Goal: Task Accomplishment & Management: Manage account settings

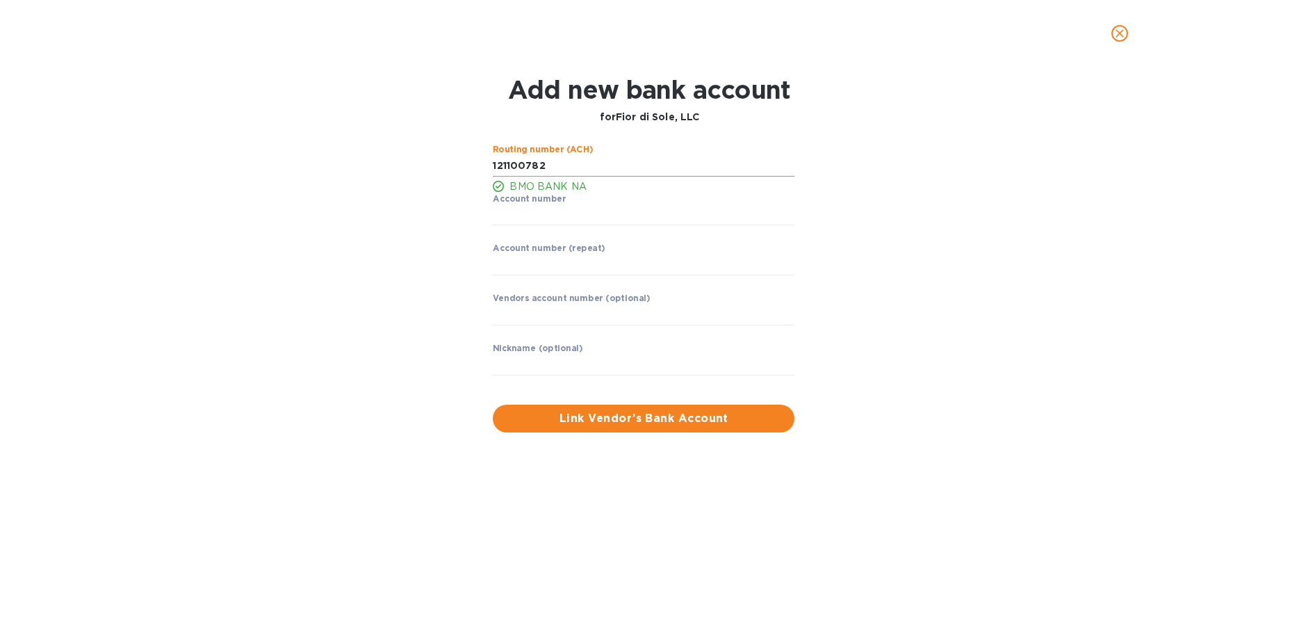
drag, startPoint x: 560, startPoint y: 165, endPoint x: 86, endPoint y: 200, distance: 474.7
click at [493, 177] on input "string" at bounding box center [644, 166] width 302 height 21
click at [553, 215] on input "string" at bounding box center [644, 215] width 302 height 21
drag, startPoint x: 578, startPoint y: 158, endPoint x: 145, endPoint y: 182, distance: 434.4
click at [493, 177] on input "string" at bounding box center [644, 166] width 302 height 21
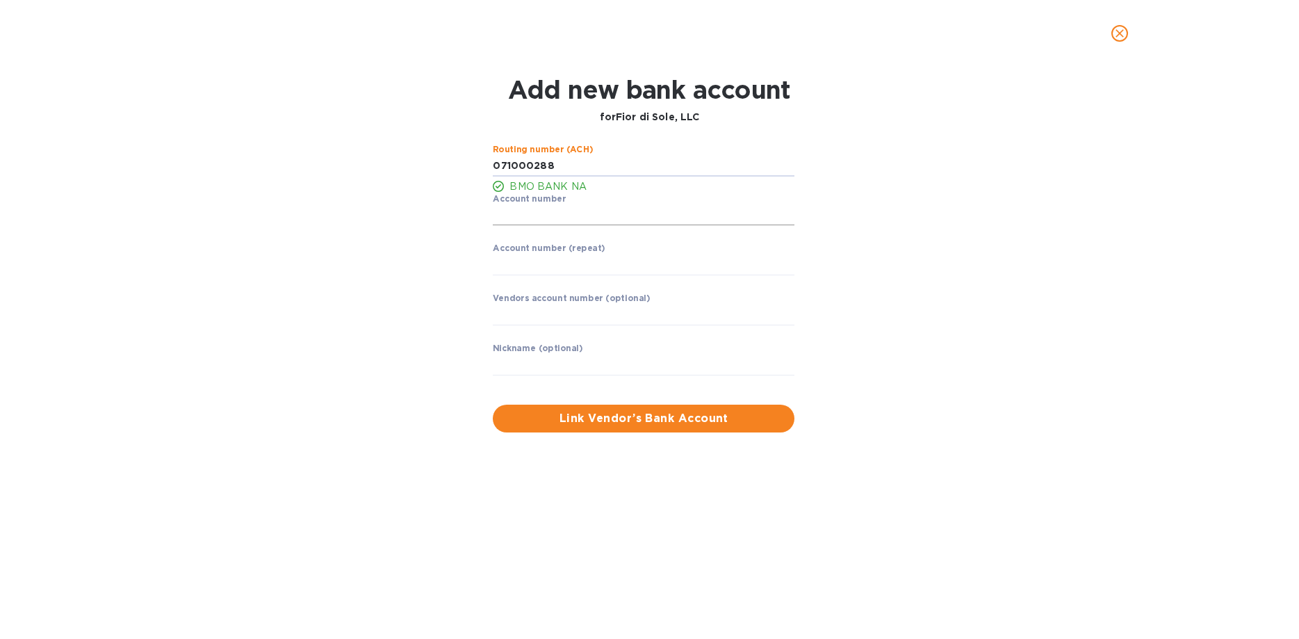
type input "071000288"
click at [573, 211] on input "string" at bounding box center [644, 215] width 302 height 21
type input "061775649"
click at [647, 272] on input "string" at bounding box center [644, 264] width 302 height 21
type input "061775649"
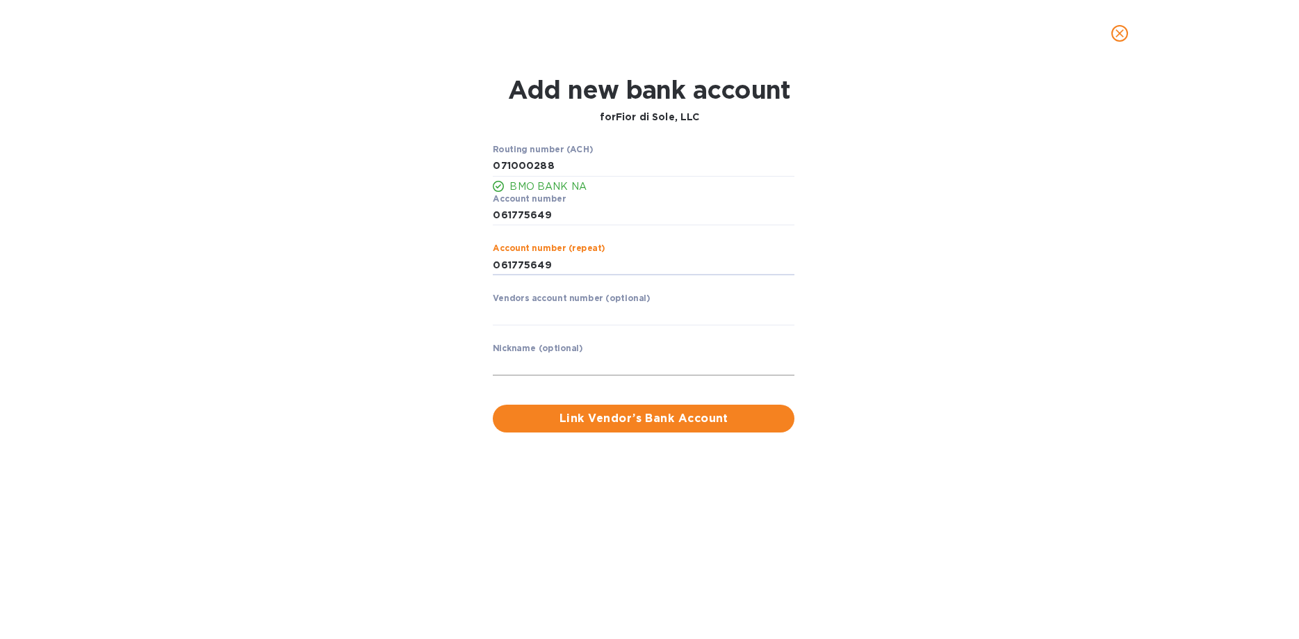
click at [667, 363] on input "text" at bounding box center [644, 364] width 302 height 21
type input "Fior di Sole"
click at [682, 412] on span "Link Vendor’s Bank Account" at bounding box center [643, 418] width 279 height 17
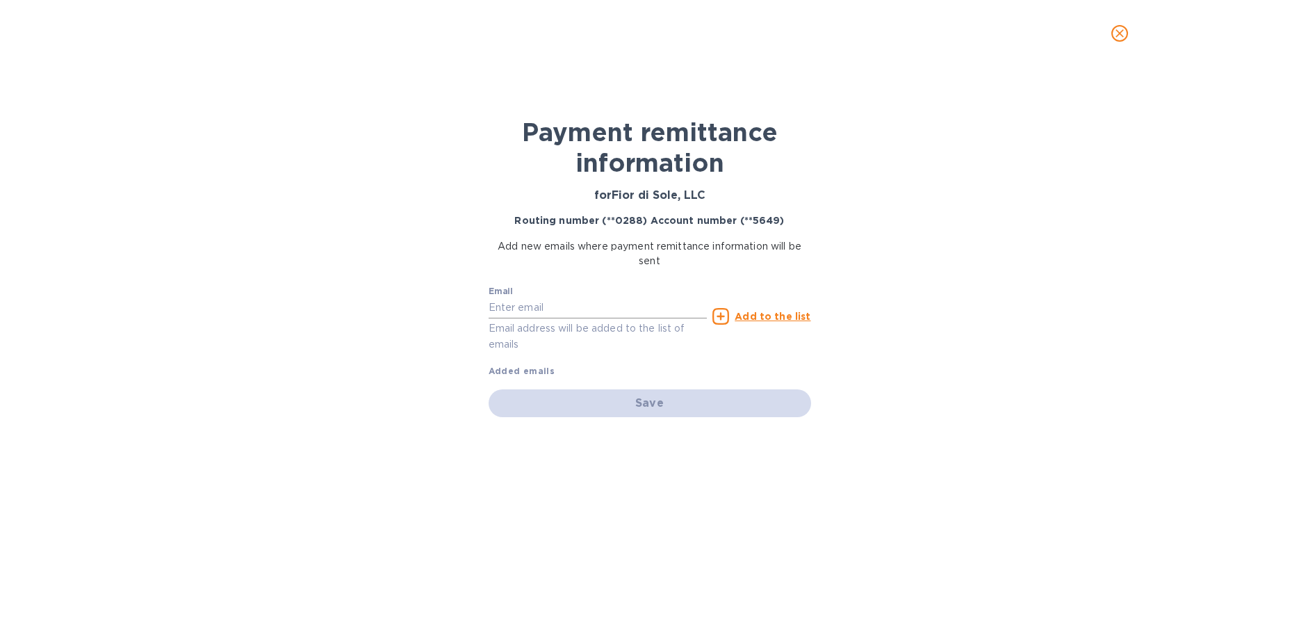
click at [652, 303] on input "text" at bounding box center [598, 307] width 219 height 21
click at [616, 323] on p "Email address will be added to the list of emails" at bounding box center [598, 336] width 219 height 32
click at [609, 309] on input "text" at bounding box center [598, 307] width 219 height 21
paste input "Theresa@fiordisole.com"
type input "Theresa@fiordisole.com"
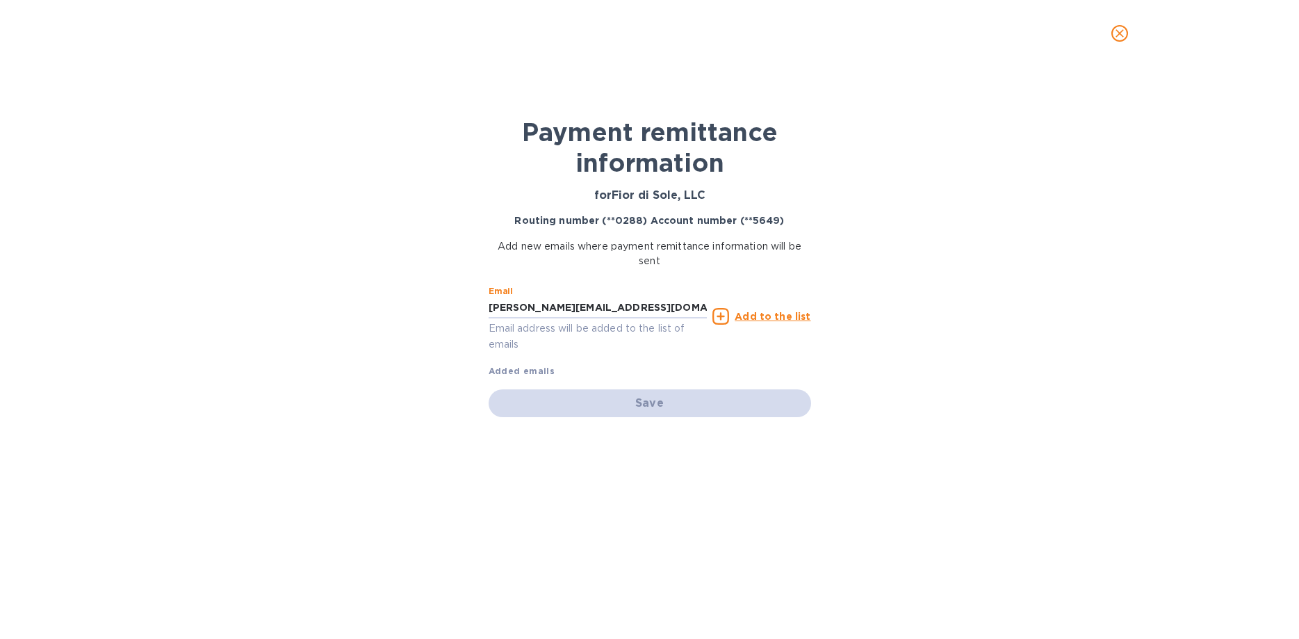
click at [783, 313] on u "Add to the list" at bounding box center [773, 316] width 76 height 11
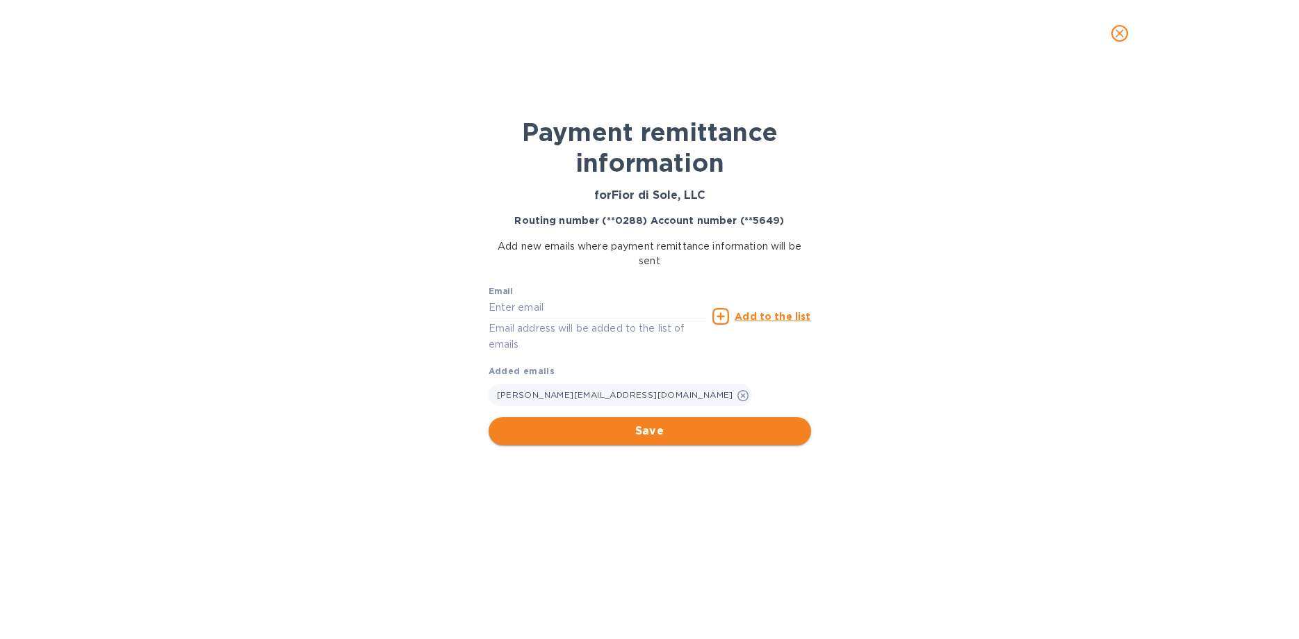
click at [658, 434] on span "Save" at bounding box center [650, 431] width 300 height 17
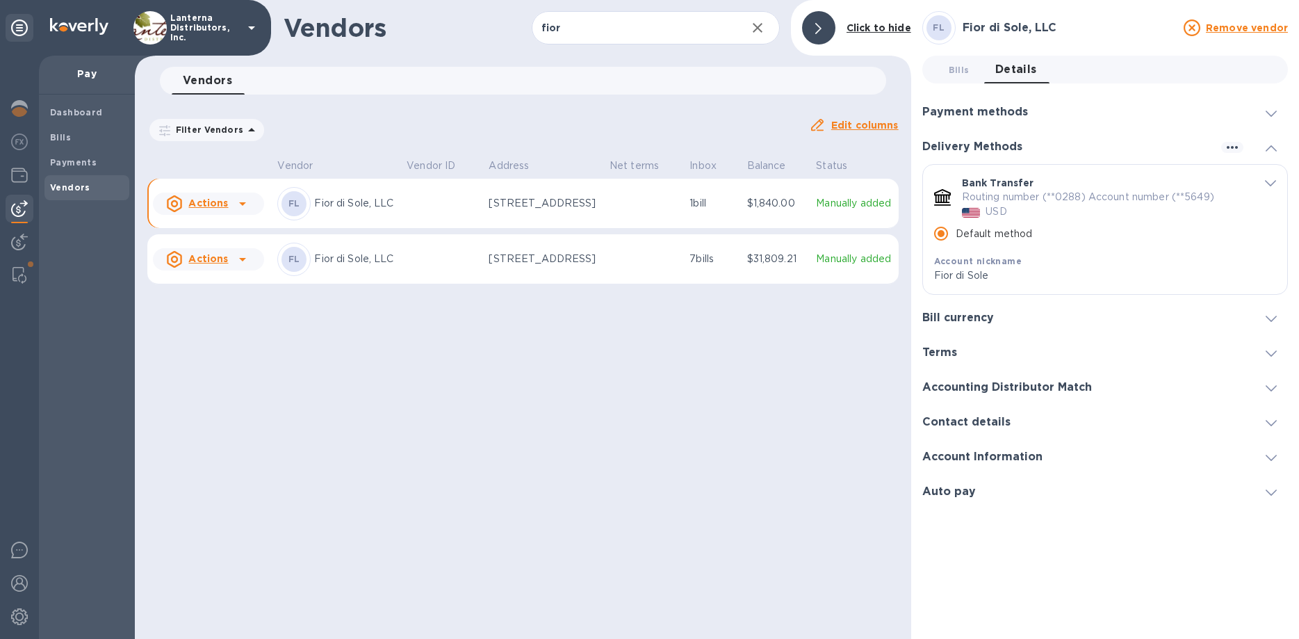
radio input "true"
click at [1273, 323] on span at bounding box center [1271, 317] width 11 height 13
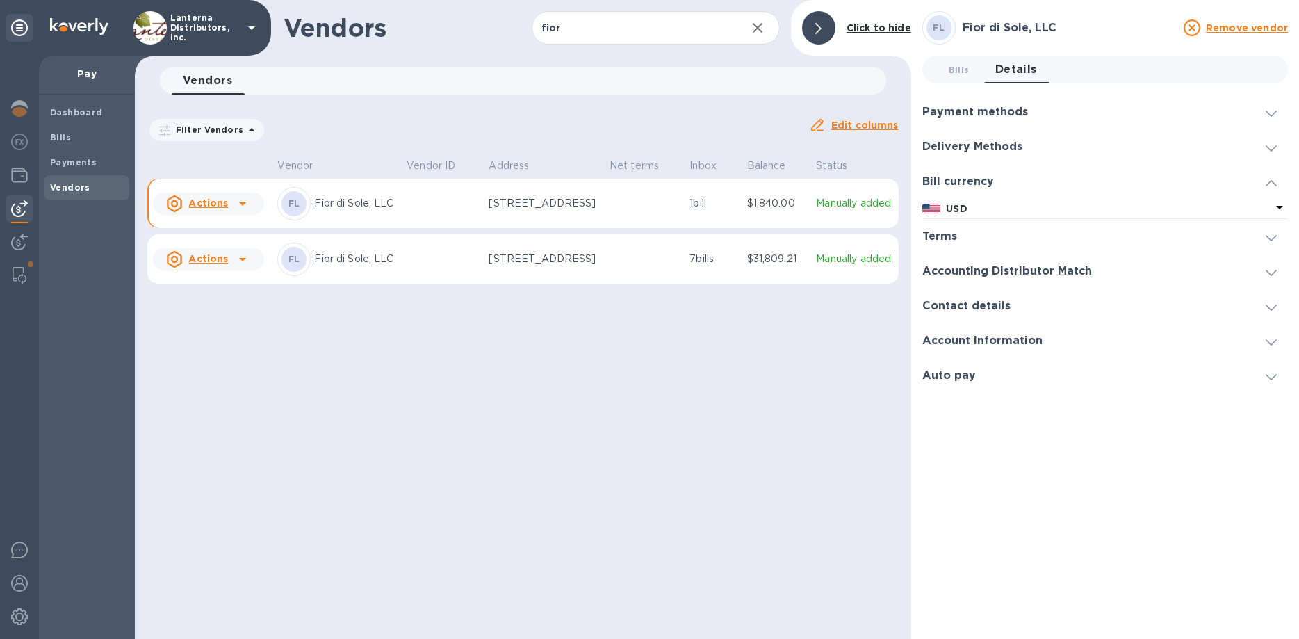
click at [1268, 183] on icon at bounding box center [1271, 183] width 11 height 6
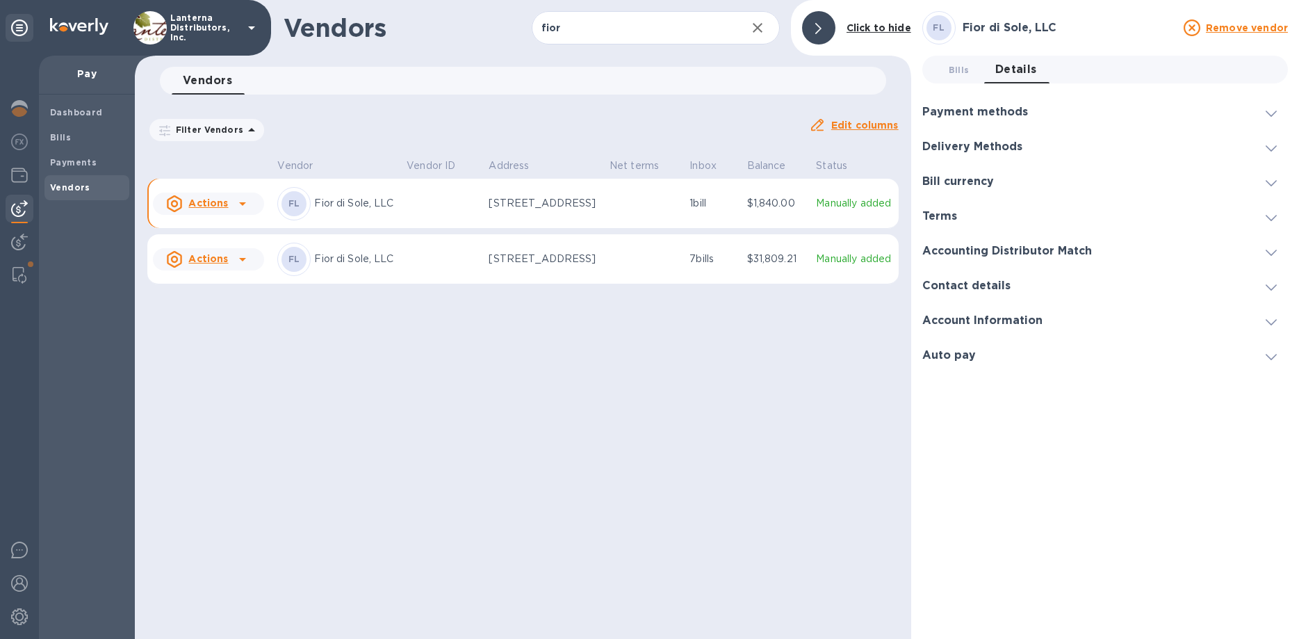
click at [1269, 217] on icon at bounding box center [1271, 218] width 11 height 6
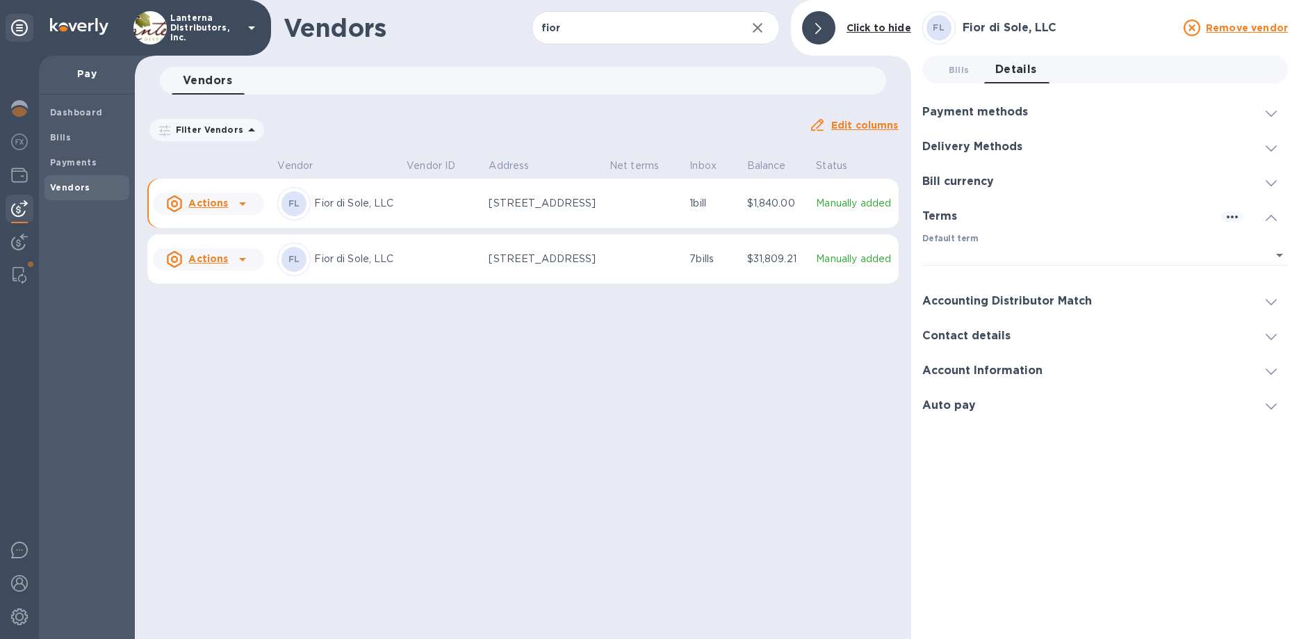
click at [1269, 217] on icon at bounding box center [1271, 218] width 11 height 6
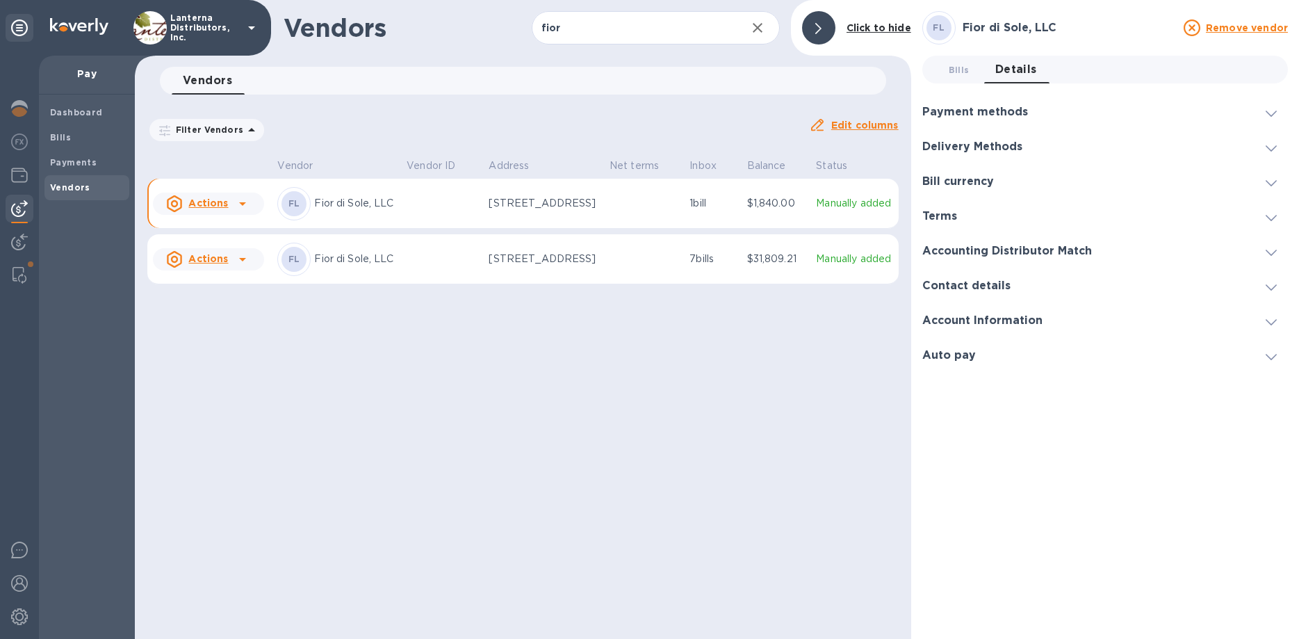
click at [1275, 149] on icon at bounding box center [1271, 148] width 11 height 6
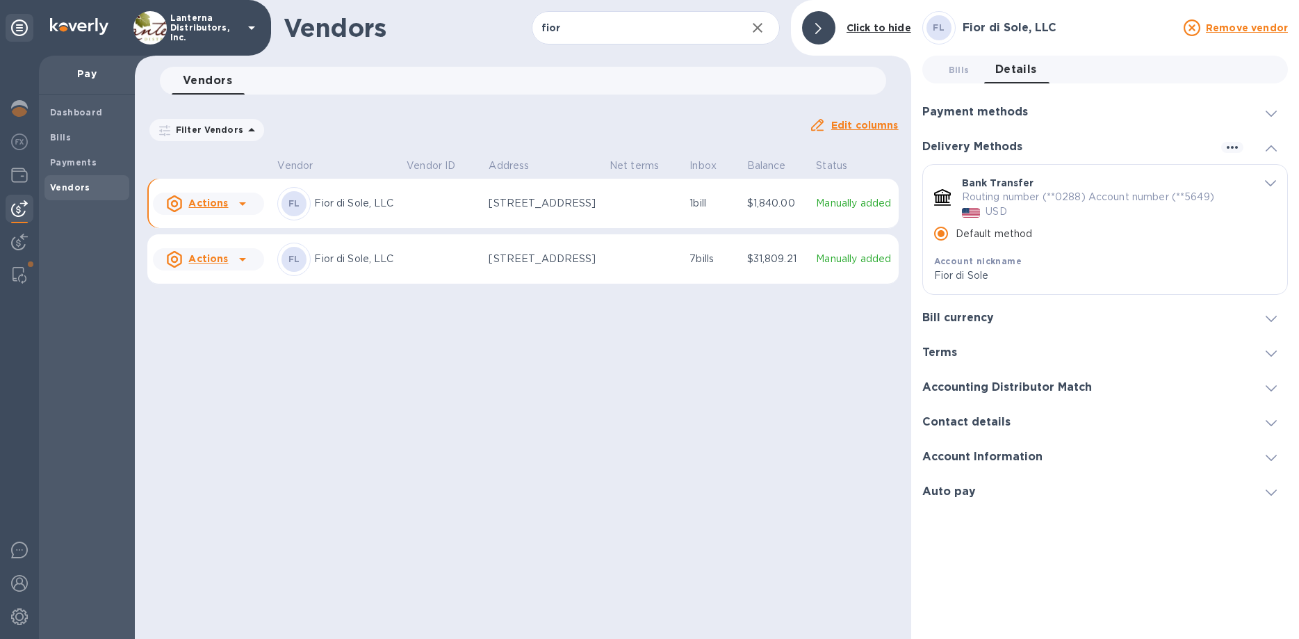
click at [1269, 317] on icon at bounding box center [1271, 319] width 11 height 6
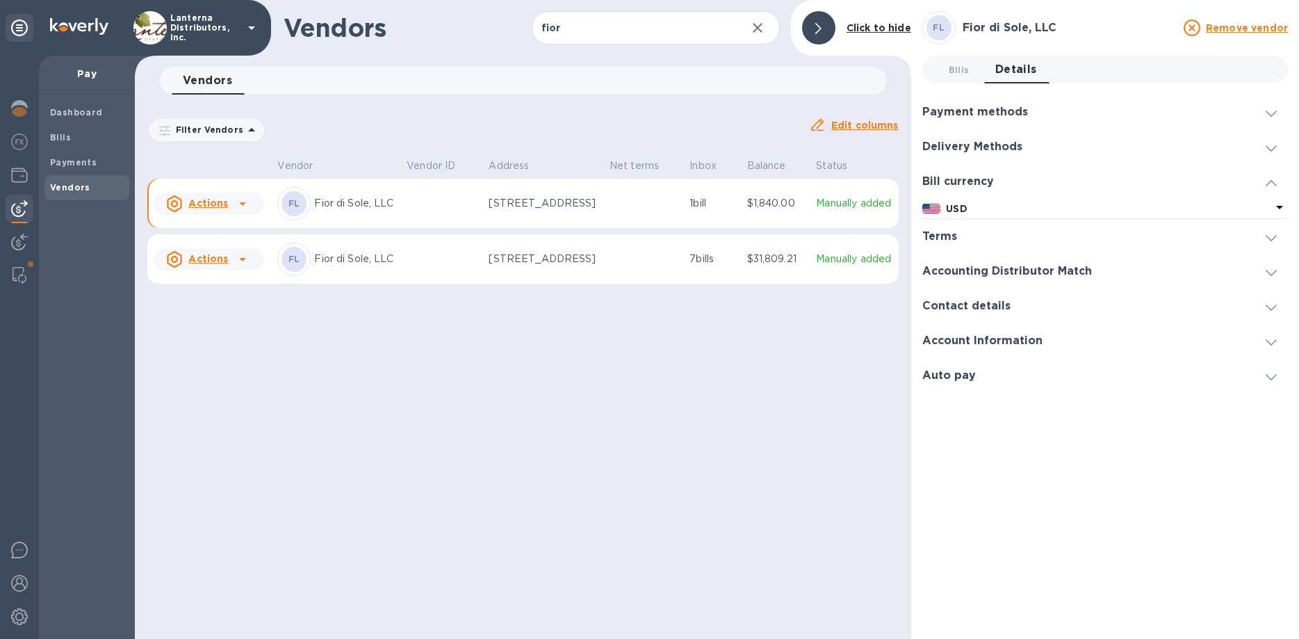
click at [1273, 240] on icon at bounding box center [1271, 238] width 11 height 6
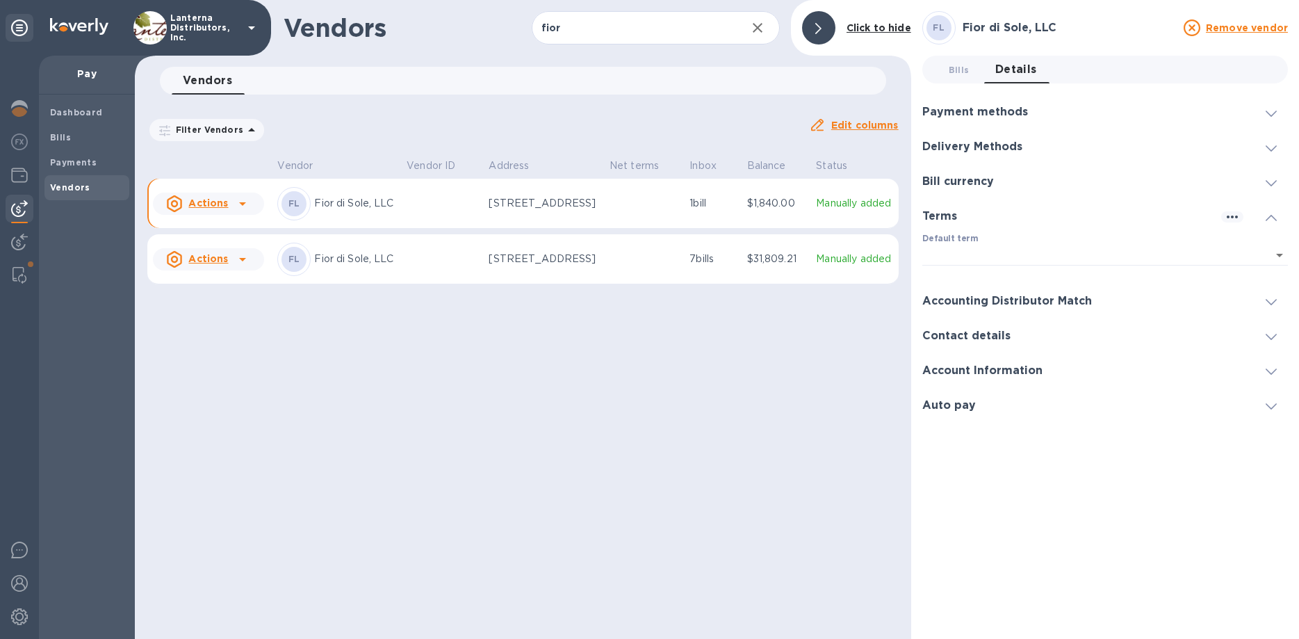
click at [942, 241] on label "Default term" at bounding box center [950, 239] width 56 height 8
click at [1275, 299] on span at bounding box center [1271, 301] width 11 height 13
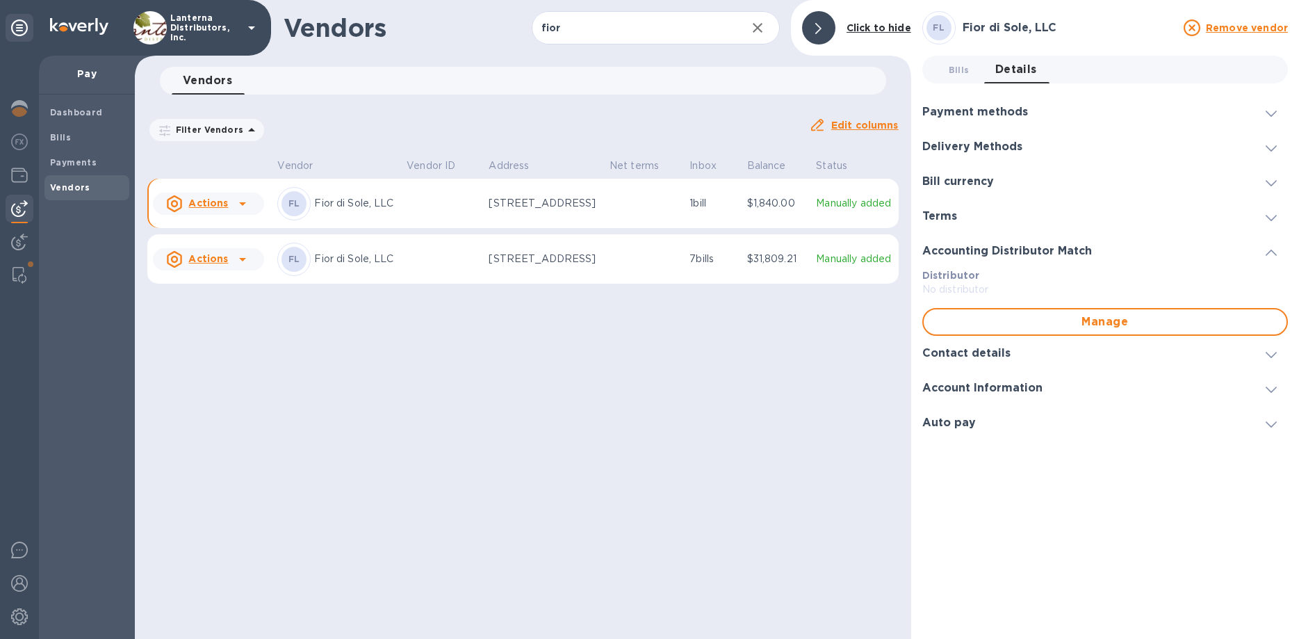
click at [1268, 355] on icon at bounding box center [1271, 355] width 11 height 6
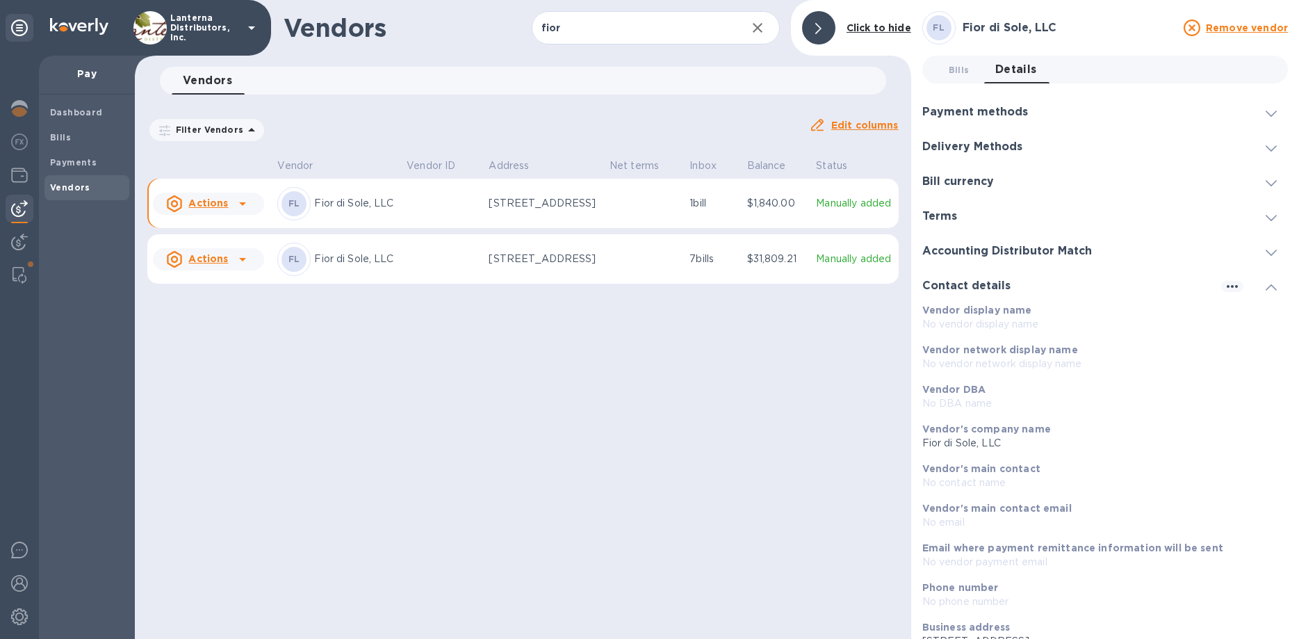
scroll to position [79, 0]
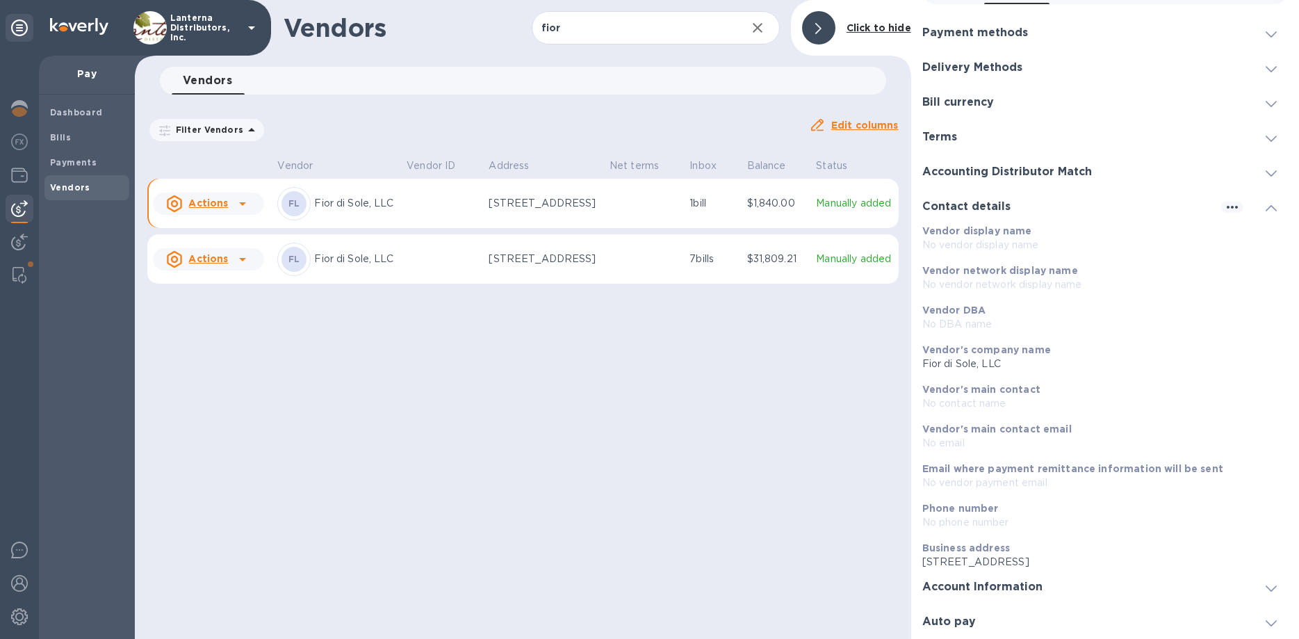
click at [1268, 589] on icon at bounding box center [1271, 588] width 11 height 6
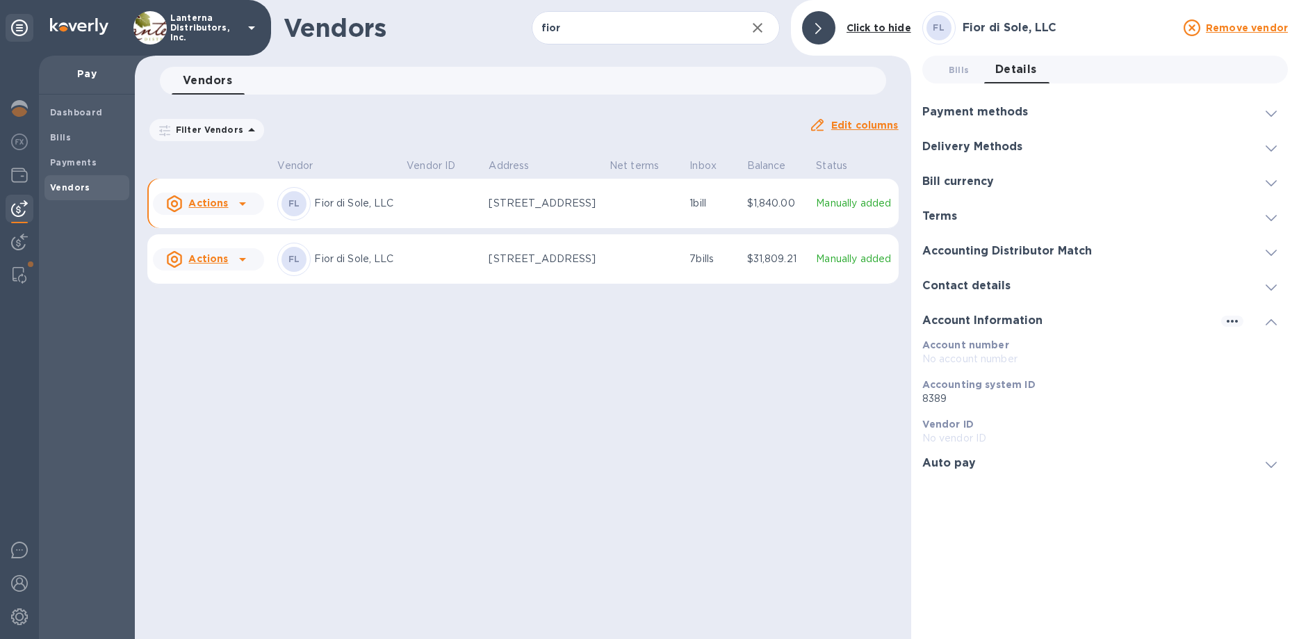
click at [1282, 475] on div "Auto pay" at bounding box center [1105, 463] width 366 height 35
click at [953, 49] on div "FL Fior di Sole, LLC Remove vendor Bills 0 Details 0 Payment methods Default pa…" at bounding box center [1105, 319] width 366 height 617
click at [956, 70] on span "Bills 0" at bounding box center [959, 70] width 21 height 15
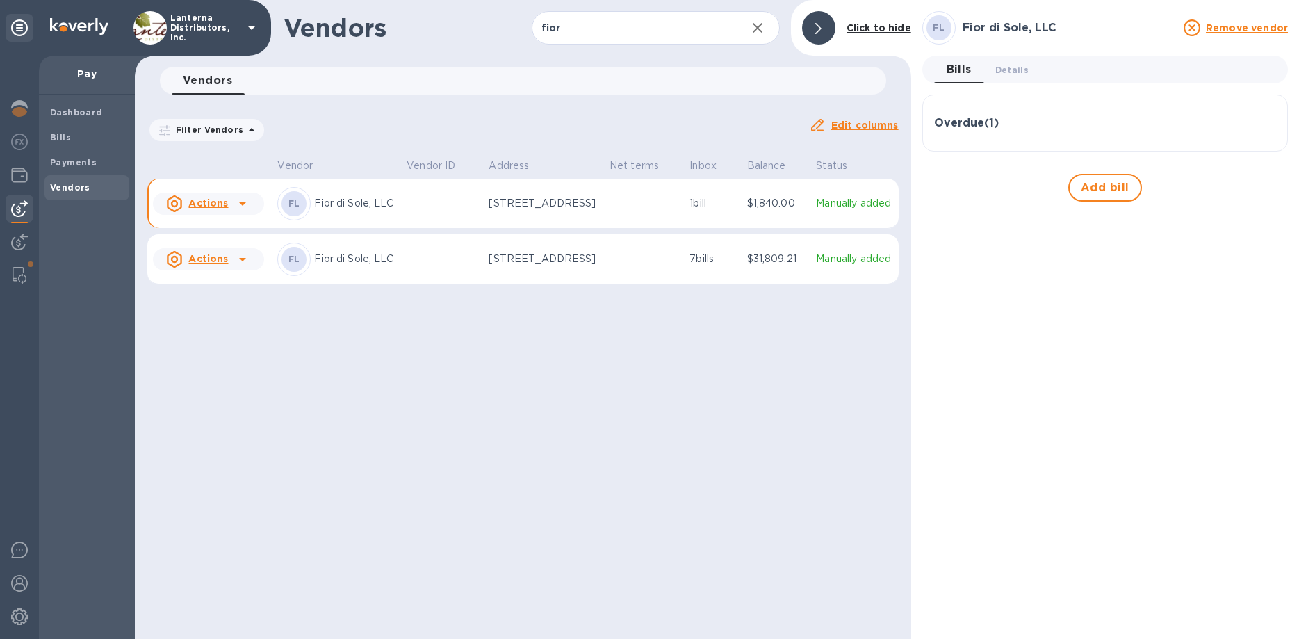
click at [357, 266] on p "Fior di Sole, LLC" at bounding box center [354, 259] width 81 height 15
click at [1020, 72] on span "Details 0" at bounding box center [1011, 70] width 33 height 15
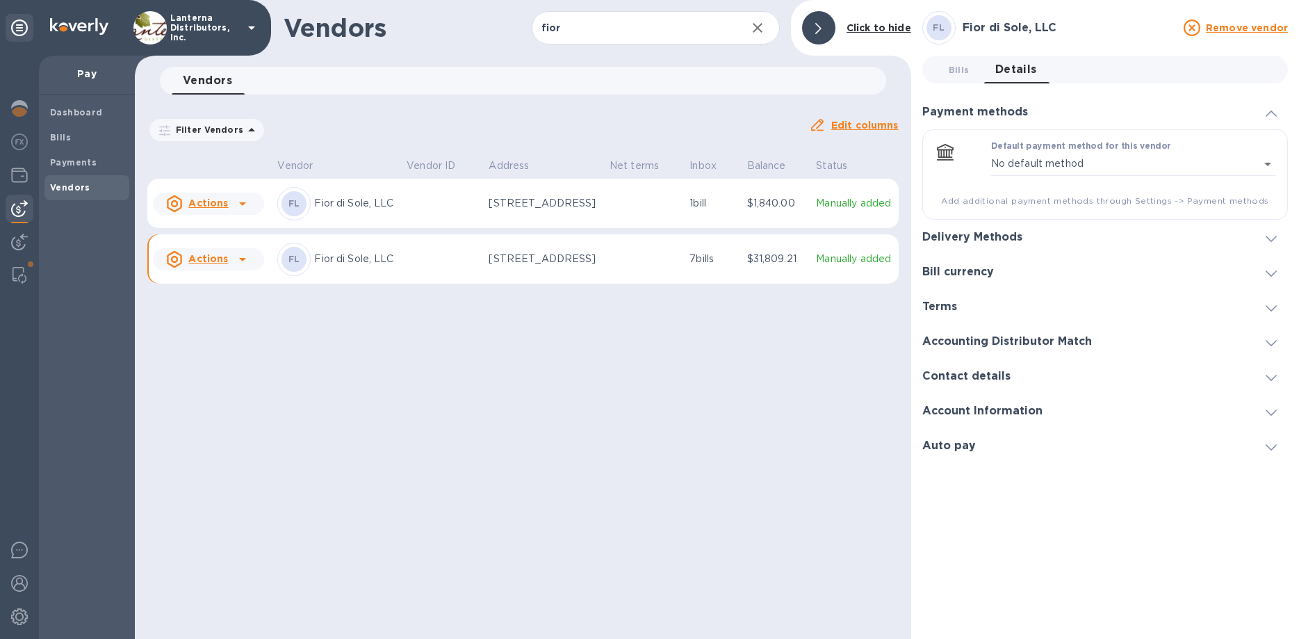
click at [1054, 243] on div "Delivery Methods" at bounding box center [1105, 237] width 366 height 35
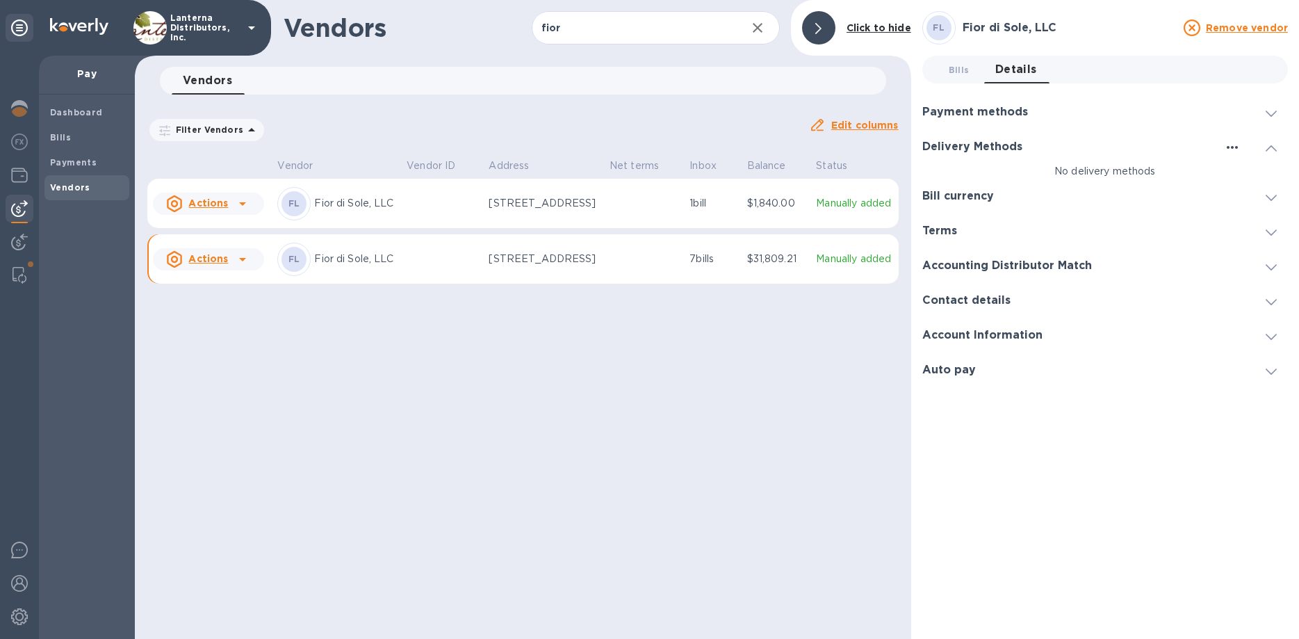
click at [1230, 142] on icon "button" at bounding box center [1232, 147] width 17 height 17
click at [1241, 180] on p "Add new" at bounding box center [1250, 176] width 46 height 14
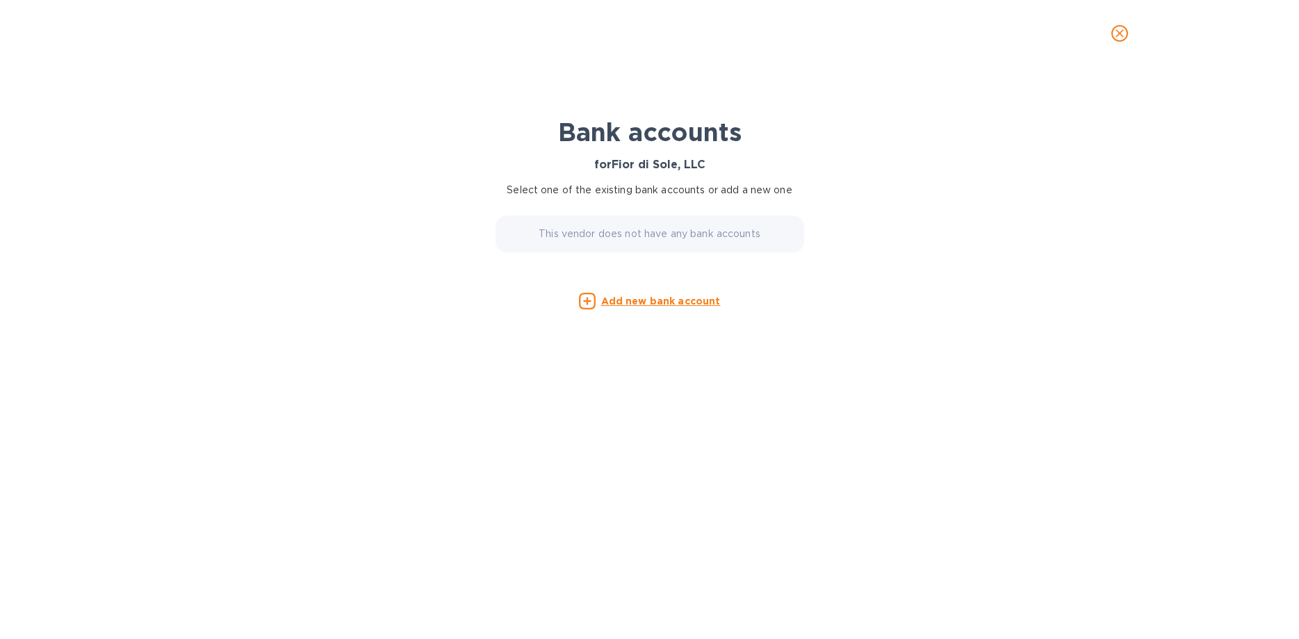
click at [637, 300] on u "Add new bank account" at bounding box center [661, 300] width 120 height 11
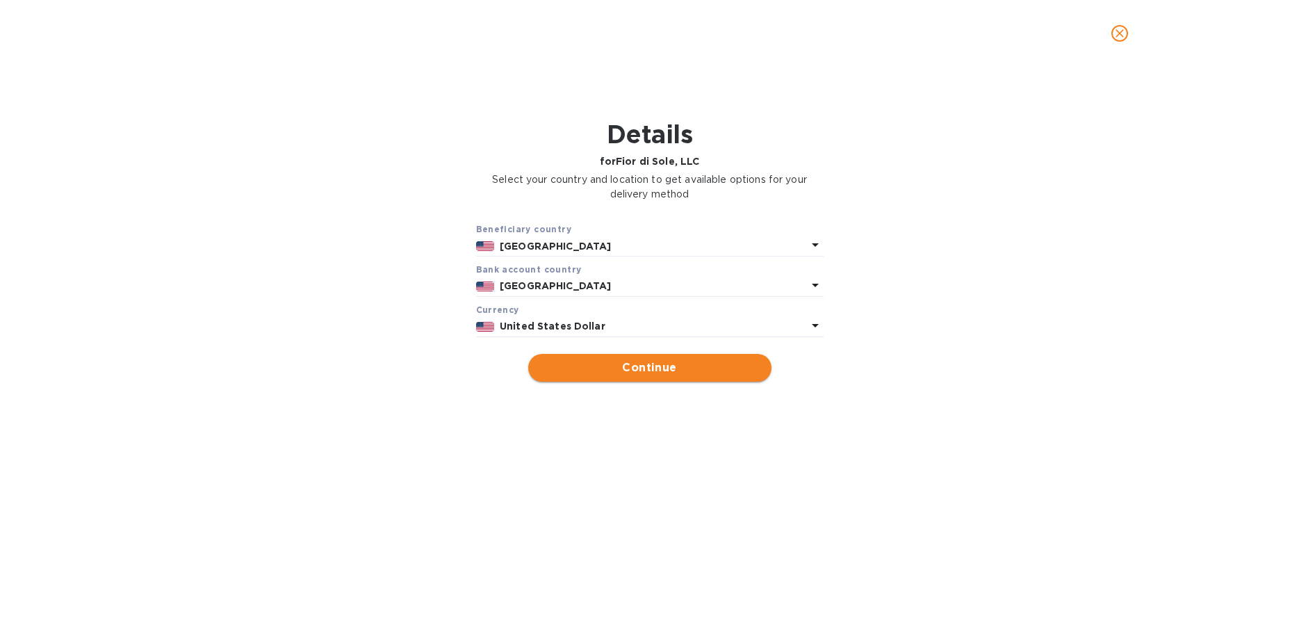
click at [672, 366] on span "Continue" at bounding box center [649, 367] width 221 height 17
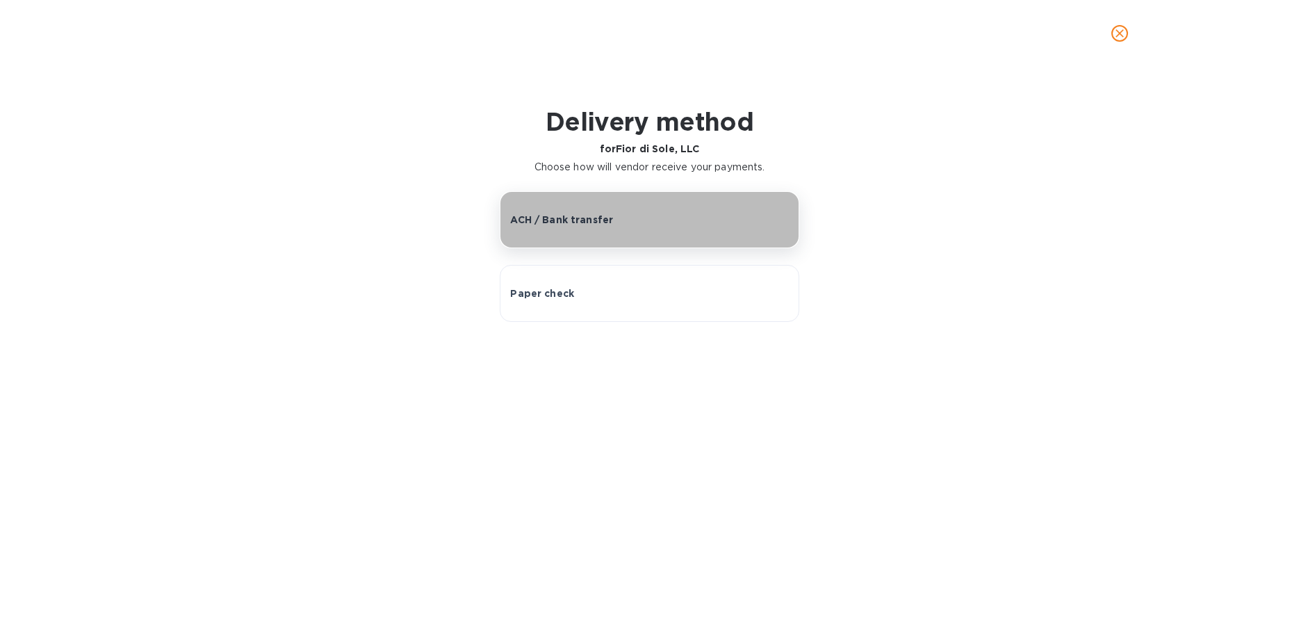
click at [715, 234] on button "ACH / Bank transfer" at bounding box center [649, 219] width 299 height 57
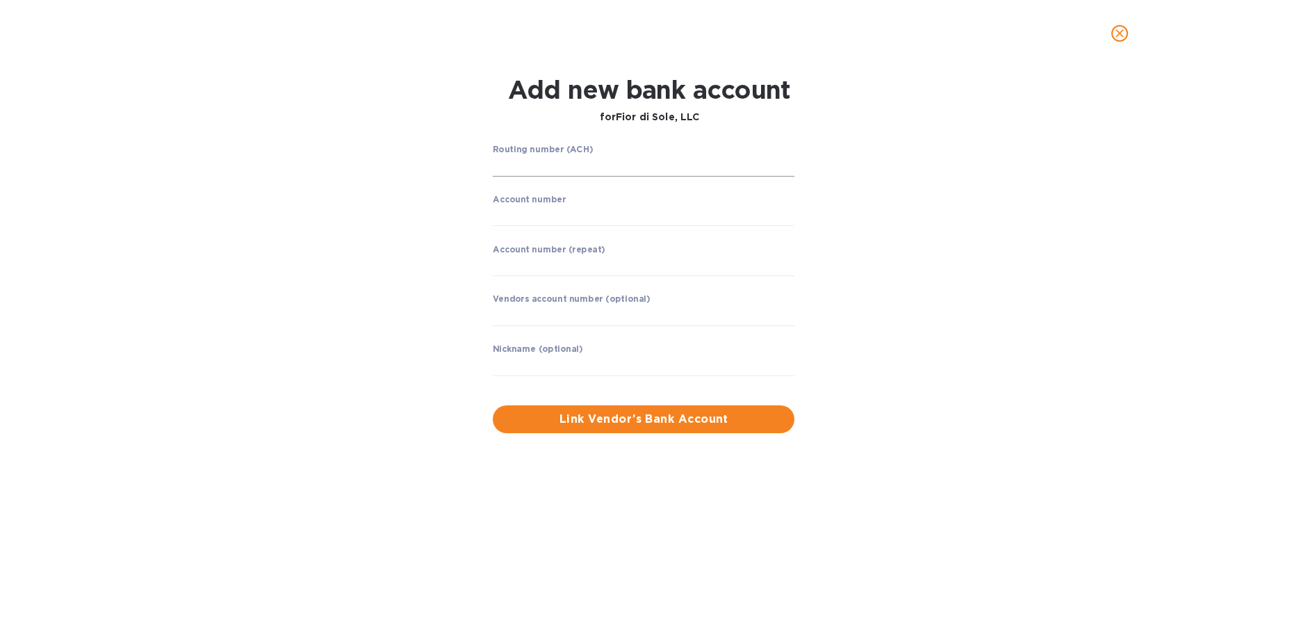
click at [593, 161] on input "string" at bounding box center [644, 166] width 302 height 21
type input "071000288"
click at [590, 215] on input "string" at bounding box center [644, 215] width 302 height 21
type input "061775649"
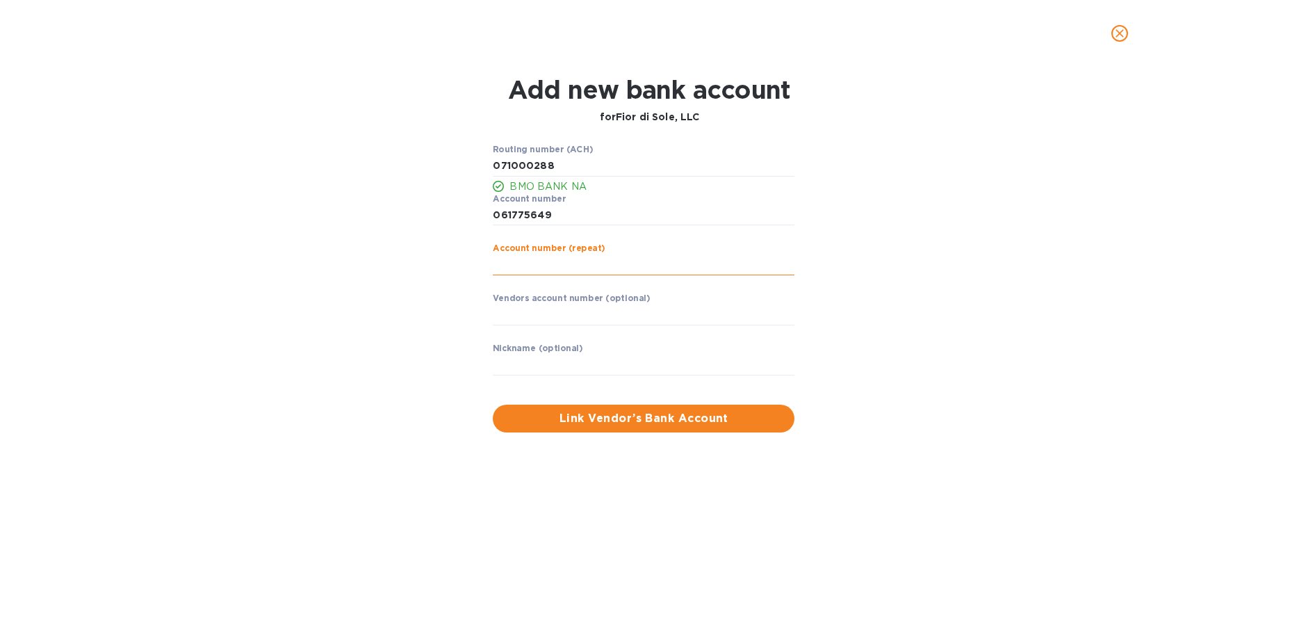
click at [592, 262] on input "string" at bounding box center [644, 264] width 302 height 21
type input "061775649"
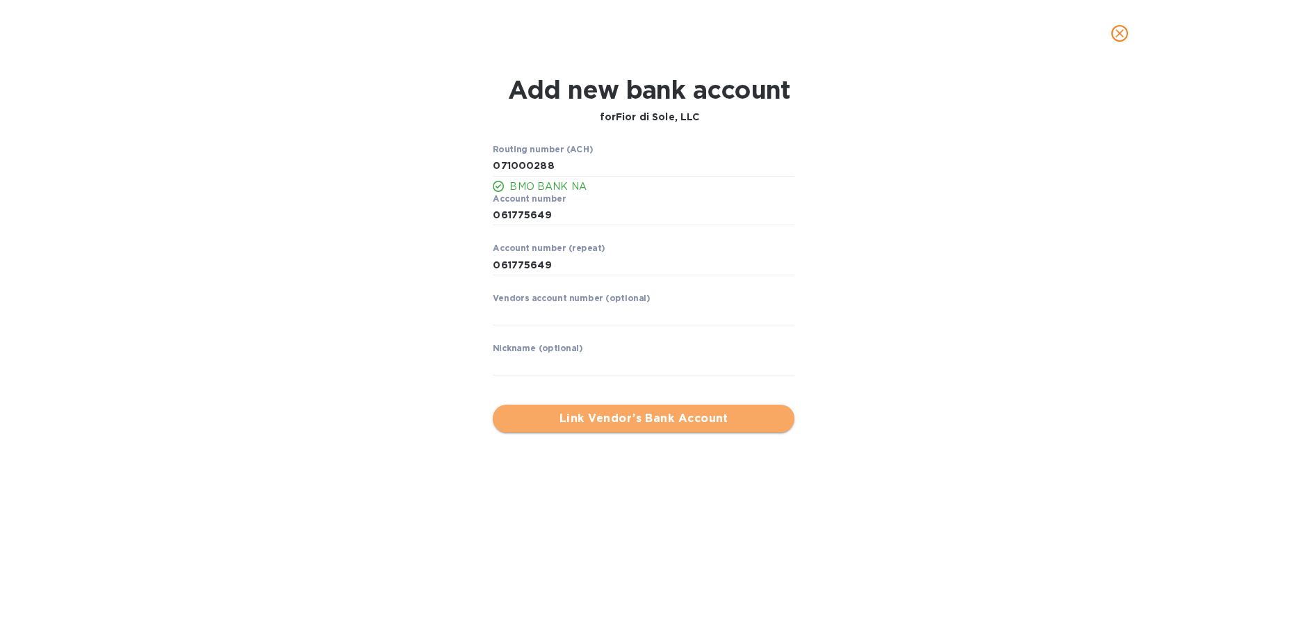
click at [612, 425] on span "Link Vendor’s Bank Account" at bounding box center [643, 418] width 279 height 17
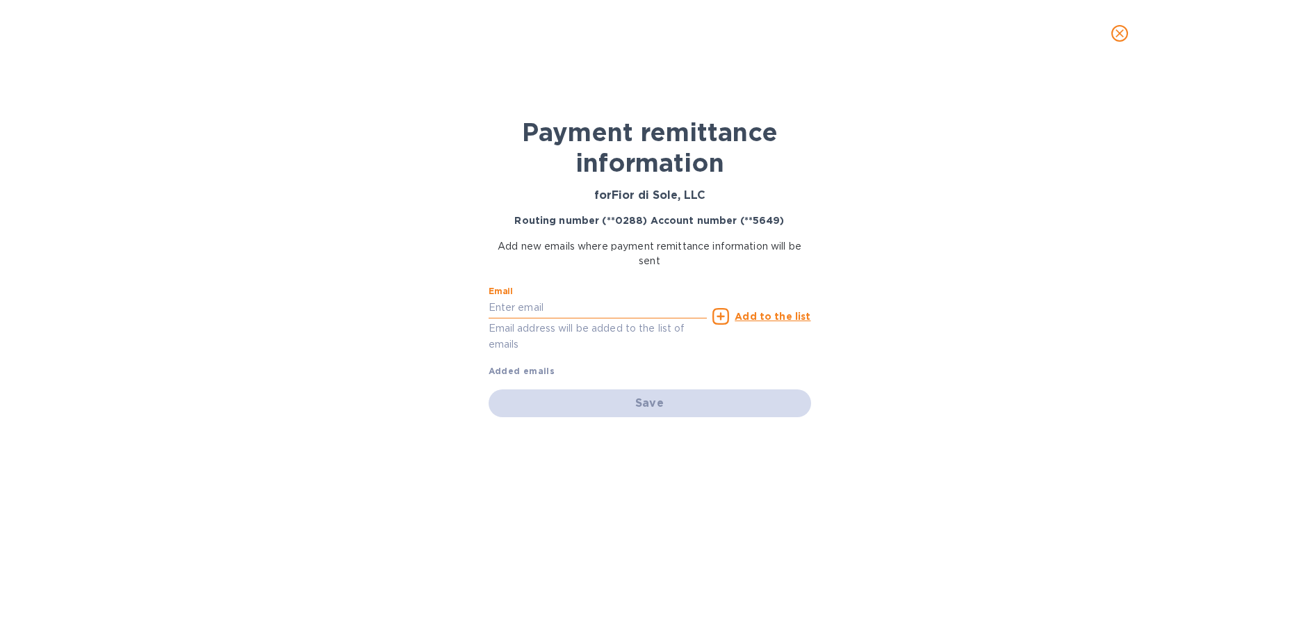
click at [598, 313] on input "text" at bounding box center [598, 307] width 219 height 21
type input "theresa@fiordisole.com"
click at [765, 317] on u "Add to the list" at bounding box center [773, 316] width 76 height 11
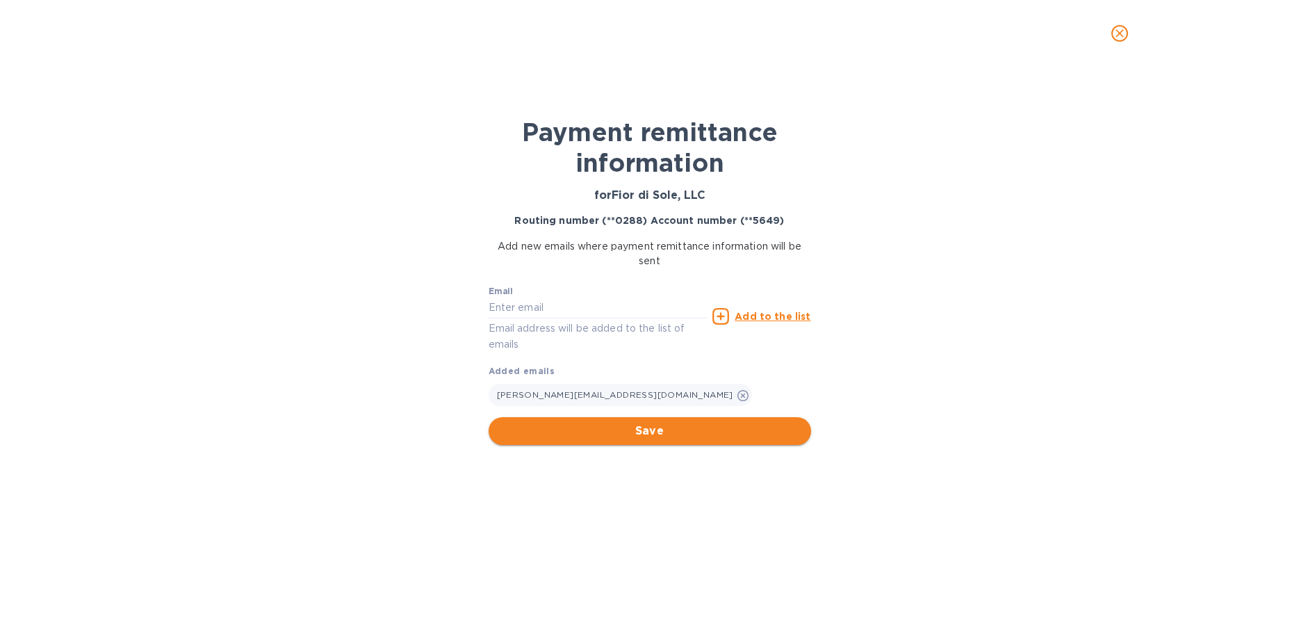
click at [605, 434] on span "Save" at bounding box center [650, 431] width 300 height 17
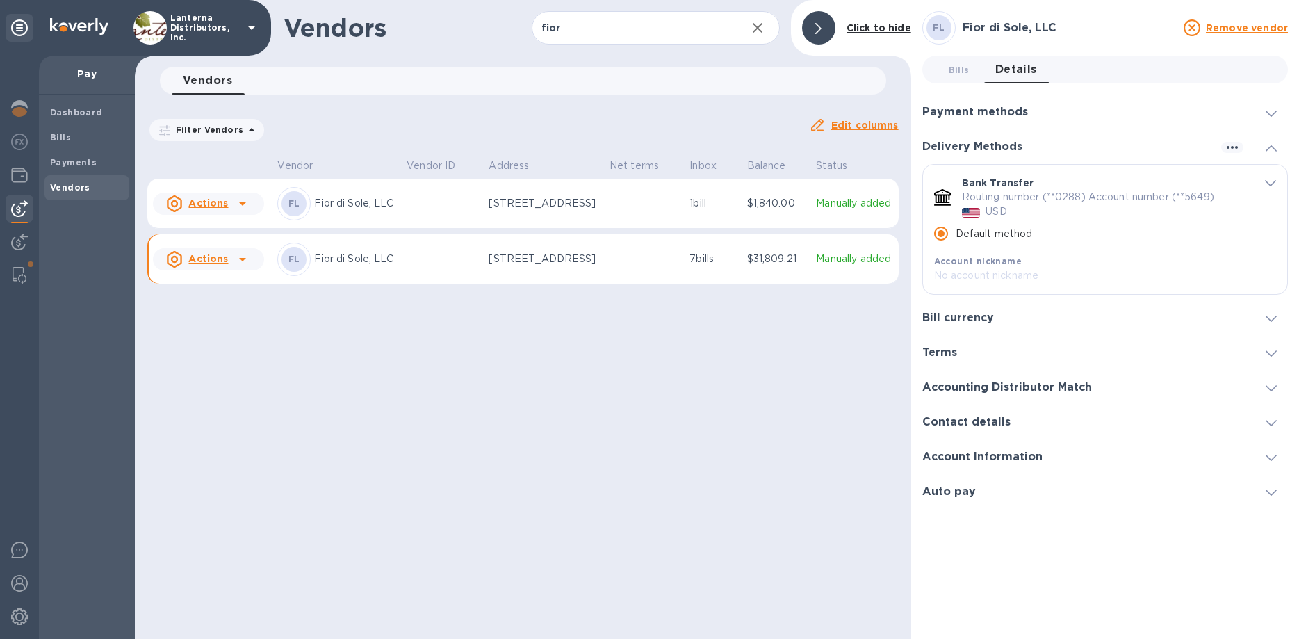
radio input "true"
click at [986, 325] on div "Bill currency" at bounding box center [1105, 317] width 366 height 35
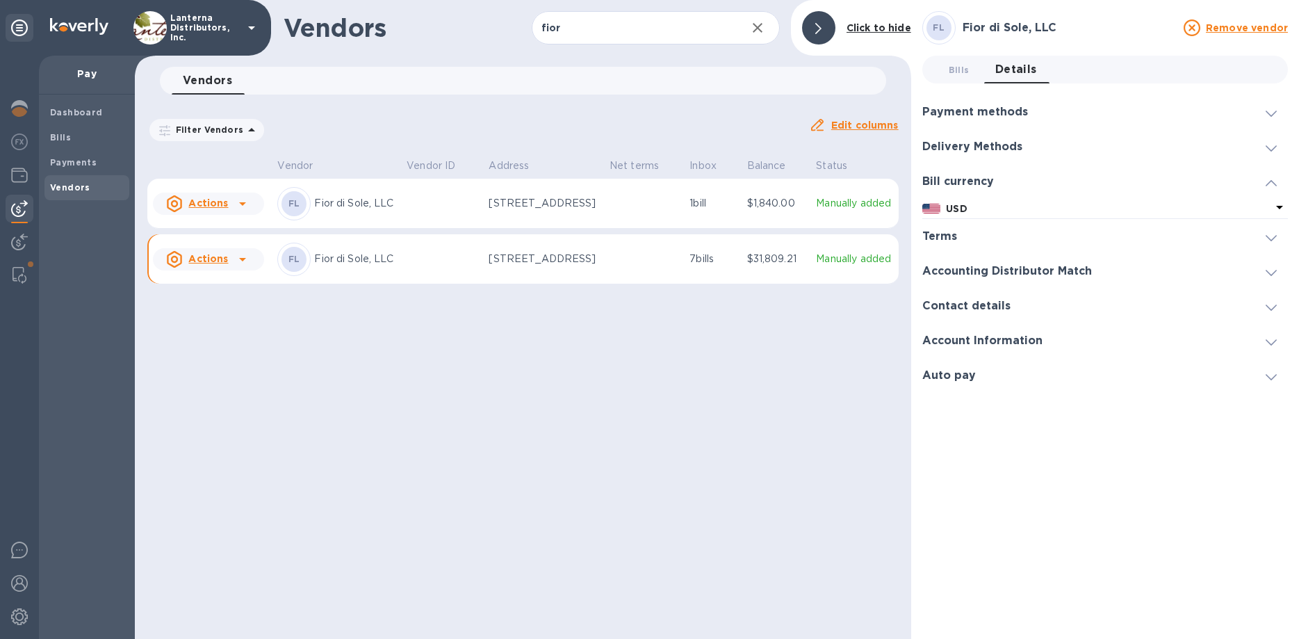
click at [993, 281] on div "Accounting Distributor Match" at bounding box center [1105, 271] width 366 height 35
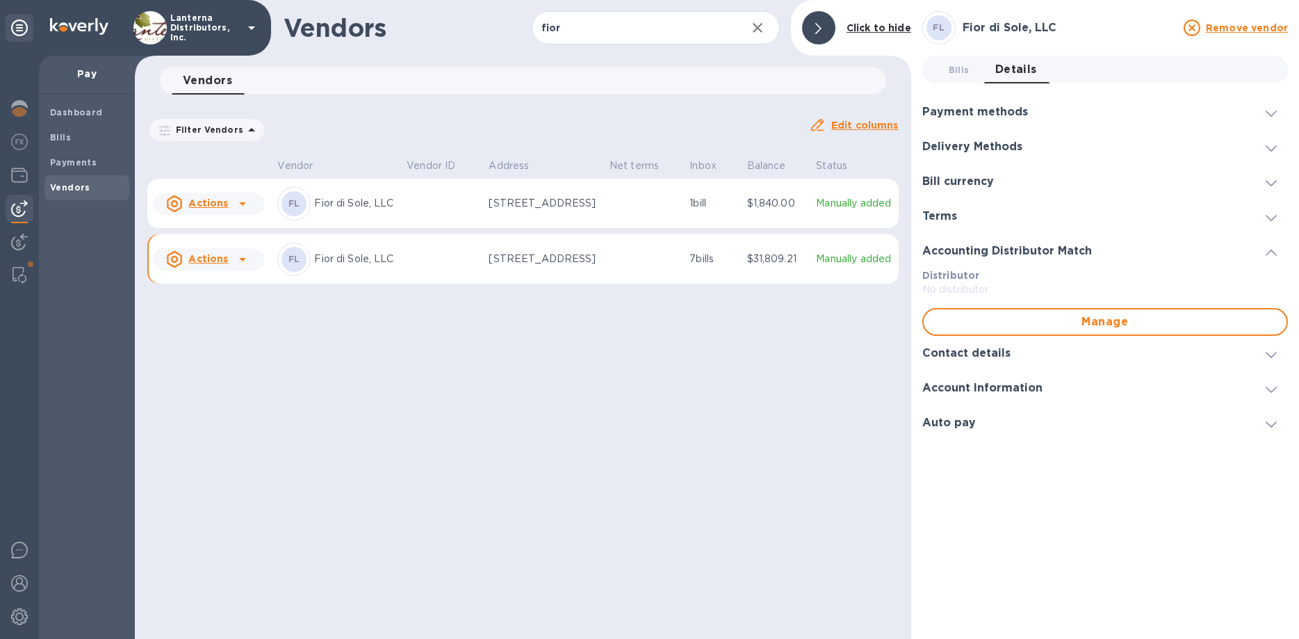
click at [961, 375] on div "Account Information" at bounding box center [1105, 387] width 366 height 35
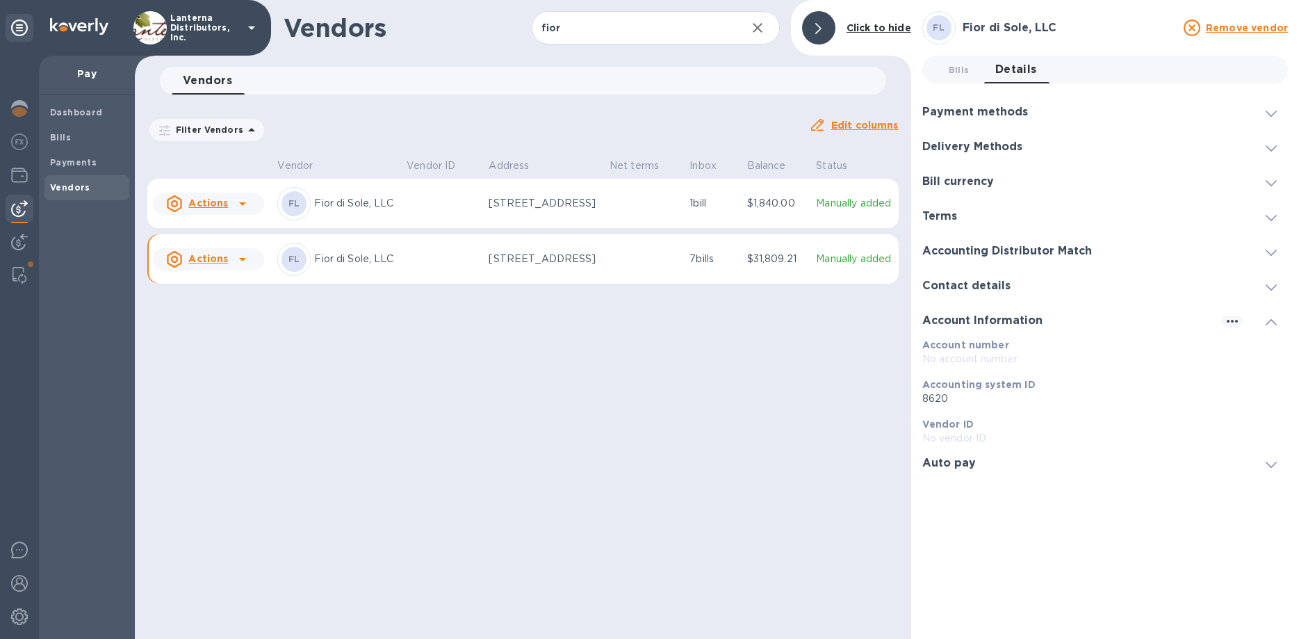
click at [949, 461] on h3 "Auto pay" at bounding box center [949, 463] width 54 height 13
click at [610, 400] on div "Vendors fior ​ Add vendor Click to hide Vendors 0 Filter Vendors Auto pay: All …" at bounding box center [523, 319] width 776 height 639
click at [13, 260] on div at bounding box center [19, 347] width 39 height 583
click at [17, 271] on img at bounding box center [20, 275] width 14 height 17
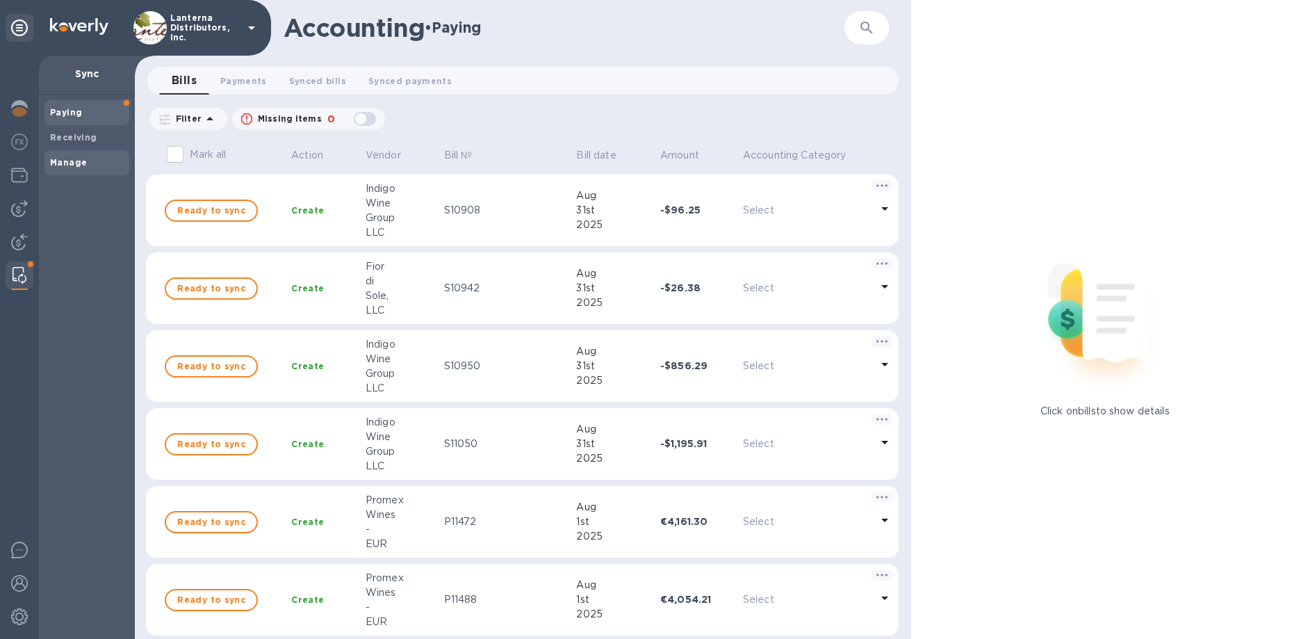
click at [85, 168] on span "Manage" at bounding box center [87, 163] width 74 height 14
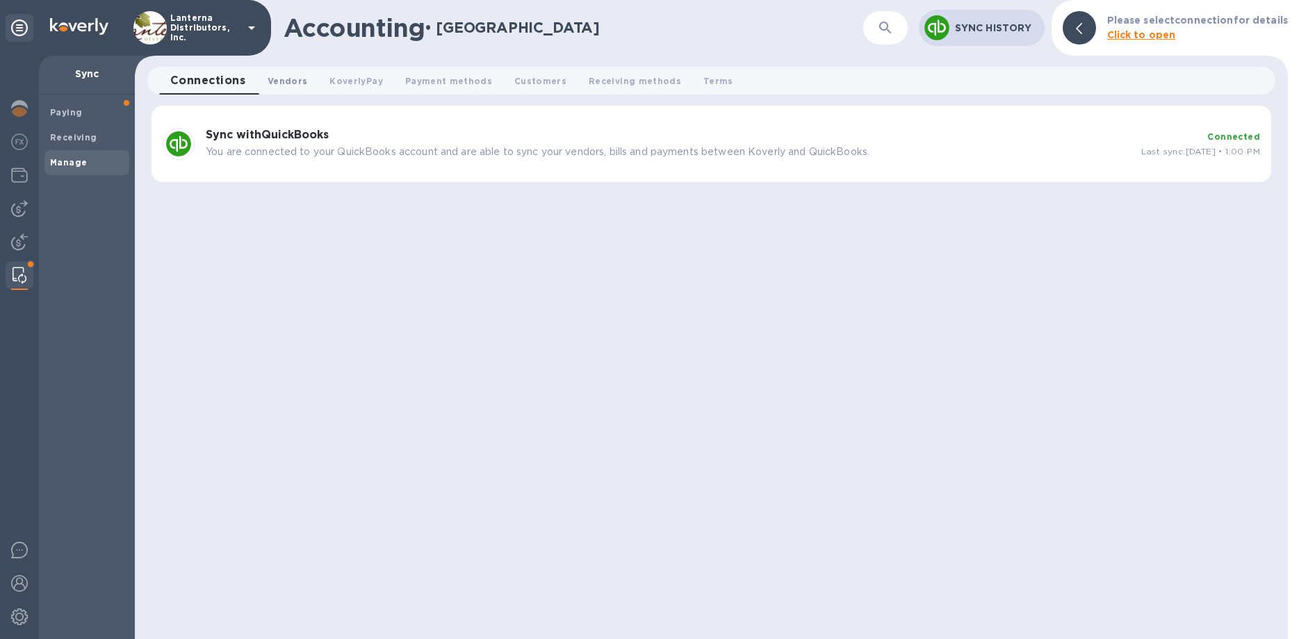
click at [313, 75] on button "Vendors 0" at bounding box center [287, 81] width 62 height 28
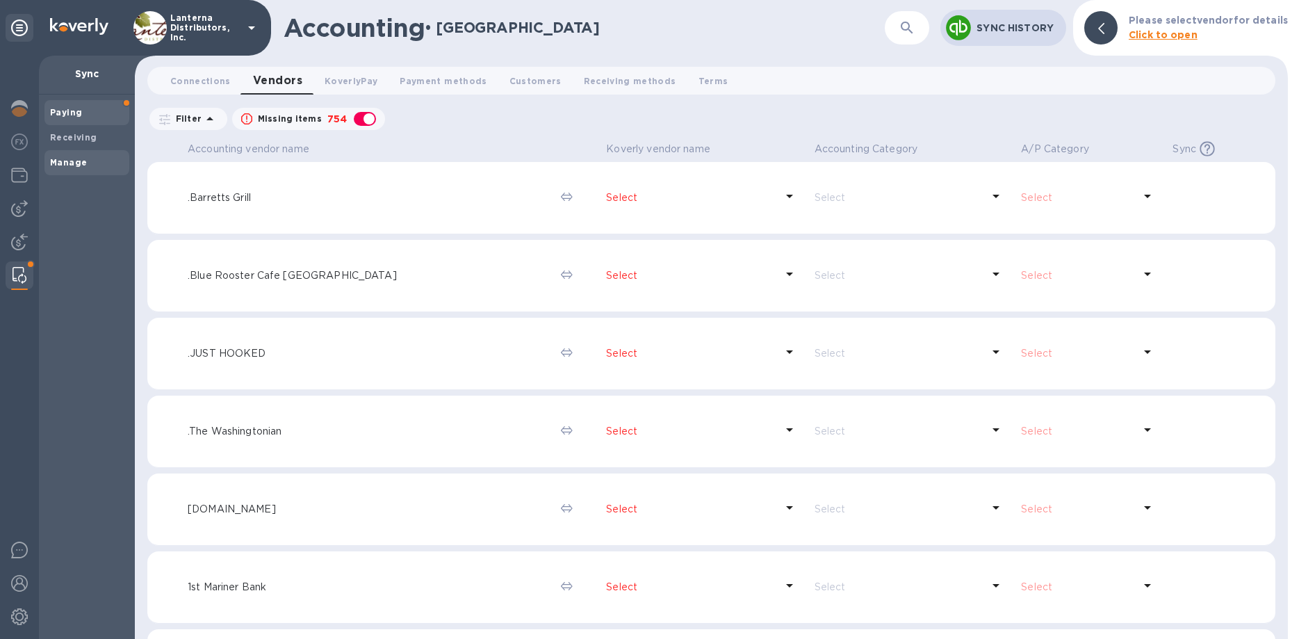
click at [81, 120] on div "Paying" at bounding box center [86, 112] width 85 height 25
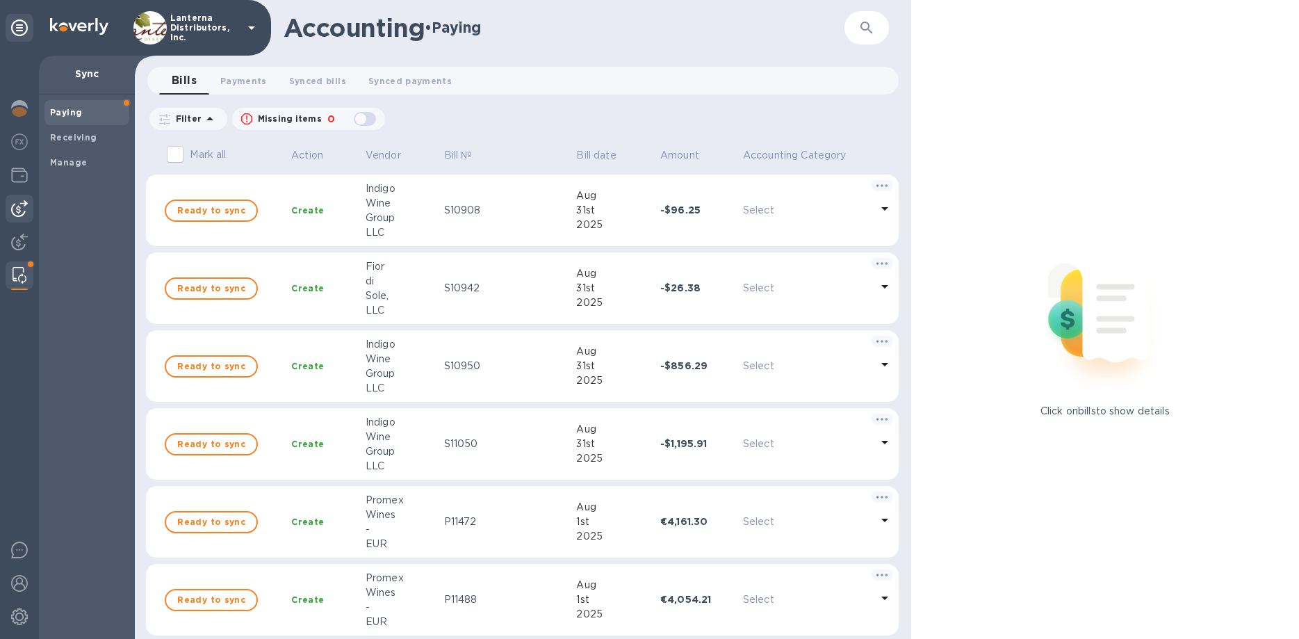
click at [24, 204] on img at bounding box center [19, 208] width 17 height 17
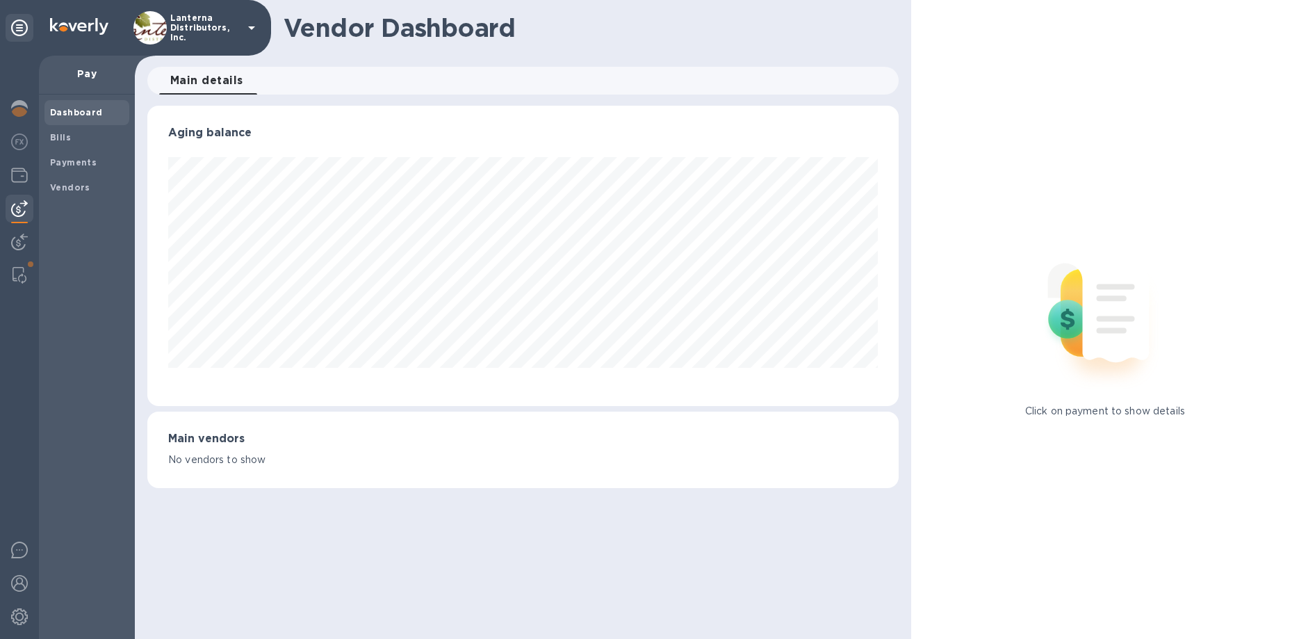
scroll to position [300, 751]
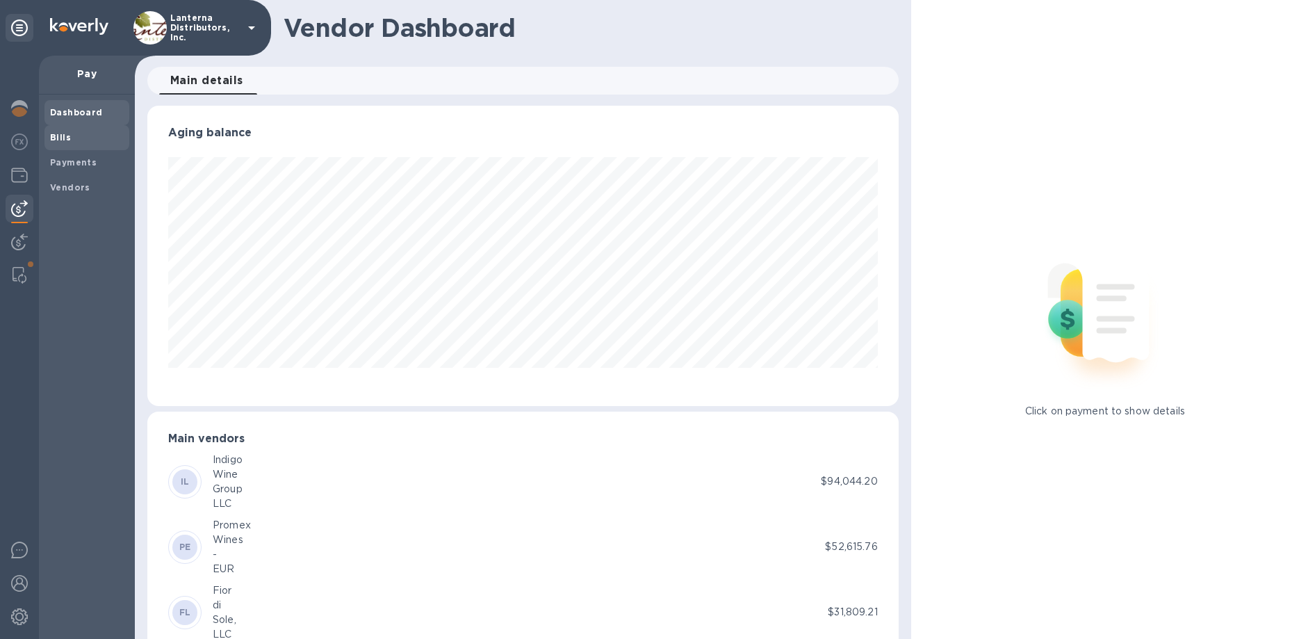
click at [67, 136] on b "Bills" at bounding box center [60, 137] width 21 height 10
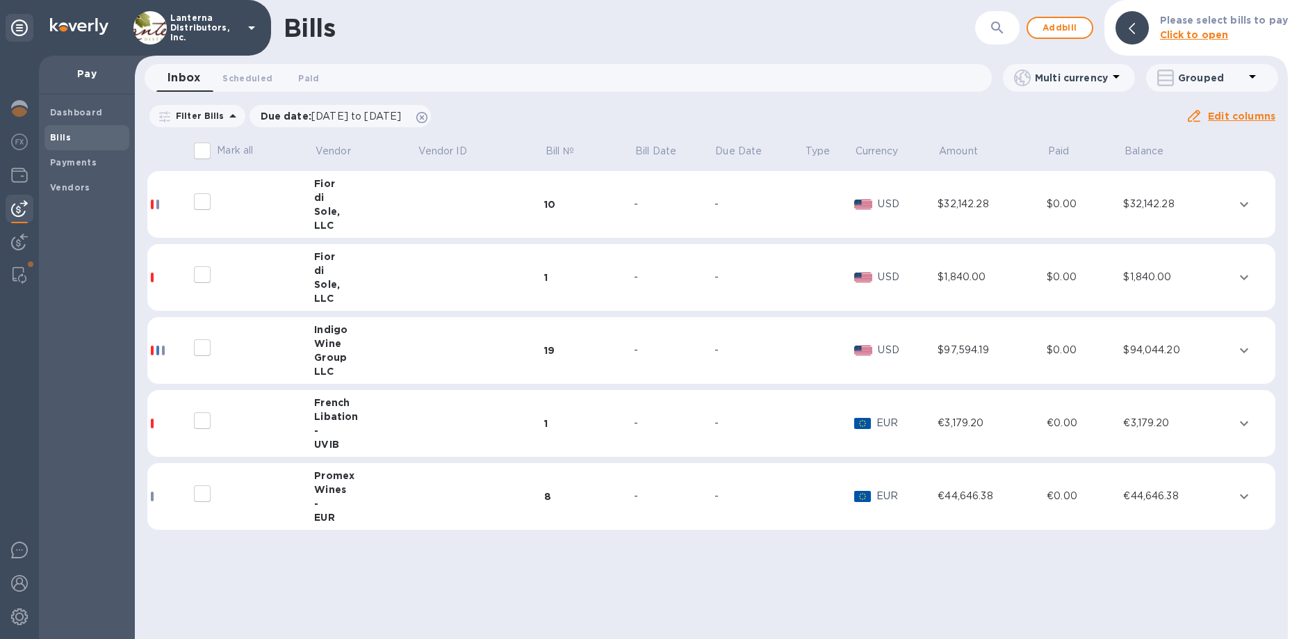
click at [465, 273] on td at bounding box center [480, 277] width 127 height 67
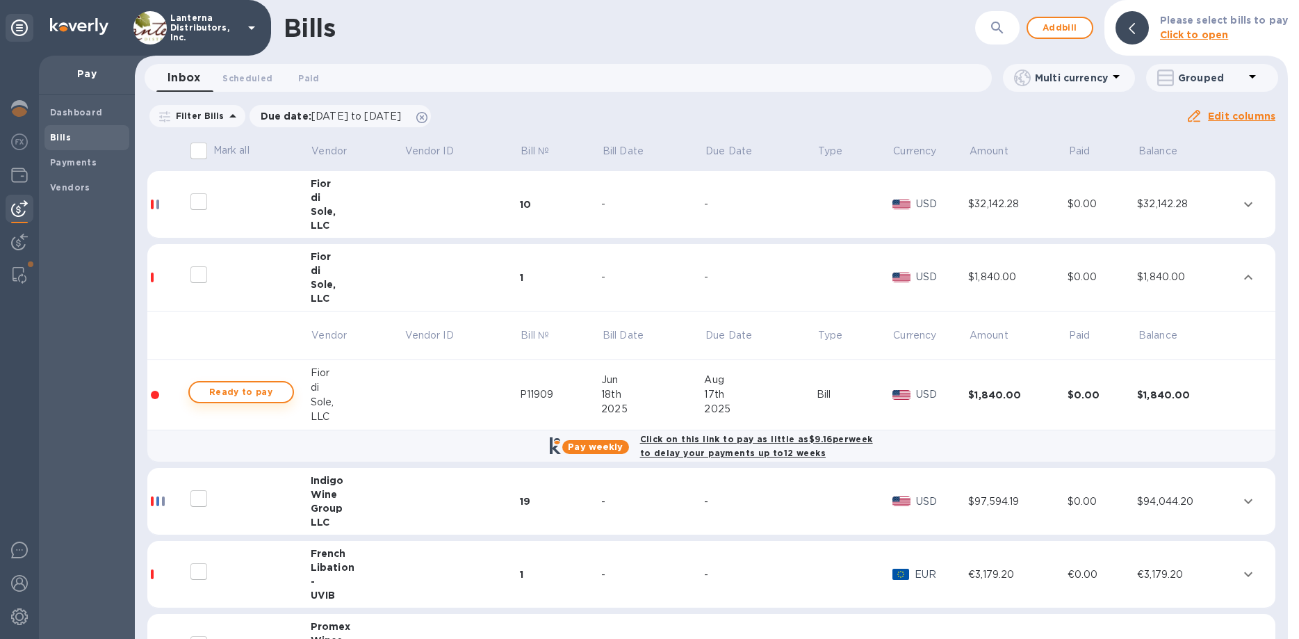
click at [222, 393] on span "Ready to pay" at bounding box center [241, 392] width 81 height 17
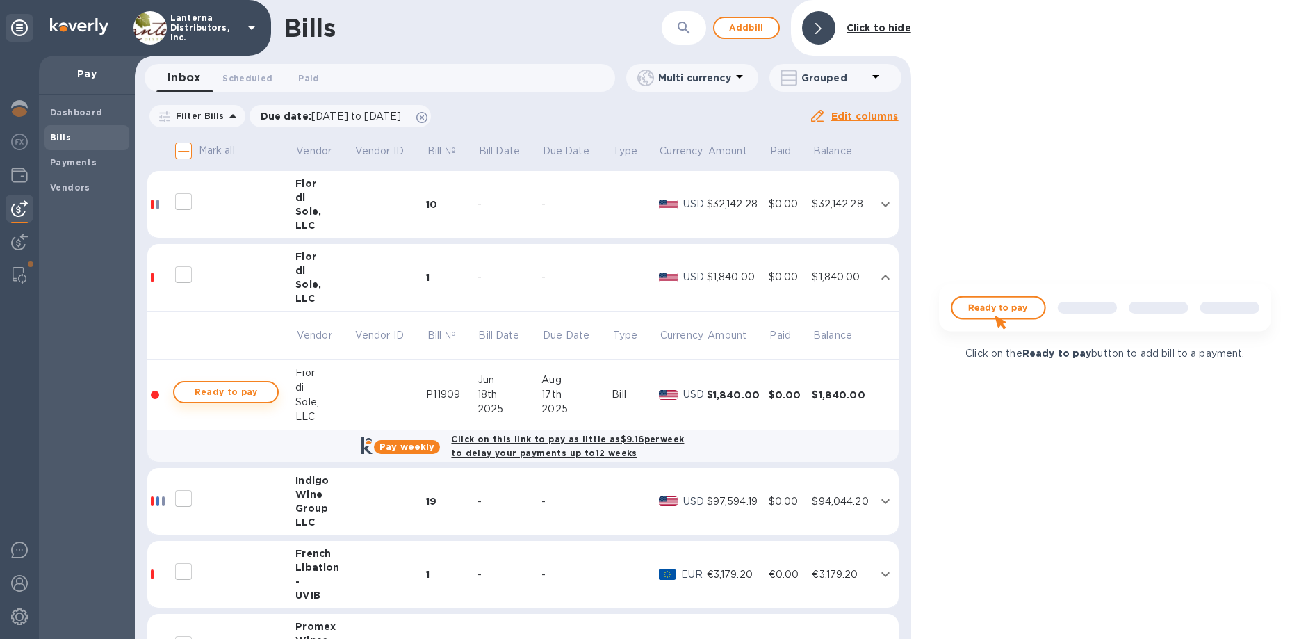
checkbox input "true"
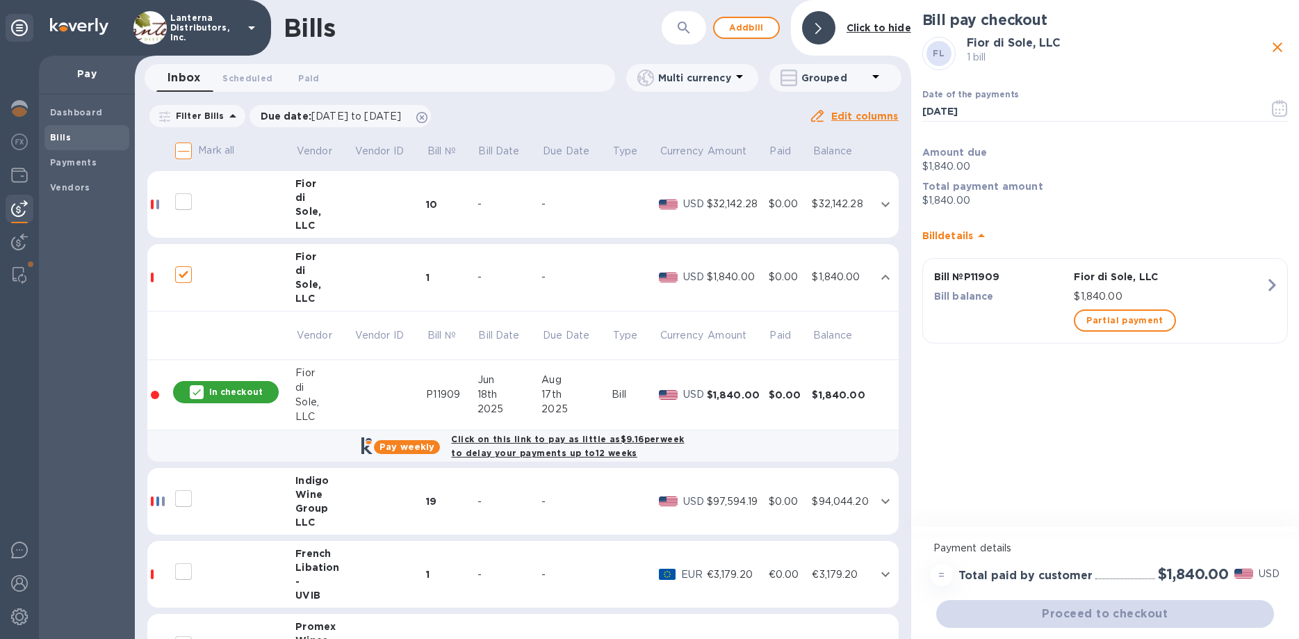
click at [312, 197] on div "di" at bounding box center [324, 197] width 58 height 14
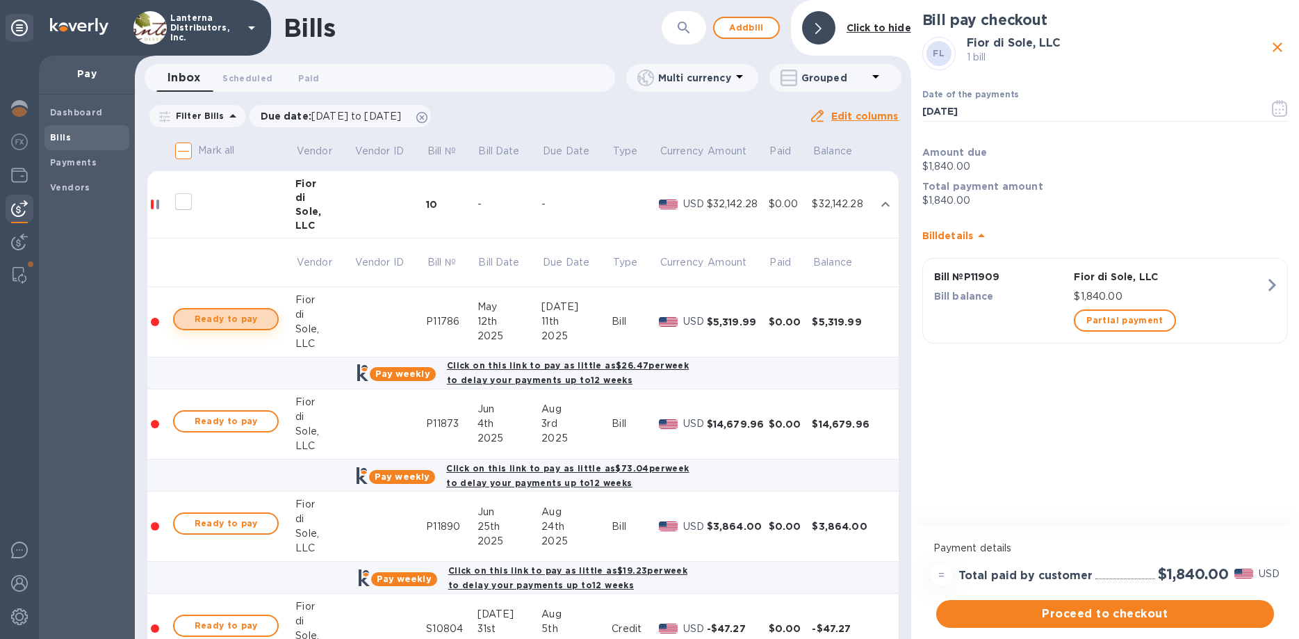
click at [248, 319] on span "Ready to pay" at bounding box center [226, 319] width 81 height 17
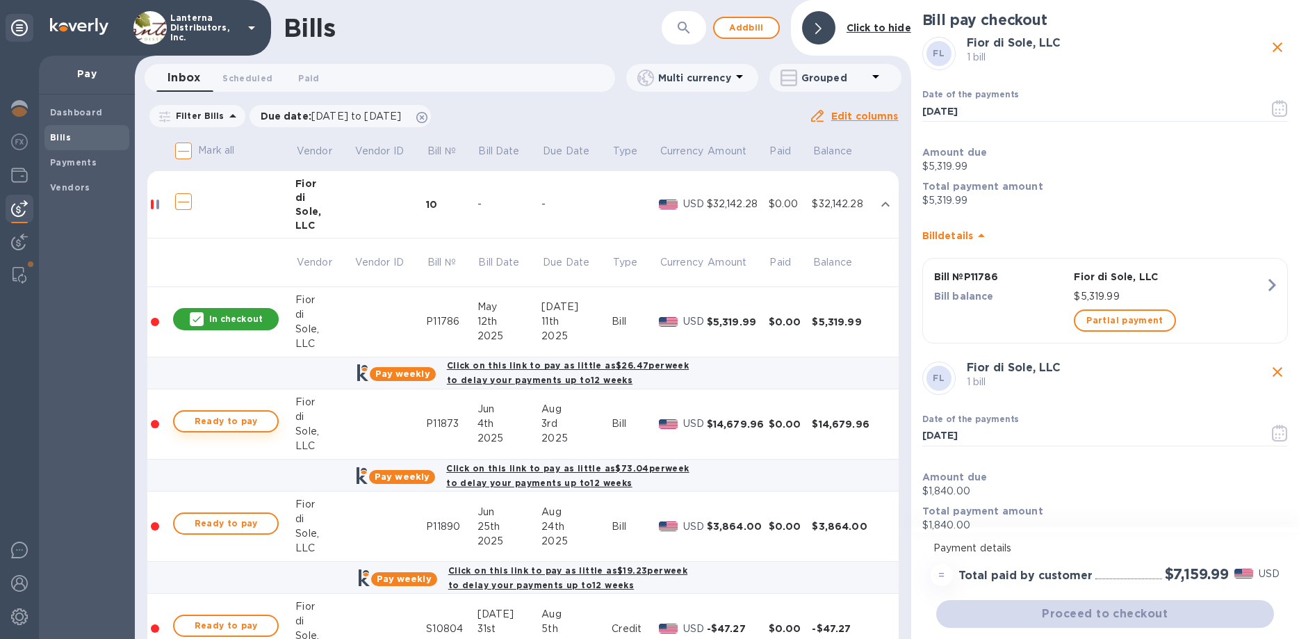
click at [229, 417] on span "Ready to pay" at bounding box center [226, 421] width 81 height 17
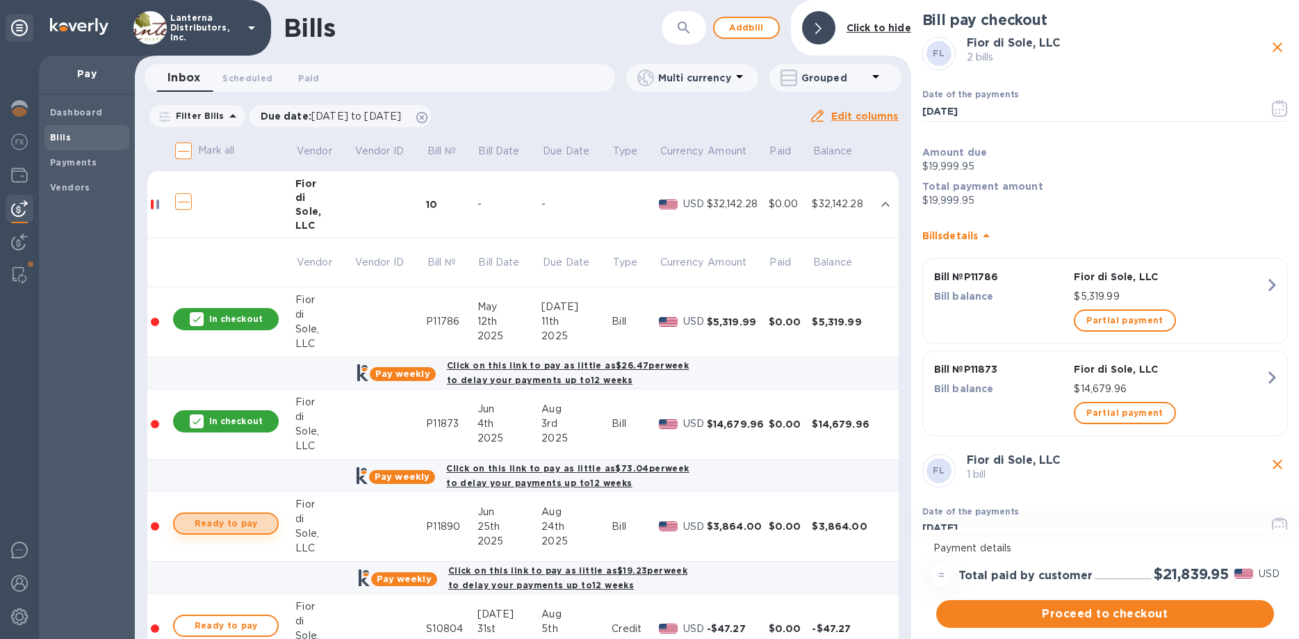
click at [246, 522] on span "Ready to pay" at bounding box center [226, 523] width 81 height 17
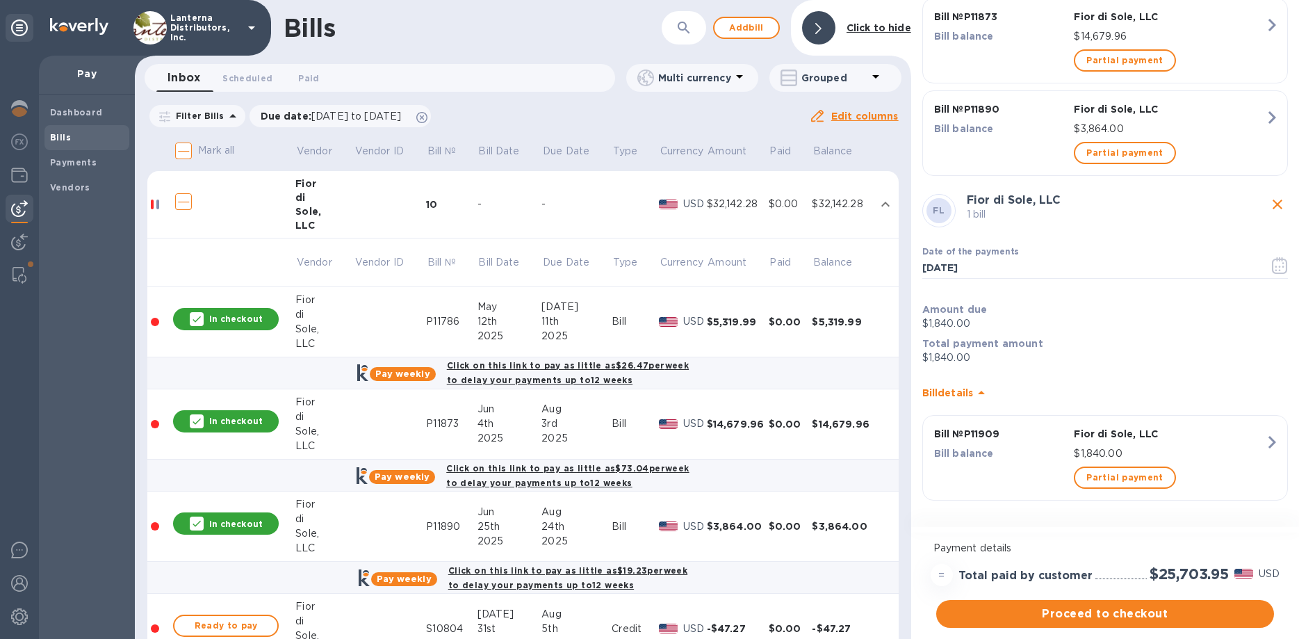
click at [564, 129] on div "Filter Bills Due date : 07/07/2025 to 11/04/2025 Amount Paid Balance" at bounding box center [478, 116] width 662 height 26
click at [753, 34] on span "Add bill" at bounding box center [747, 27] width 42 height 17
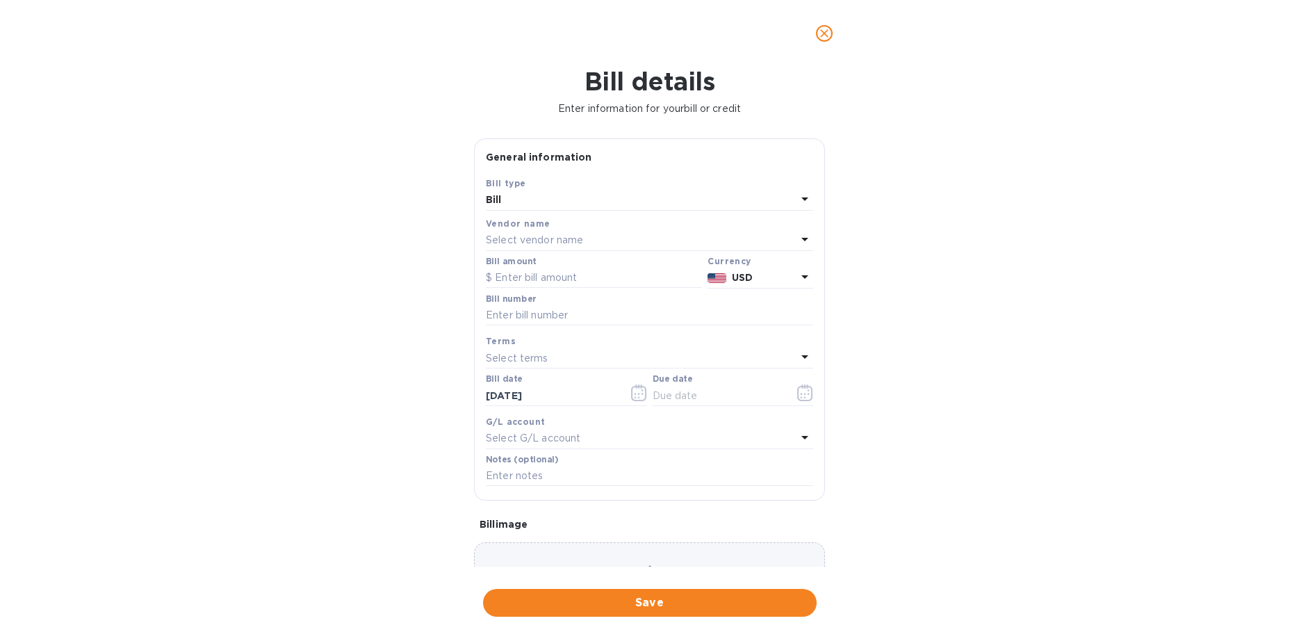
click at [810, 195] on icon at bounding box center [805, 198] width 17 height 17
click at [590, 269] on div "Credit" at bounding box center [643, 258] width 305 height 26
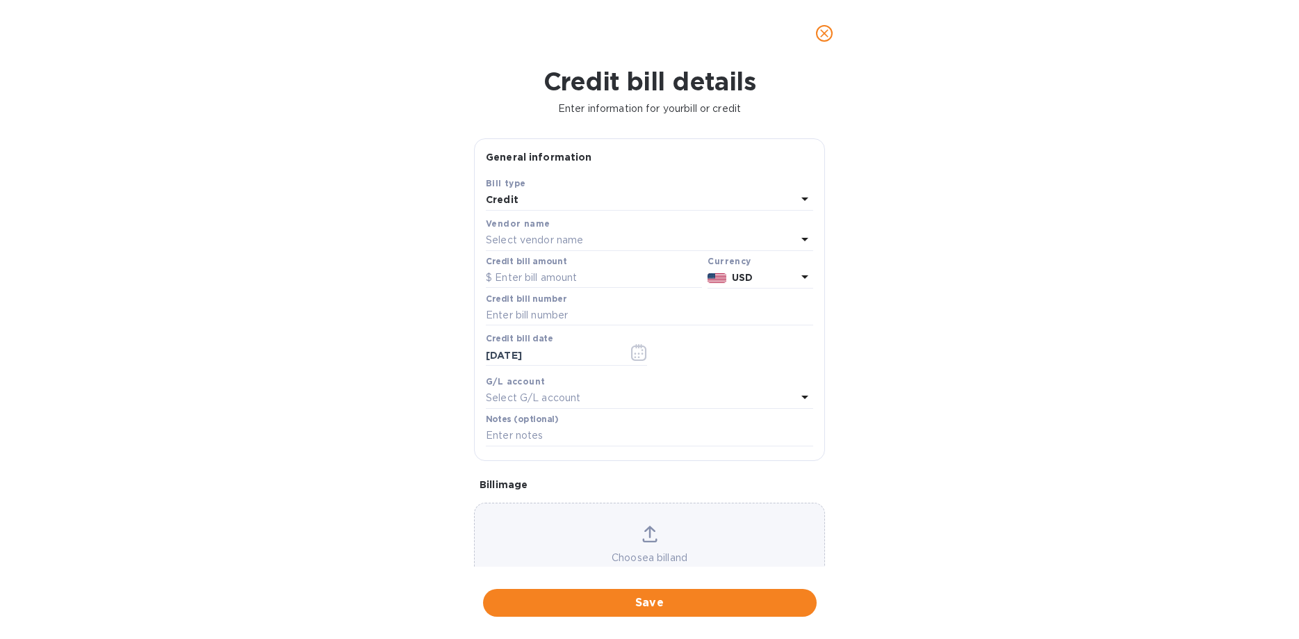
click at [829, 30] on icon "close" at bounding box center [824, 33] width 14 height 14
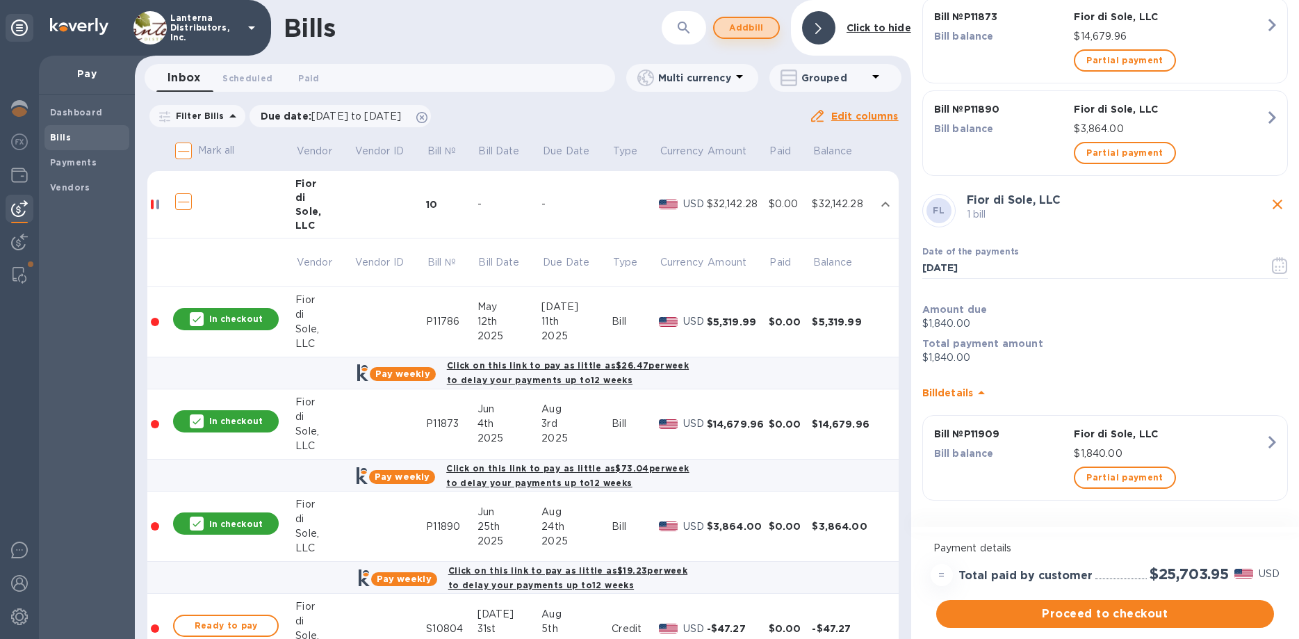
click at [749, 31] on span "Add bill" at bounding box center [747, 27] width 42 height 17
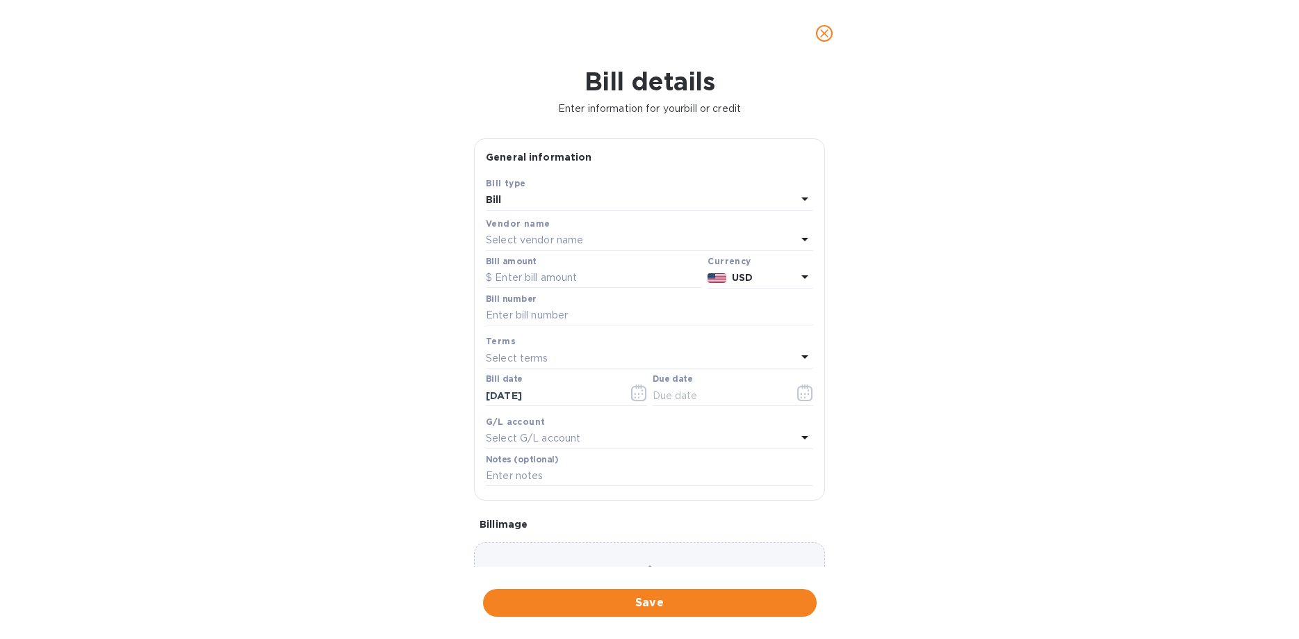
click at [606, 202] on div "Bill" at bounding box center [641, 199] width 311 height 19
click at [605, 255] on p "Credit" at bounding box center [644, 258] width 294 height 15
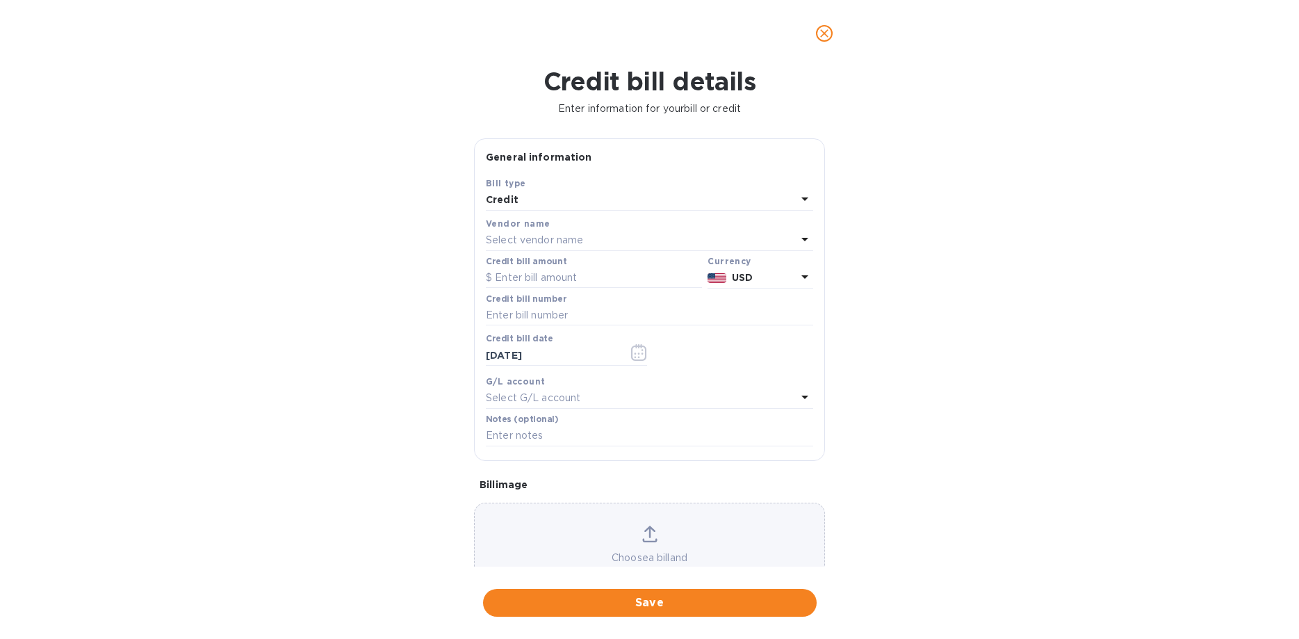
click at [604, 240] on div "Select vendor name" at bounding box center [641, 240] width 311 height 19
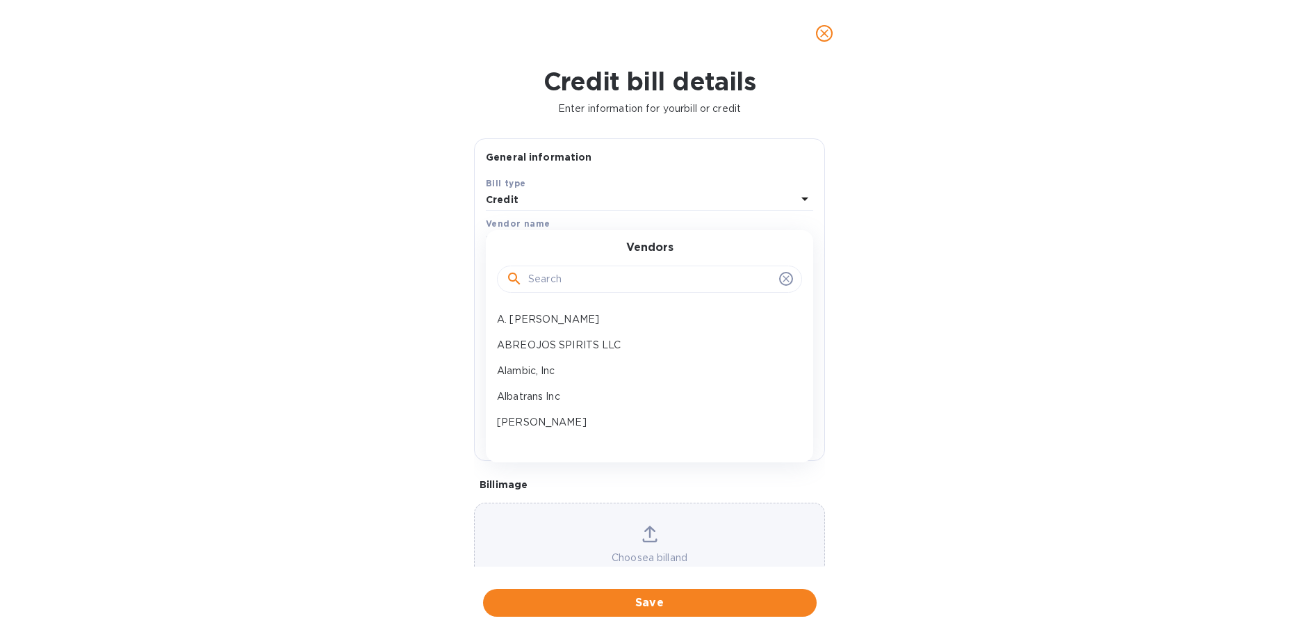
click at [566, 279] on input "text" at bounding box center [650, 279] width 245 height 21
type input "fior"
click at [570, 312] on p "Fior di Sole, LLC" at bounding box center [644, 319] width 294 height 15
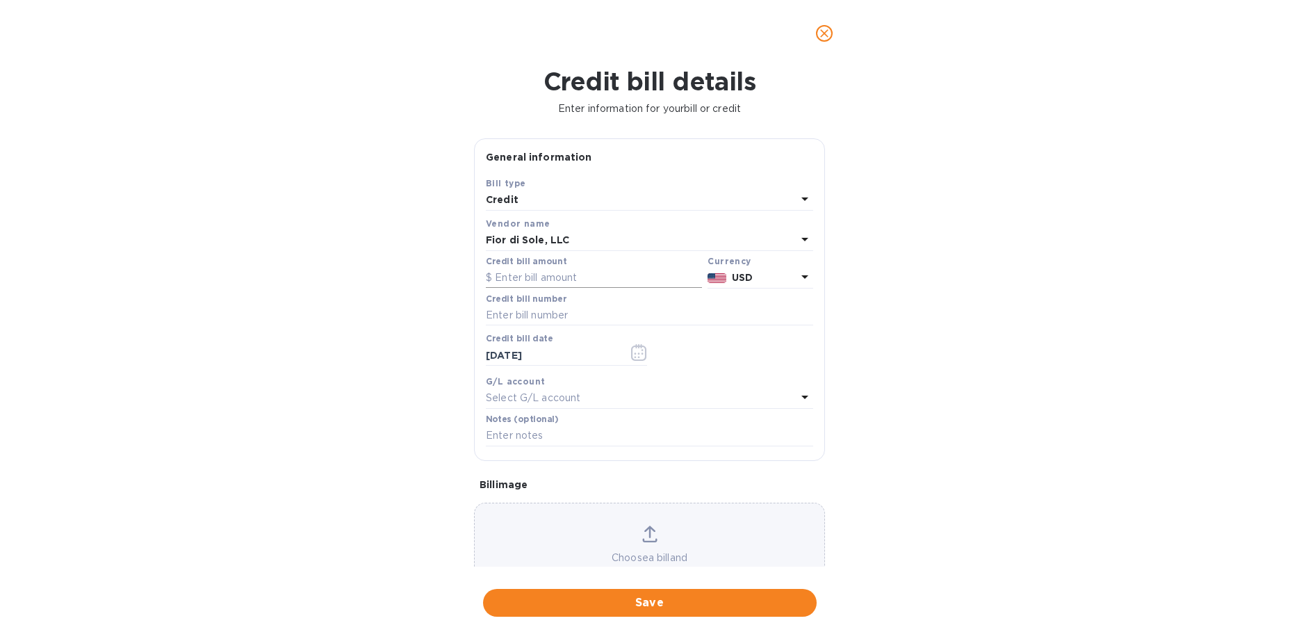
click at [597, 276] on input "text" at bounding box center [594, 278] width 216 height 21
click at [753, 398] on div "Select G/L account" at bounding box center [641, 398] width 311 height 19
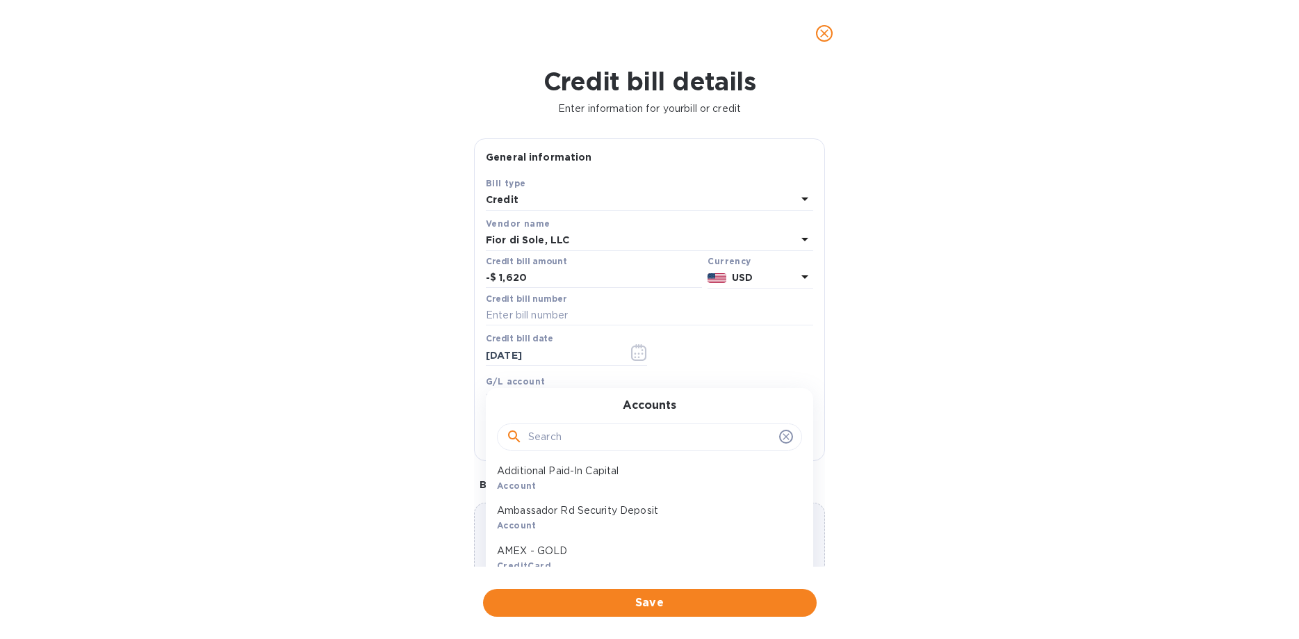
scroll to position [317, 0]
click at [864, 397] on div "Credit bill details Enter information for your bill or credit General informati…" at bounding box center [649, 353] width 1299 height 572
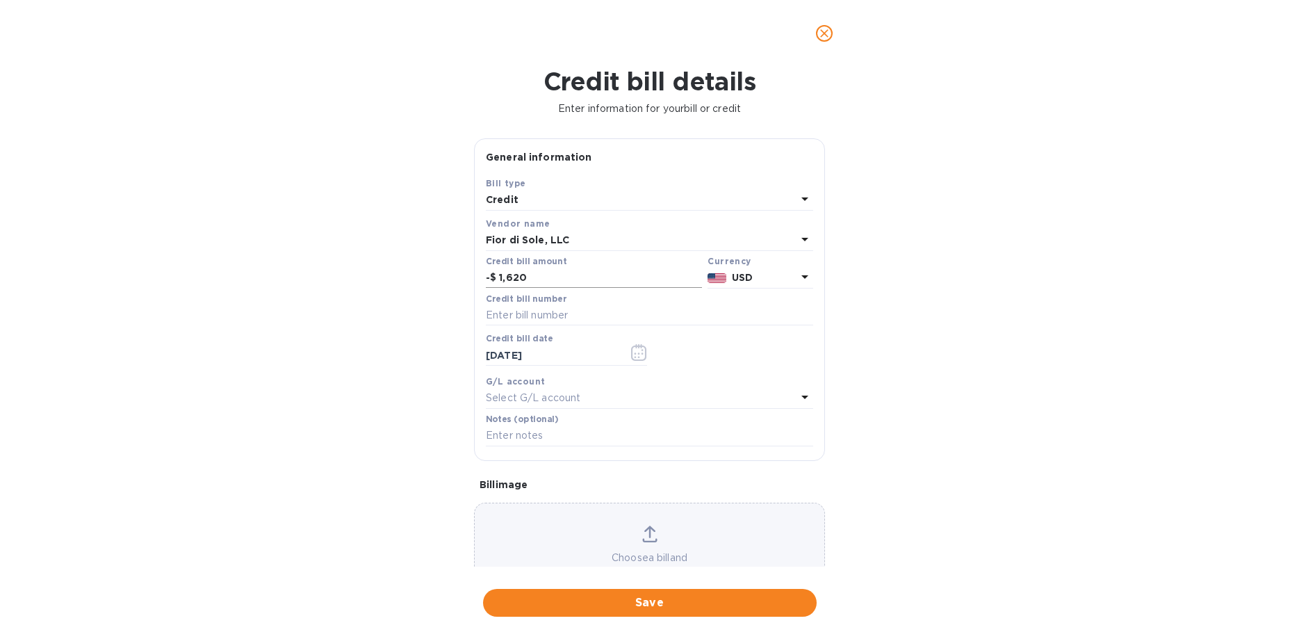
click at [585, 284] on input "1,620" at bounding box center [600, 278] width 203 height 21
click at [647, 273] on input "1,620" at bounding box center [600, 278] width 203 height 21
type input "1,620.34"
click at [598, 393] on div "Select G/L account" at bounding box center [641, 398] width 311 height 19
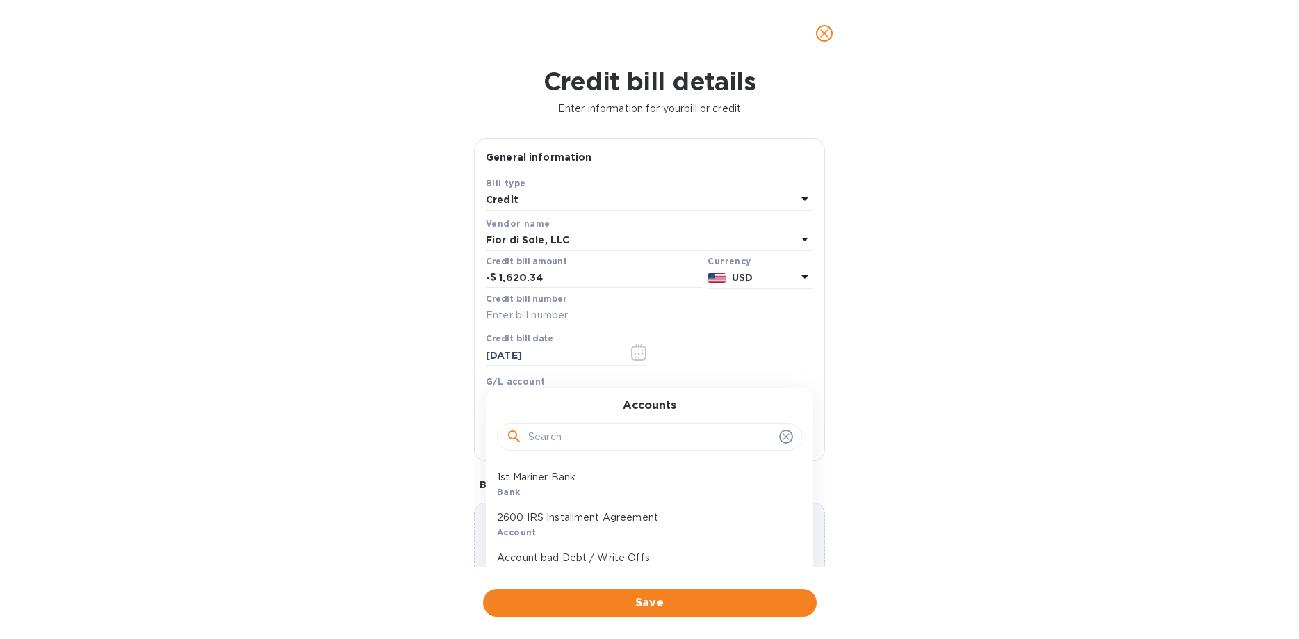
click at [587, 437] on input "text" at bounding box center [650, 437] width 245 height 21
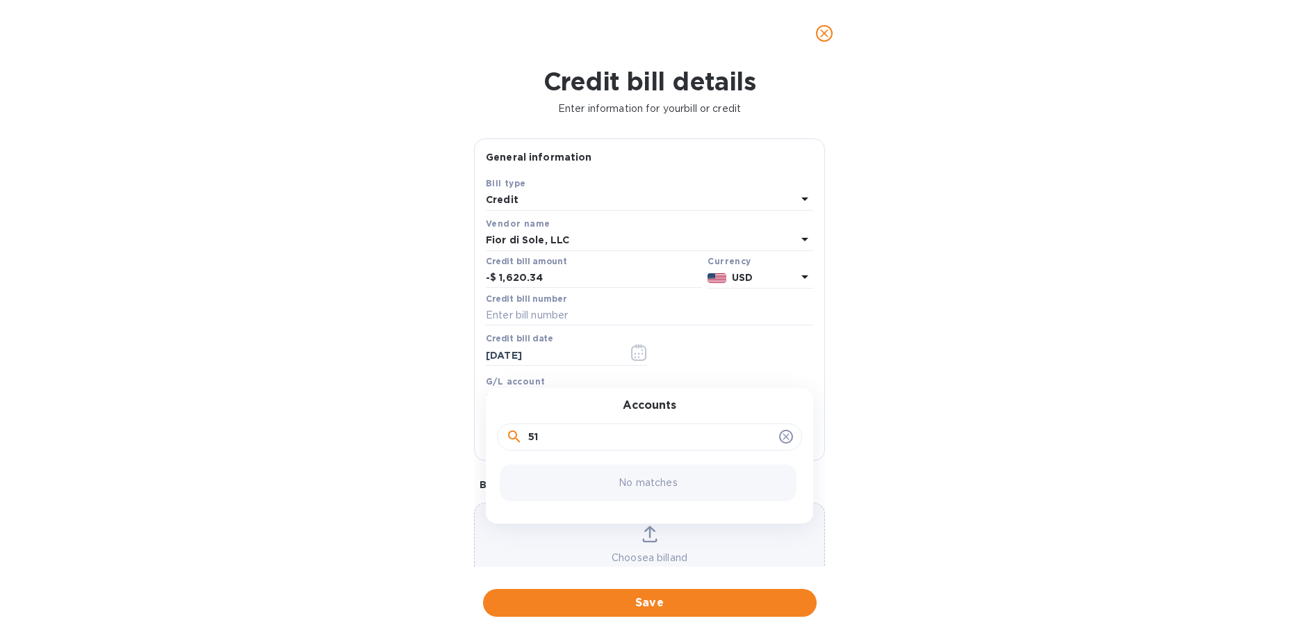
type input "5"
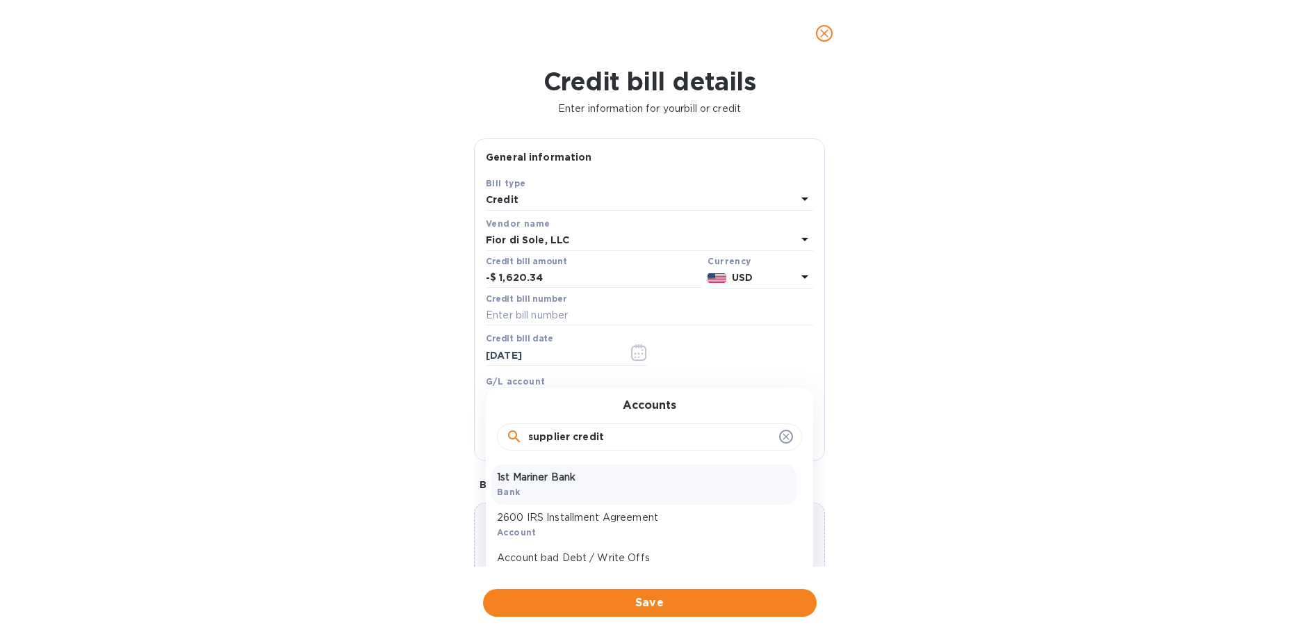
type input "supplier credits"
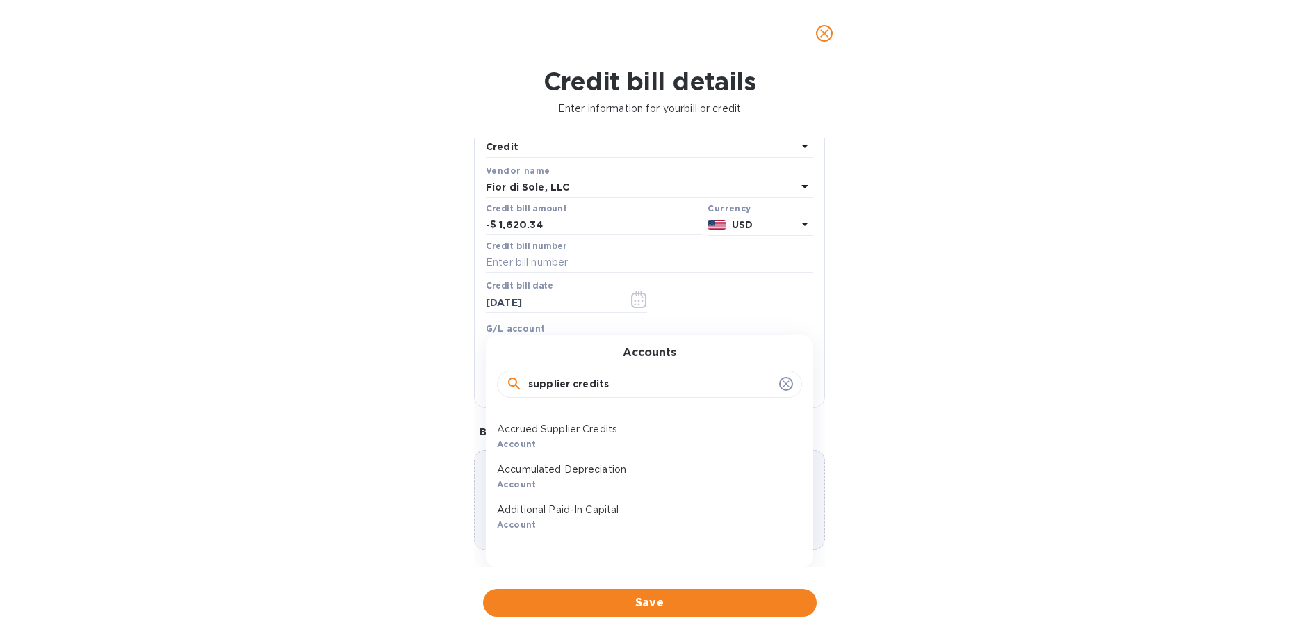
scroll to position [238, 0]
drag, startPoint x: 620, startPoint y: 386, endPoint x: 491, endPoint y: 384, distance: 129.3
click at [528, 384] on input "supplier credits" at bounding box center [650, 384] width 245 height 21
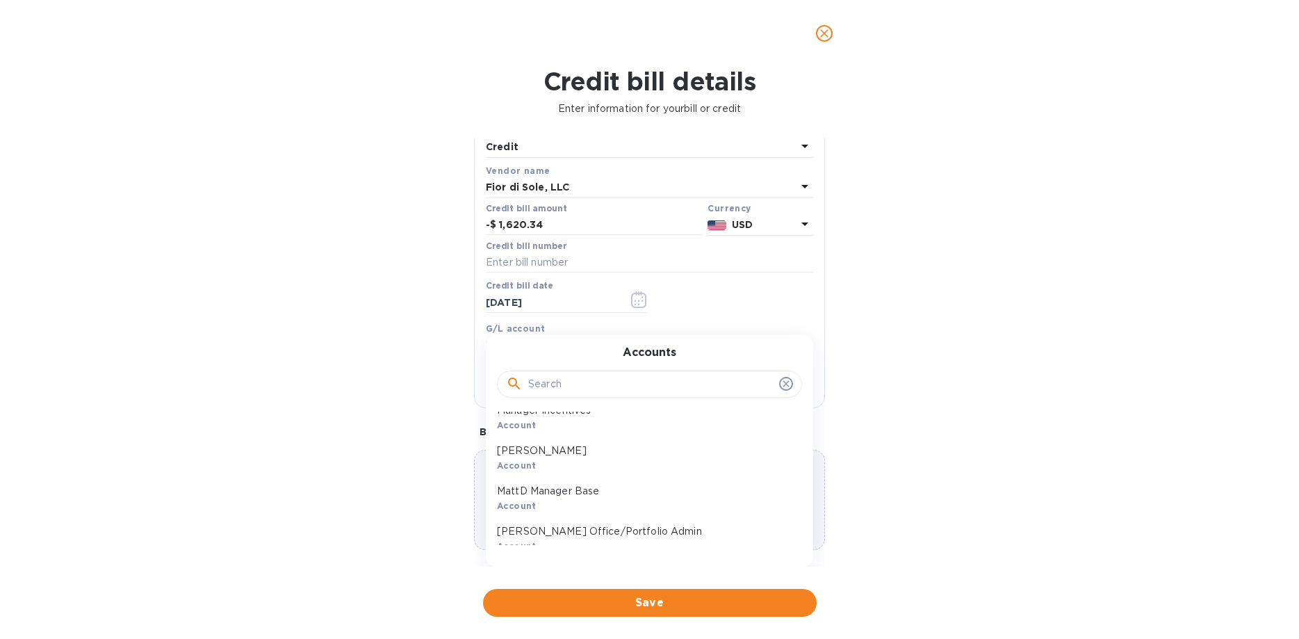
click at [690, 385] on input "text" at bounding box center [650, 384] width 245 height 21
type input "supplier"
click button "Save" at bounding box center [0, 0] width 0 height 0
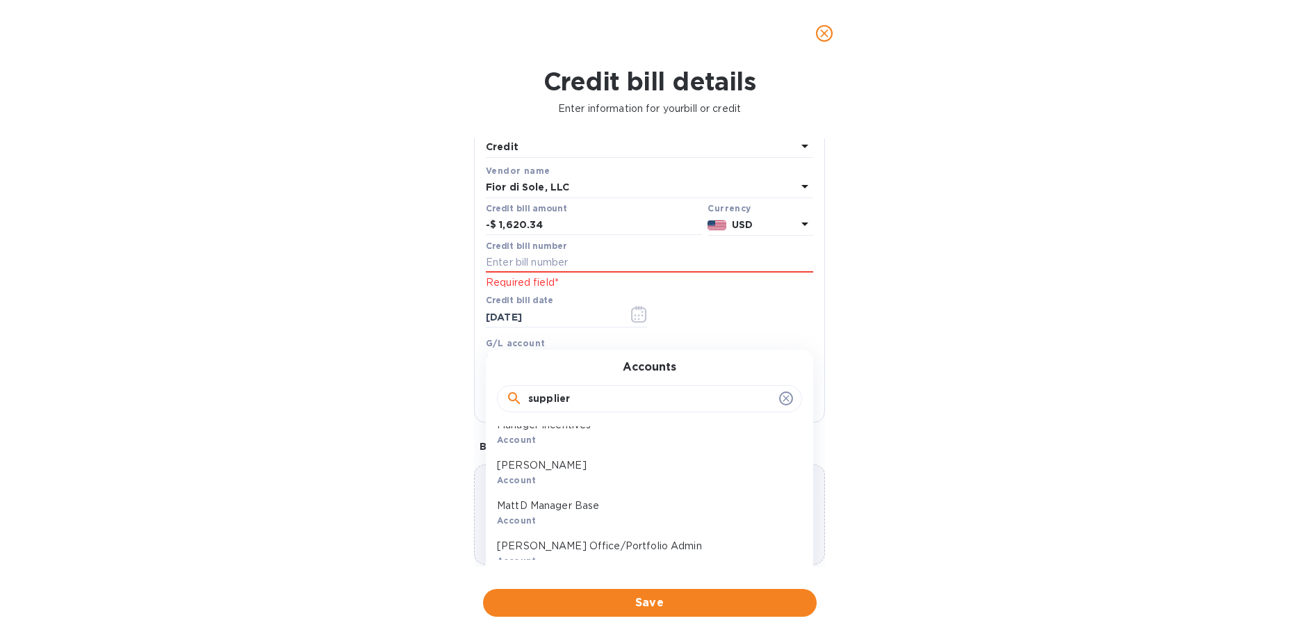
click at [628, 401] on input "supplier" at bounding box center [650, 399] width 245 height 21
drag, startPoint x: 628, startPoint y: 401, endPoint x: 423, endPoint y: 375, distance: 207.3
click at [528, 389] on input "supplier" at bounding box center [650, 399] width 245 height 21
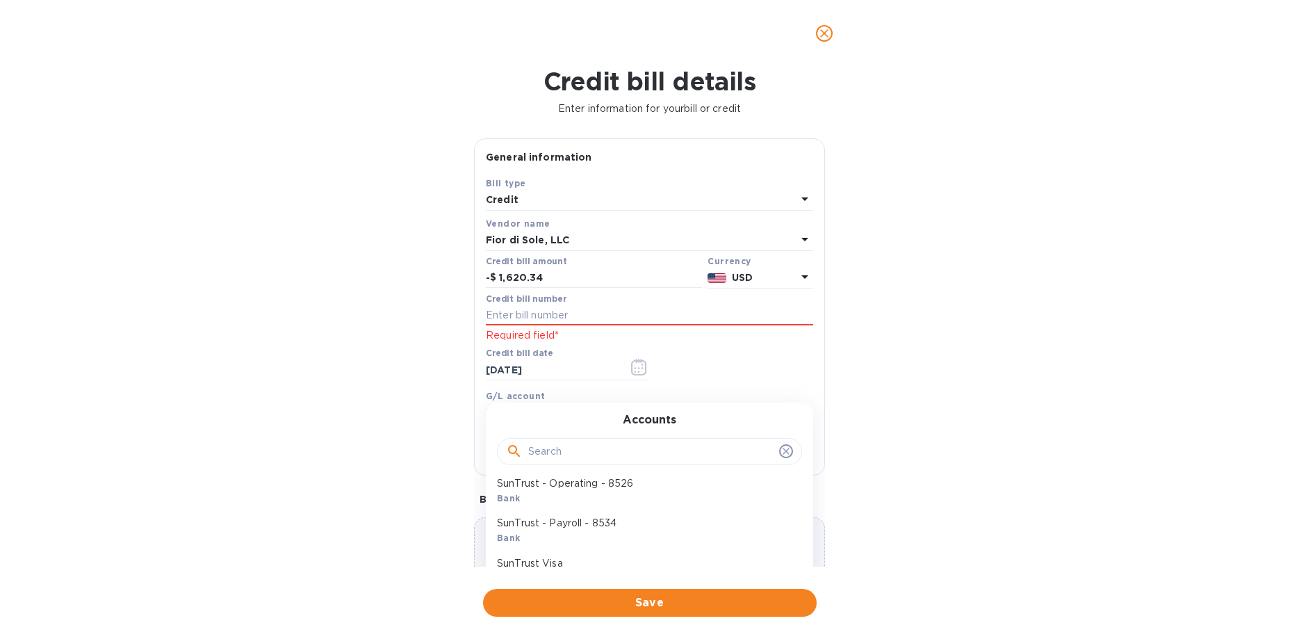
scroll to position [75474, 0]
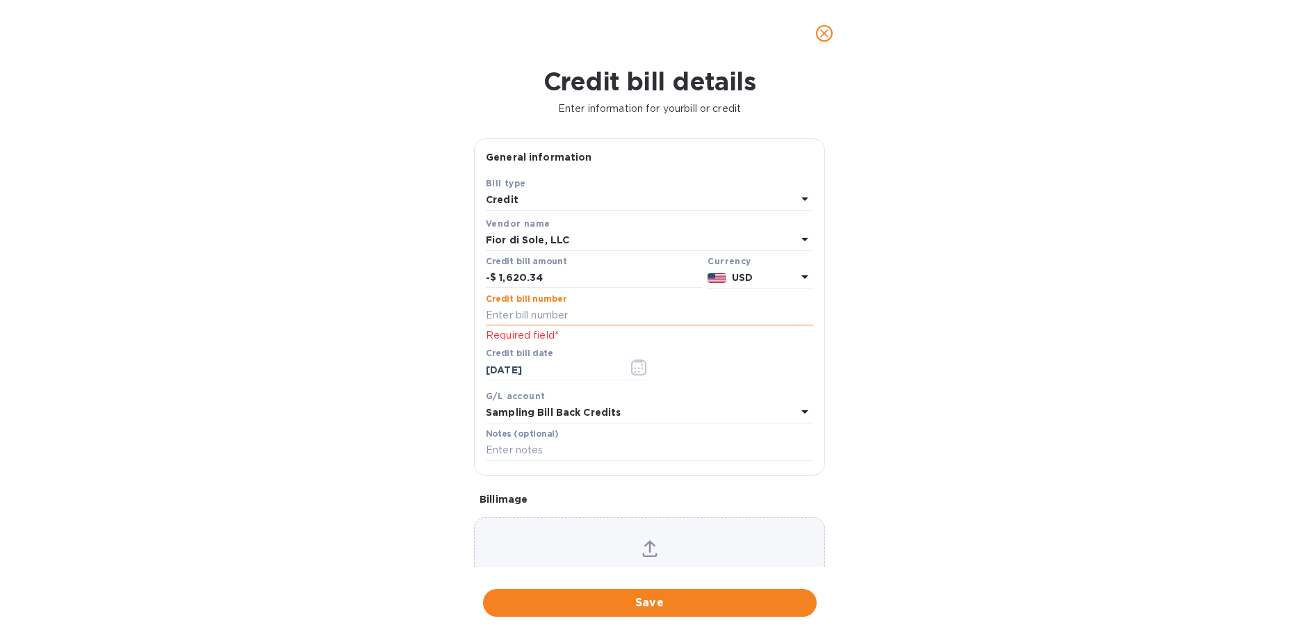
click at [629, 323] on input "text" at bounding box center [649, 315] width 327 height 21
drag, startPoint x: 543, startPoint y: 323, endPoint x: 496, endPoint y: 320, distance: 47.3
click at [496, 320] on input "SCM12199" at bounding box center [649, 315] width 327 height 21
type input "S10897"
click at [658, 542] on div "Choose a bill and drag it here" at bounding box center [650, 567] width 350 height 54
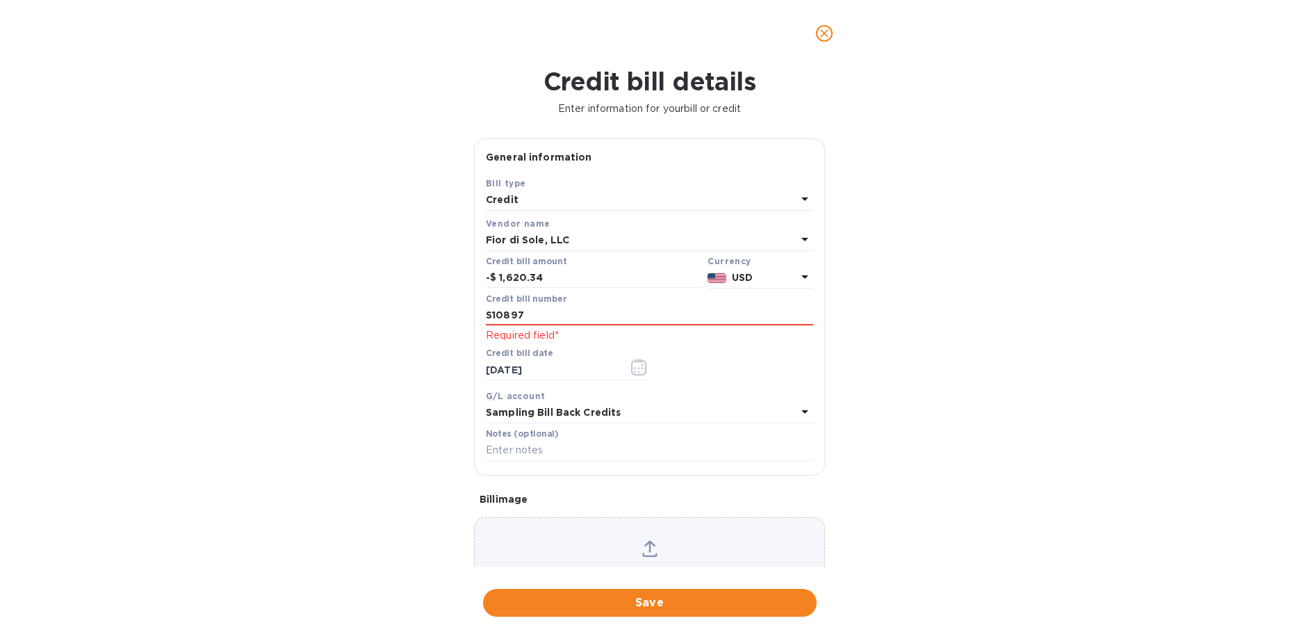
scroll to position [66, 0]
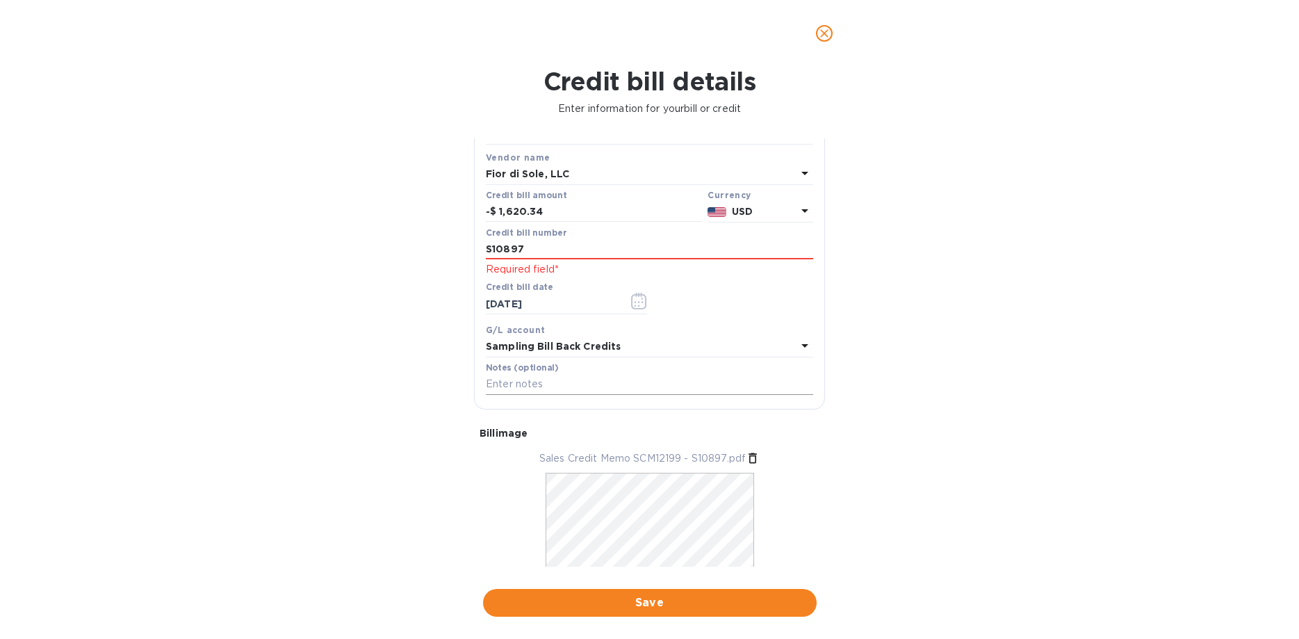
click at [612, 378] on input "text" at bounding box center [649, 384] width 327 height 21
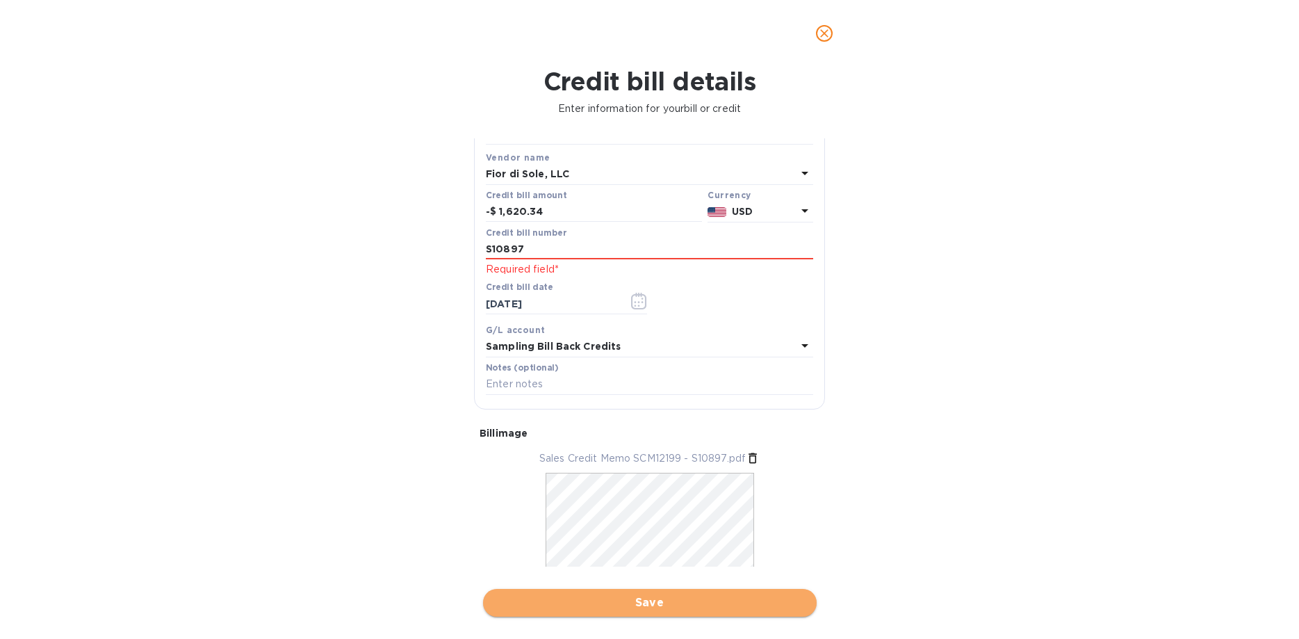
click at [642, 603] on span "Save" at bounding box center [649, 602] width 311 height 17
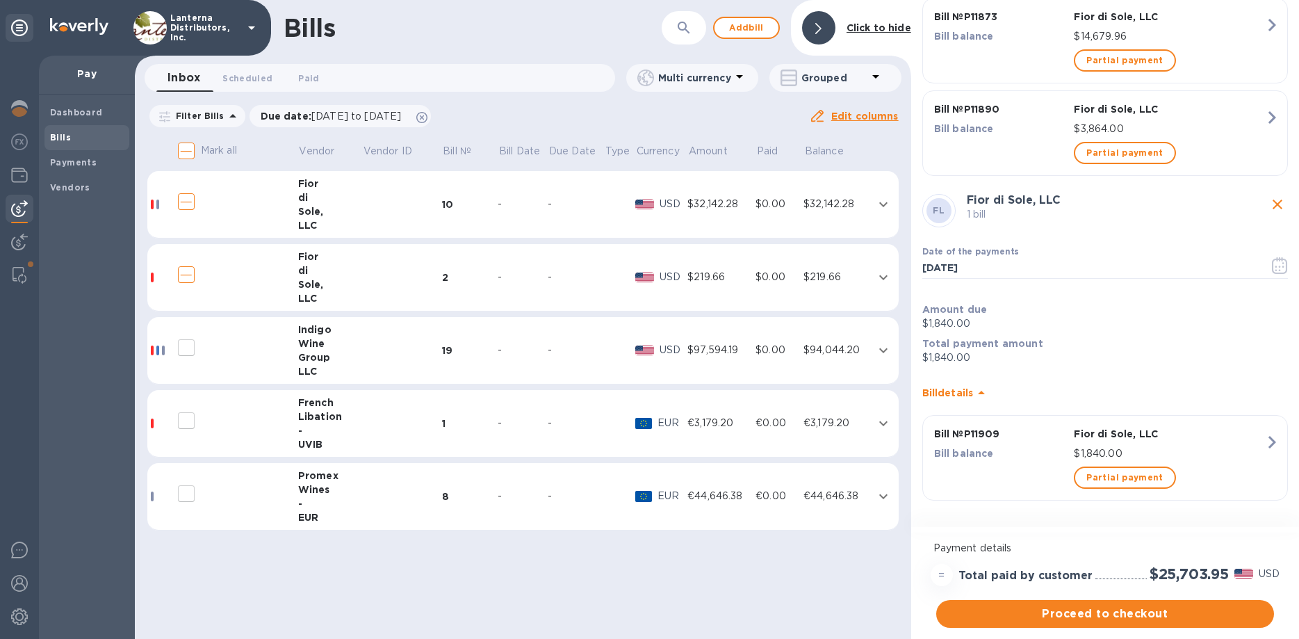
click at [311, 291] on div "Sole," at bounding box center [330, 284] width 64 height 14
click at [400, 277] on td at bounding box center [402, 277] width 80 height 67
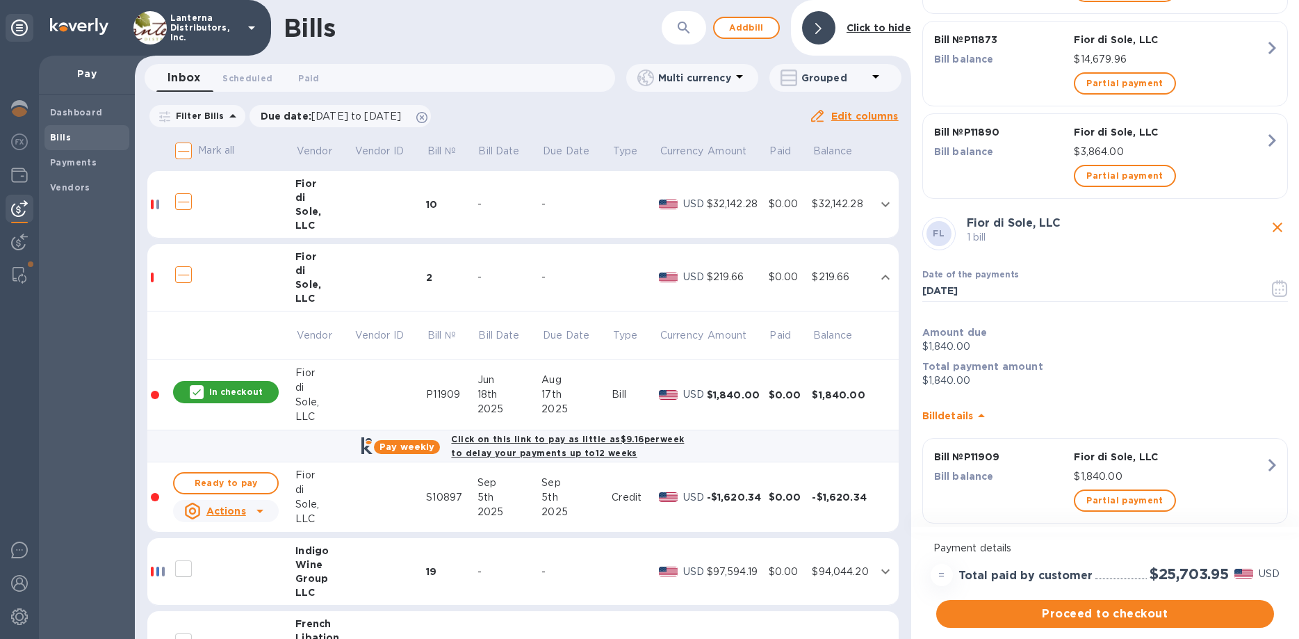
scroll to position [352, 0]
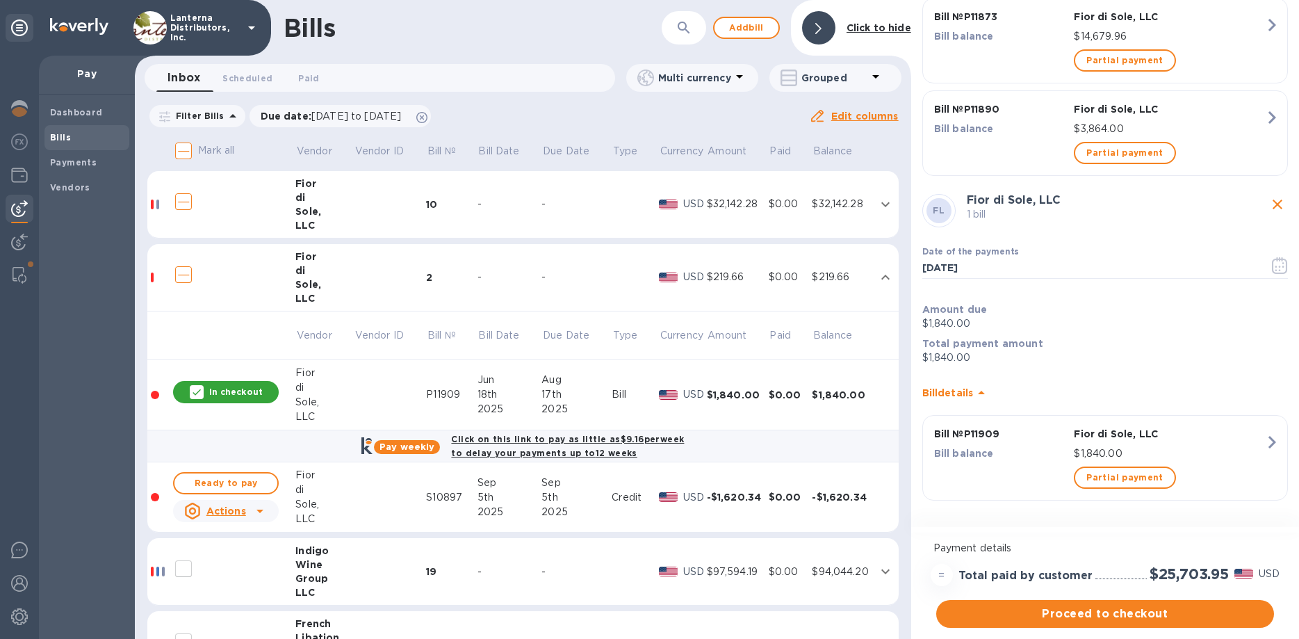
click at [363, 263] on td at bounding box center [390, 277] width 72 height 67
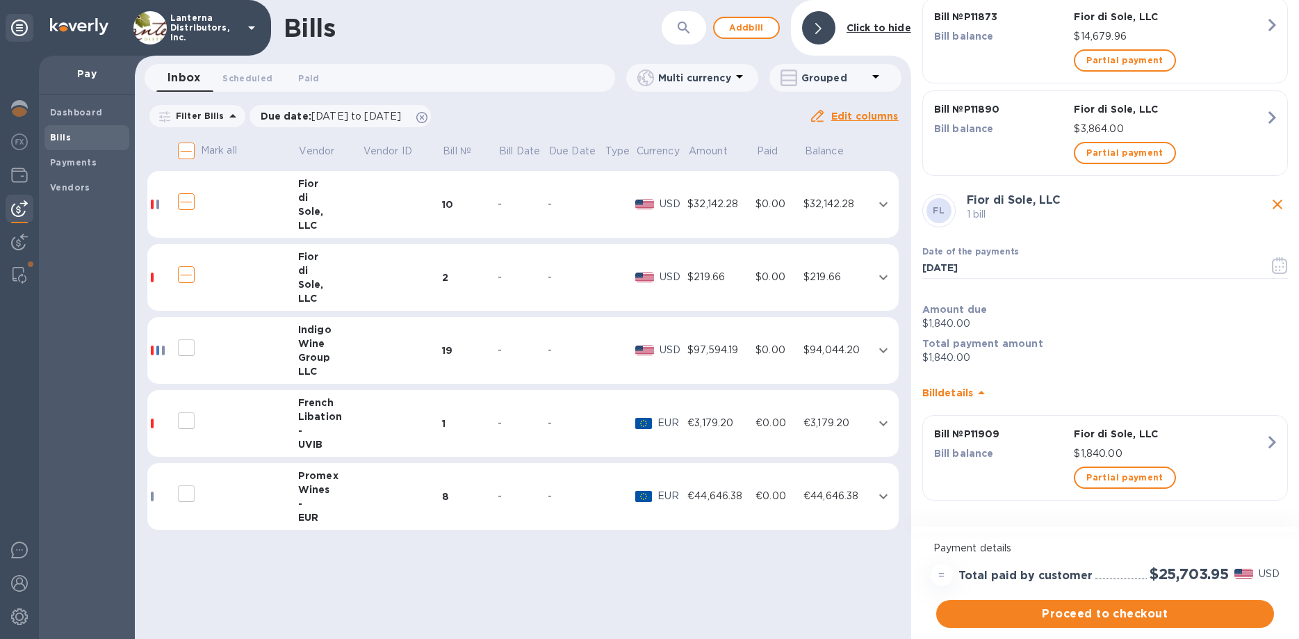
click at [363, 263] on td at bounding box center [402, 277] width 80 height 67
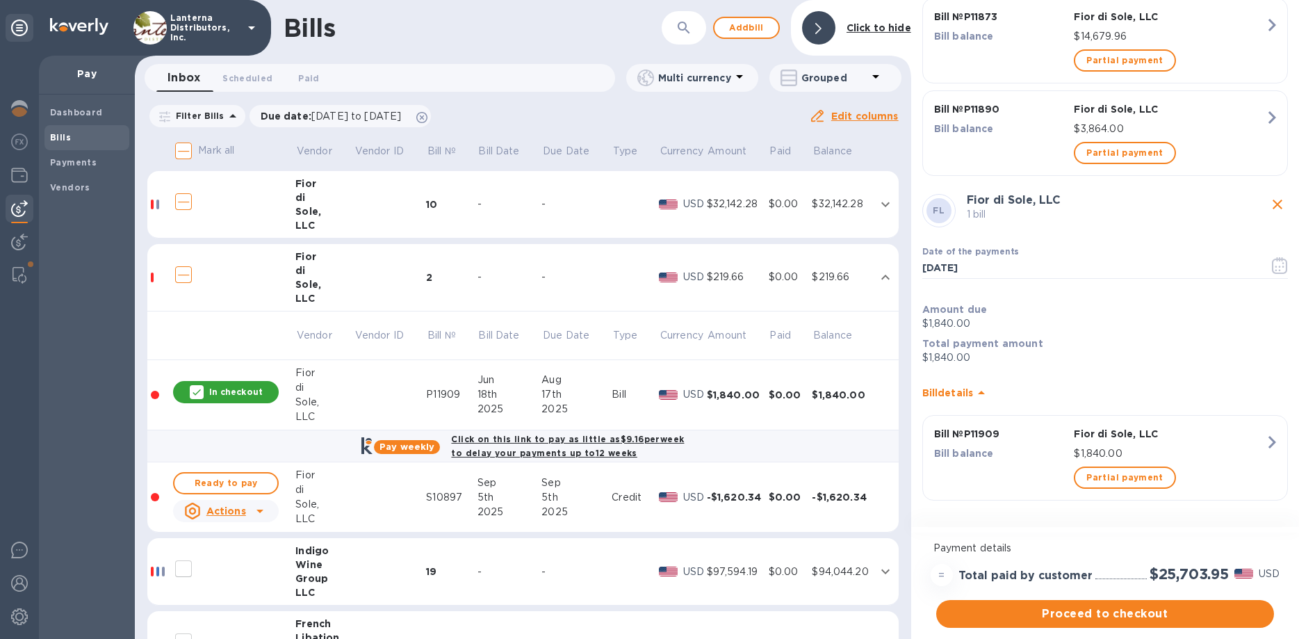
click at [239, 495] on div "Ready to pay" at bounding box center [225, 483] width 111 height 28
click at [243, 482] on span "Ready to pay" at bounding box center [226, 483] width 81 height 17
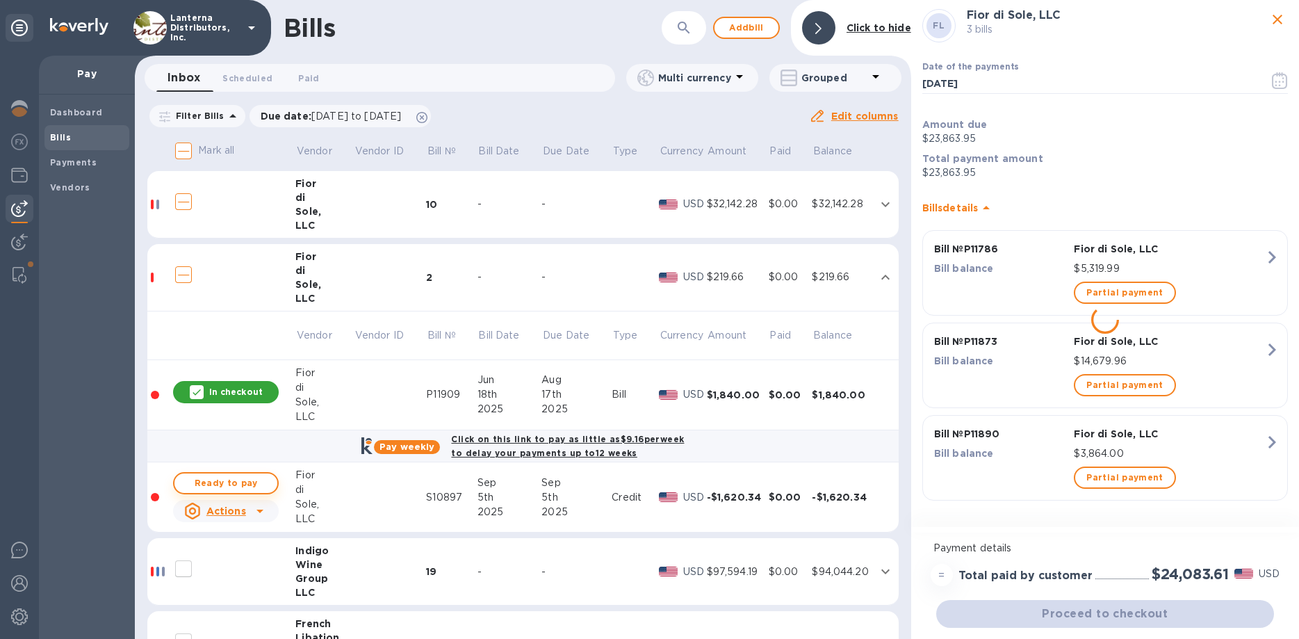
checkbox input "true"
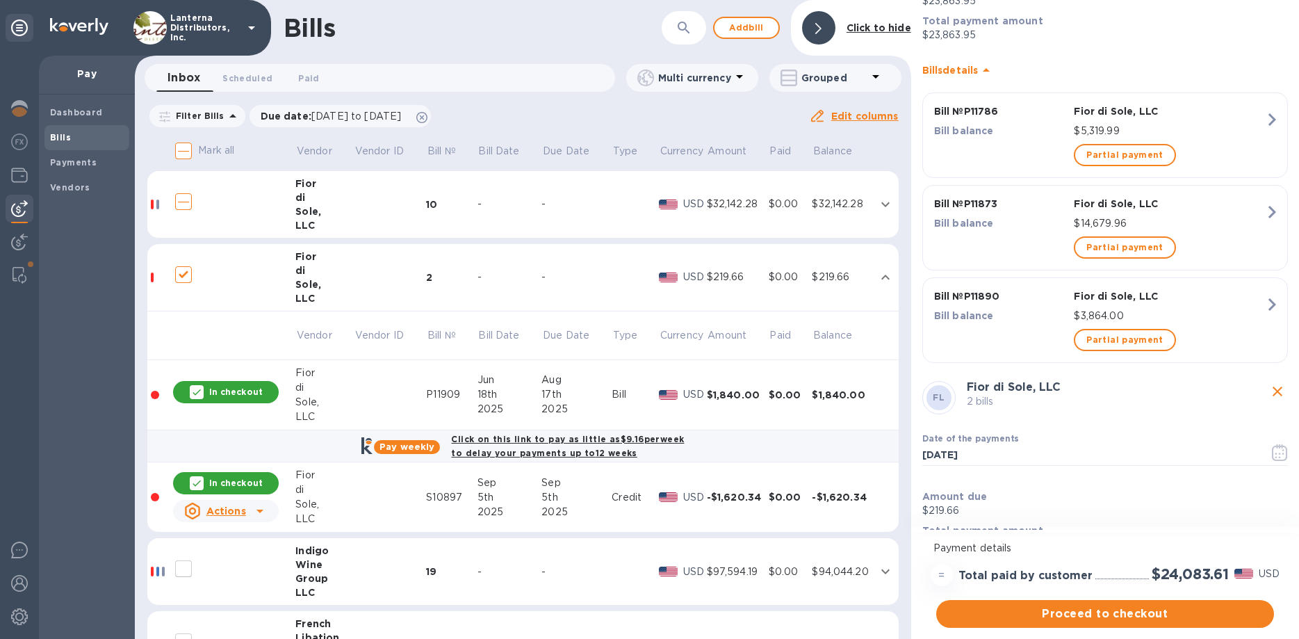
scroll to position [266, 0]
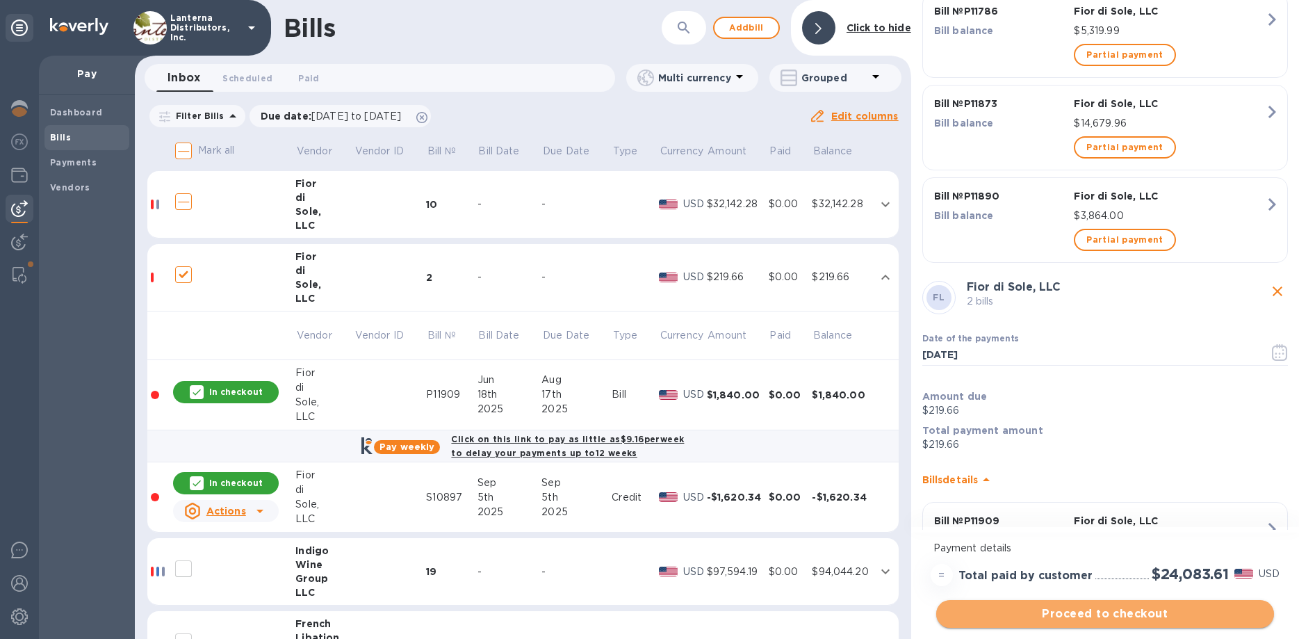
click at [1119, 608] on span "Proceed to checkout" at bounding box center [1105, 613] width 316 height 17
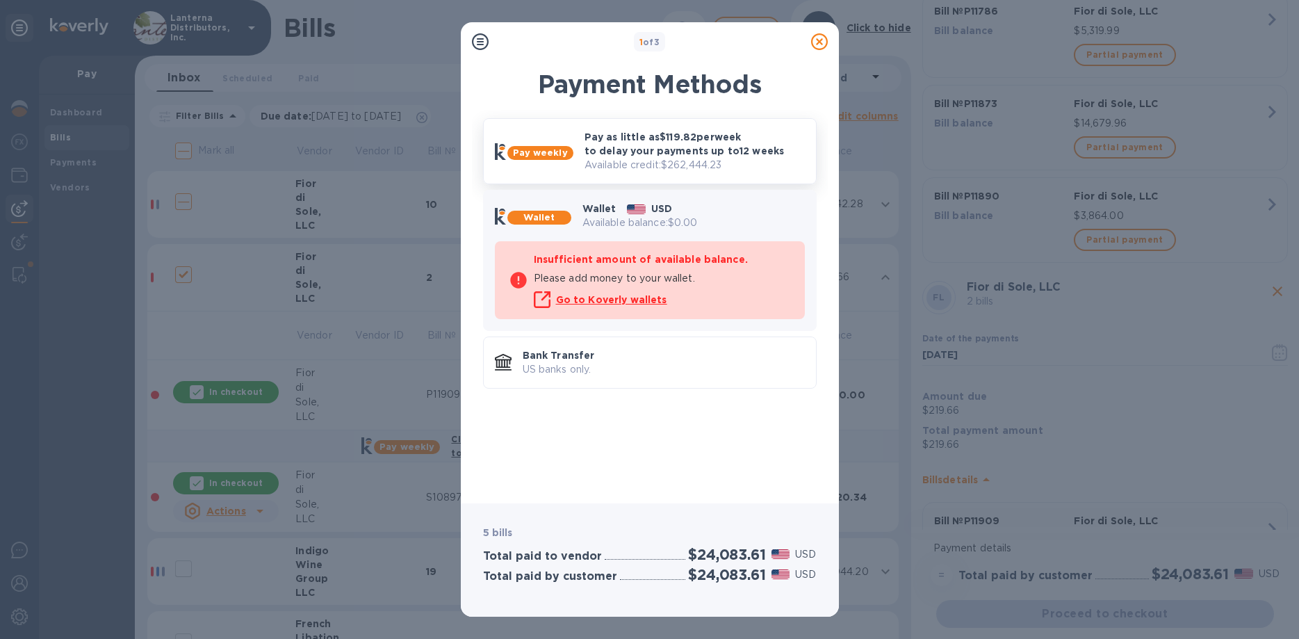
click at [674, 168] on p "Available credit: $262,444.23" at bounding box center [695, 165] width 220 height 15
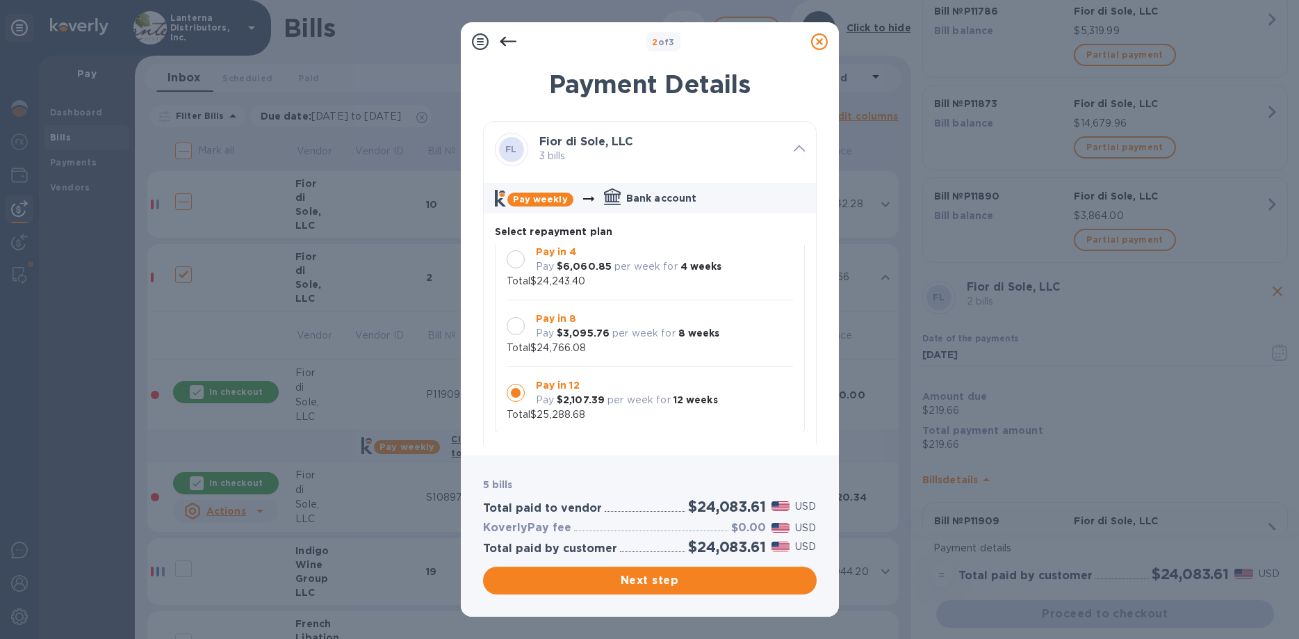
scroll to position [13, 0]
click at [515, 256] on div at bounding box center [516, 258] width 18 height 18
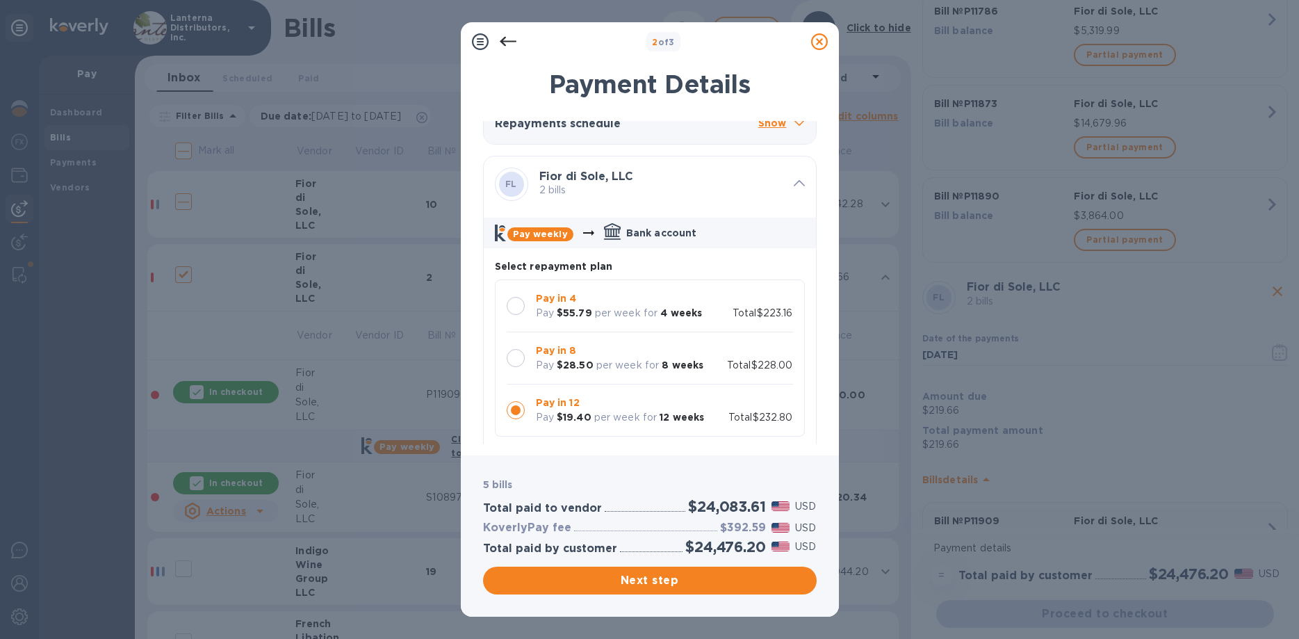
scroll to position [475, 0]
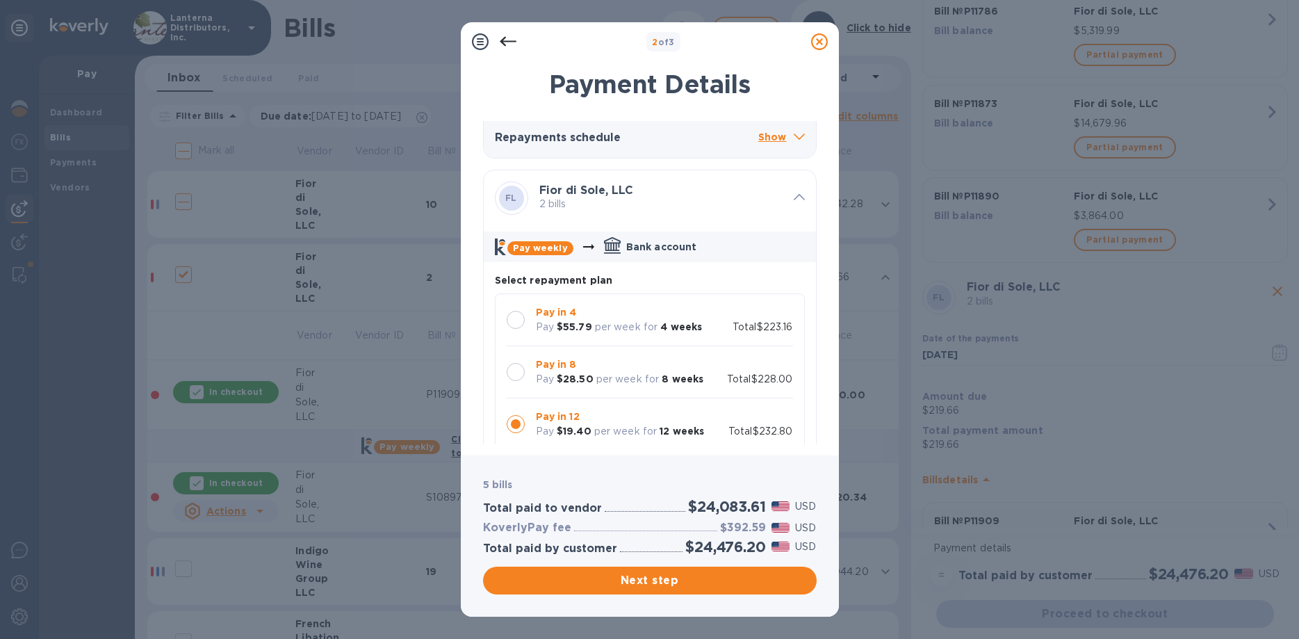
click at [516, 323] on div at bounding box center [516, 320] width 18 height 18
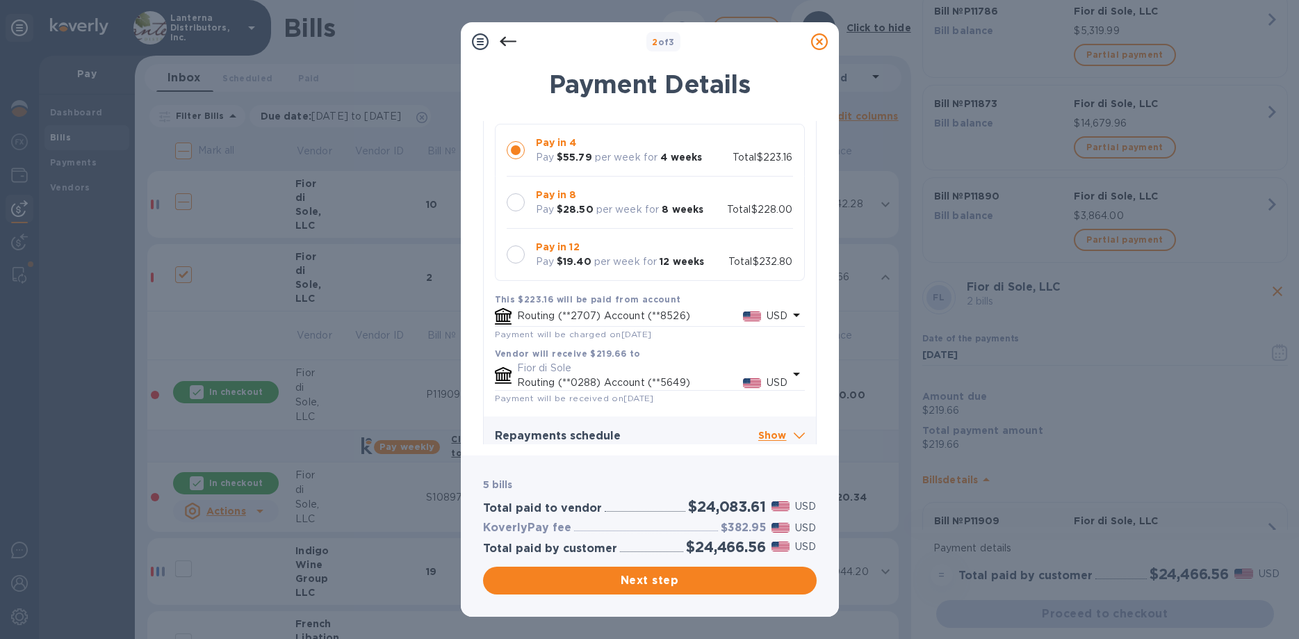
scroll to position [655, 0]
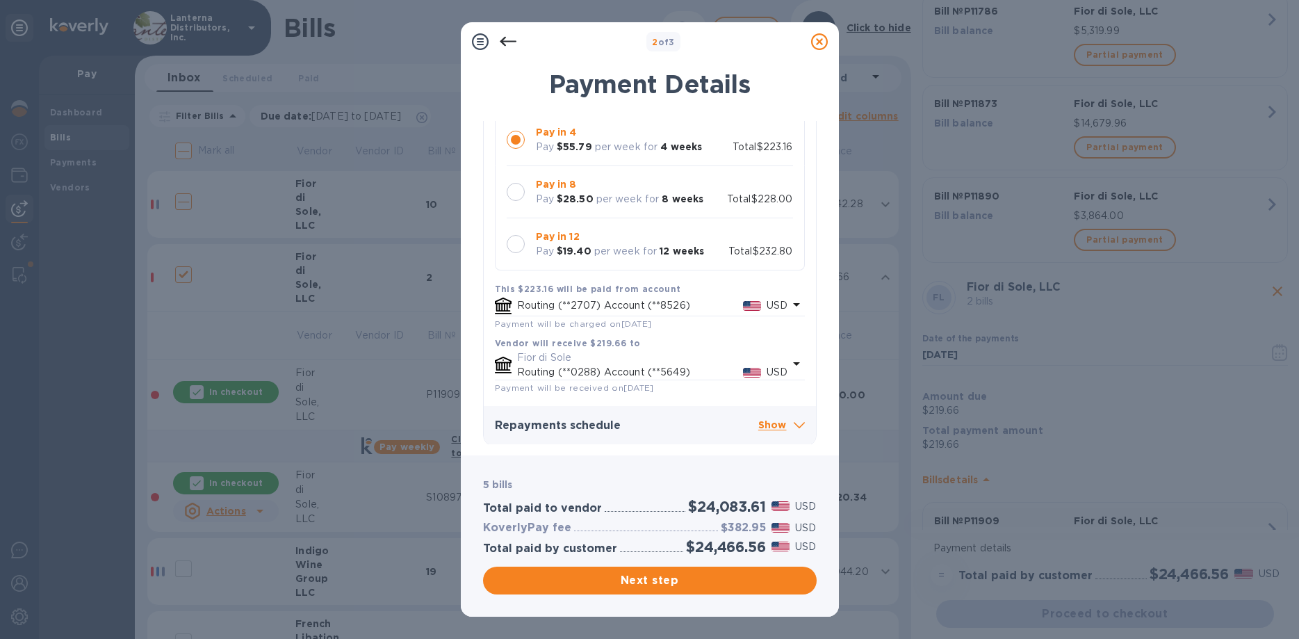
click at [771, 424] on p "Show" at bounding box center [781, 425] width 47 height 17
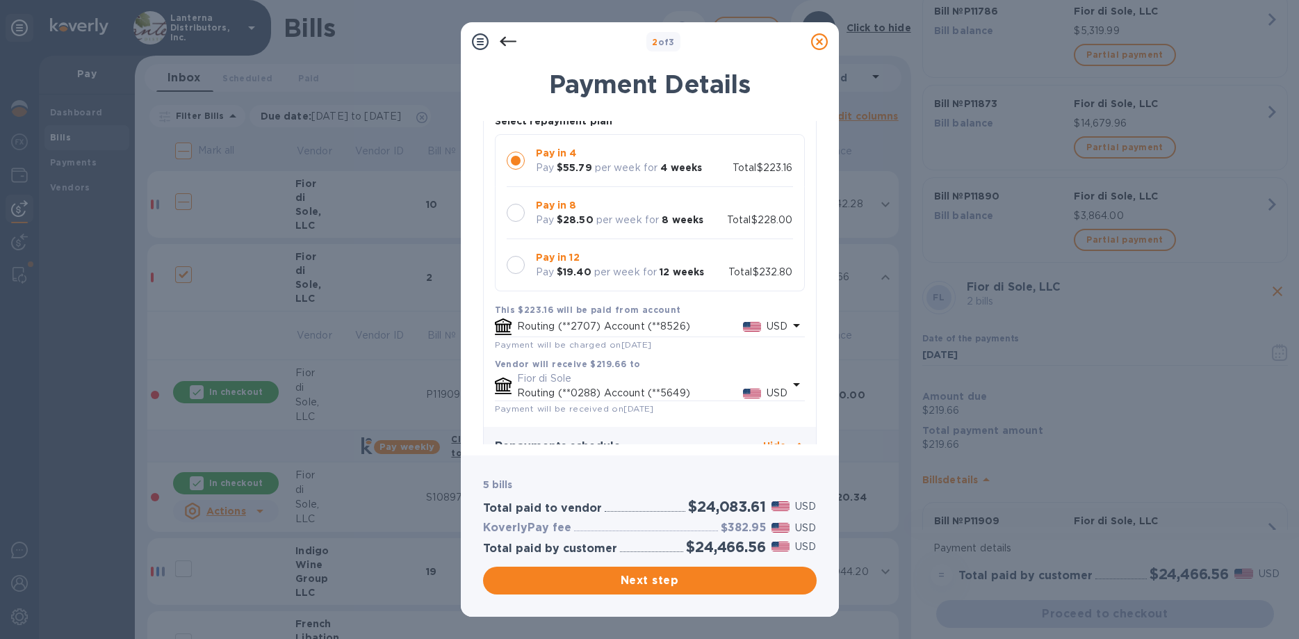
scroll to position [564, 0]
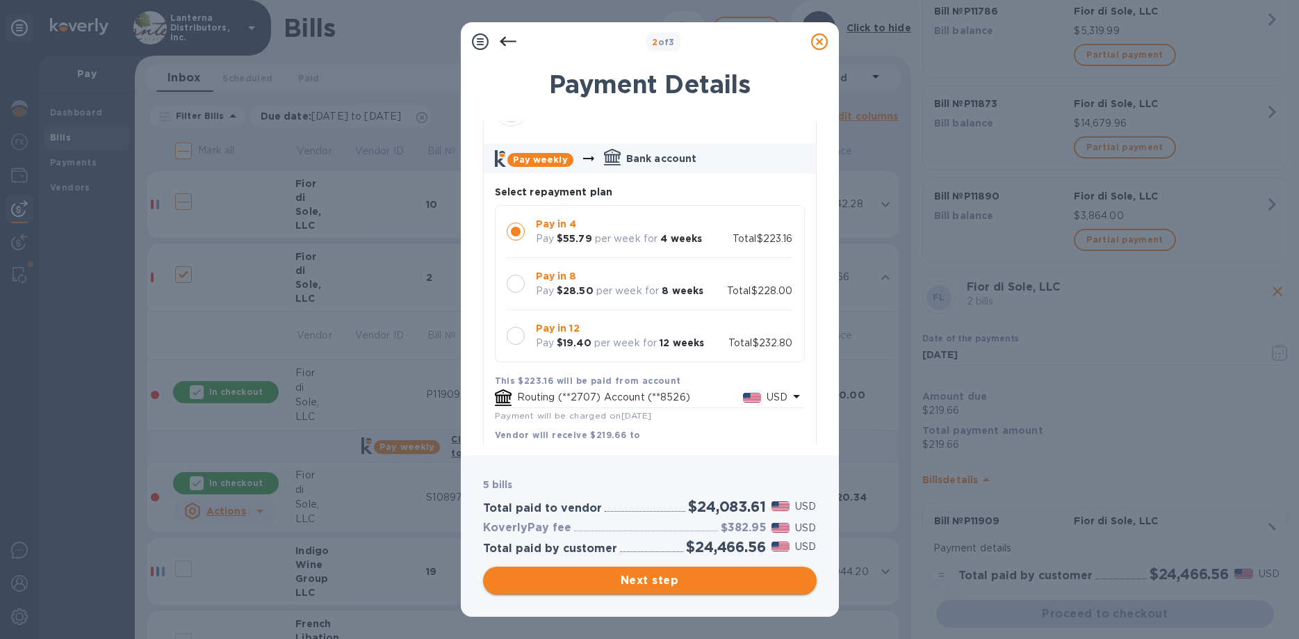
click at [680, 580] on span "Next step" at bounding box center [649, 580] width 311 height 17
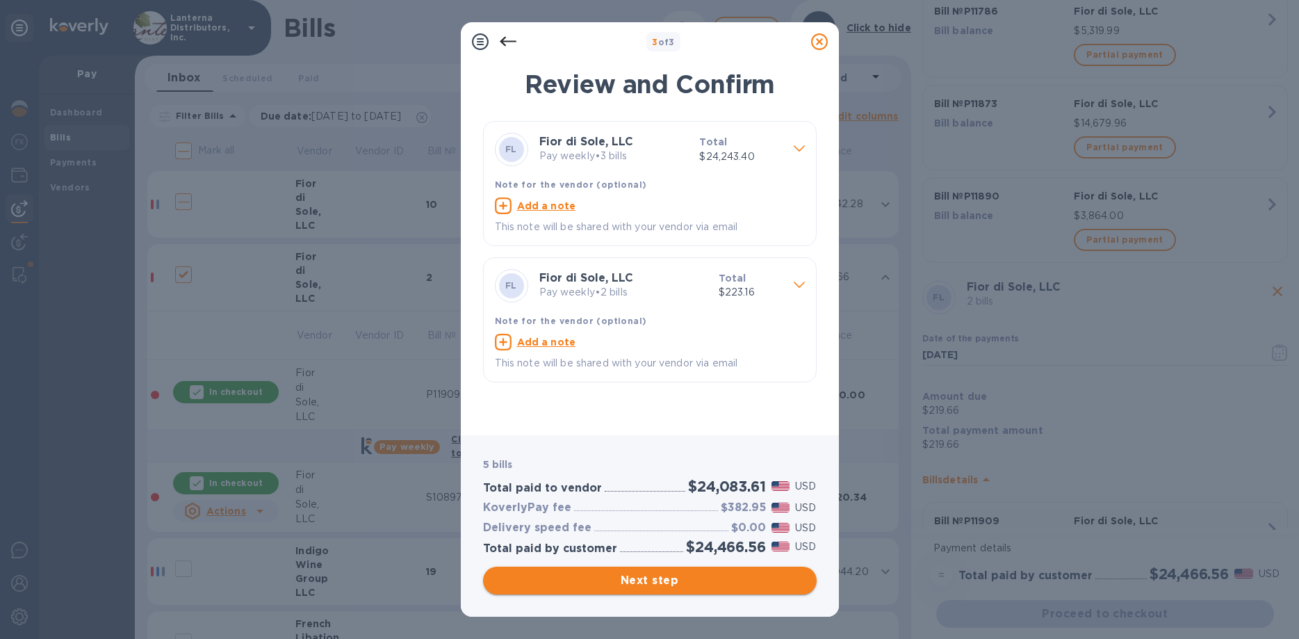
click at [662, 574] on span "Next step" at bounding box center [649, 580] width 311 height 17
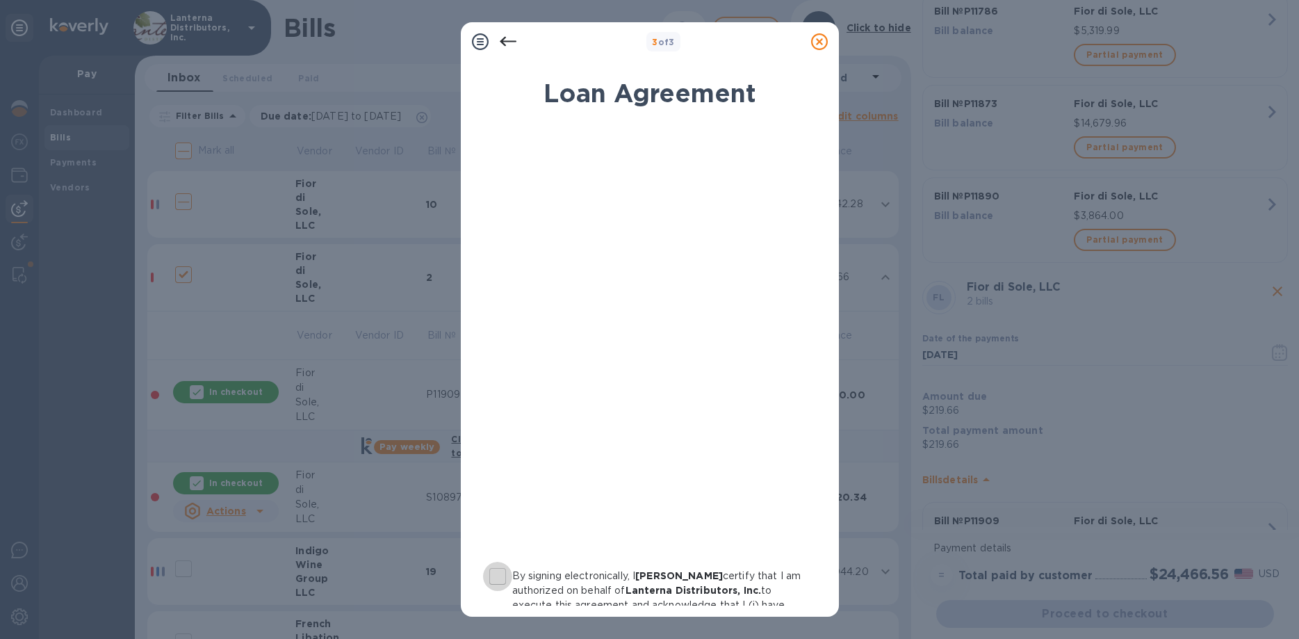
click at [498, 581] on input "By signing electronically, I Geoff Hebert certify that I am authorized on behal…" at bounding box center [497, 576] width 29 height 29
checkbox input "true"
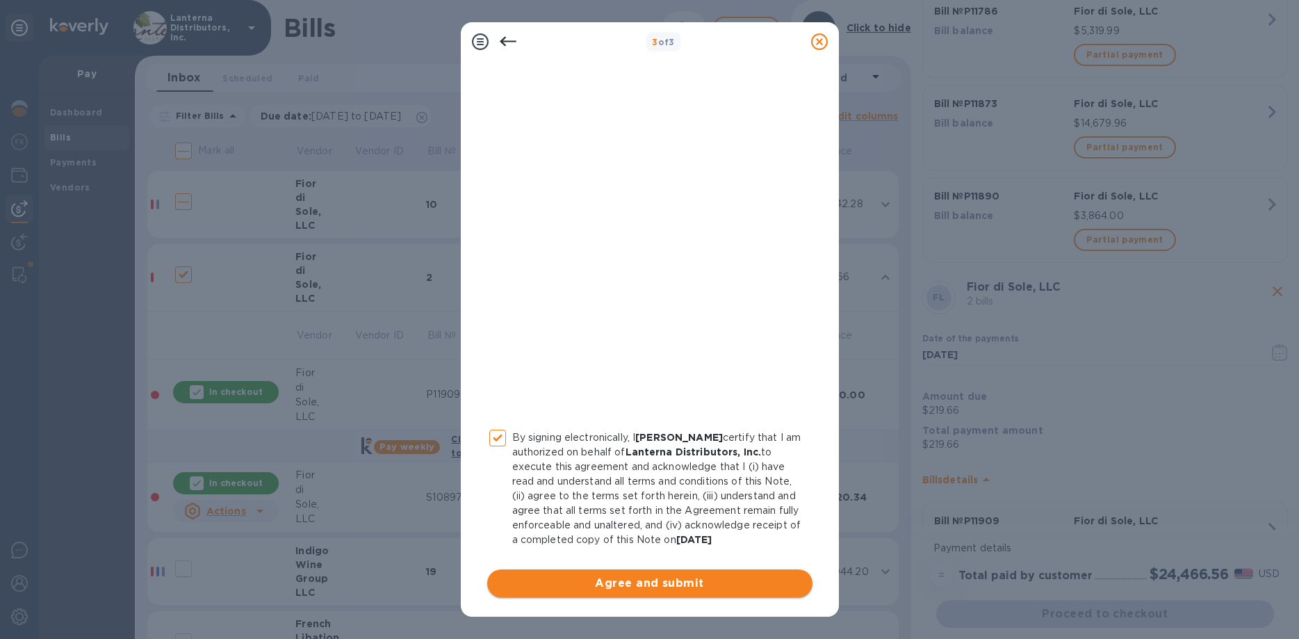
click at [637, 579] on span "Agree and submit" at bounding box center [649, 583] width 303 height 17
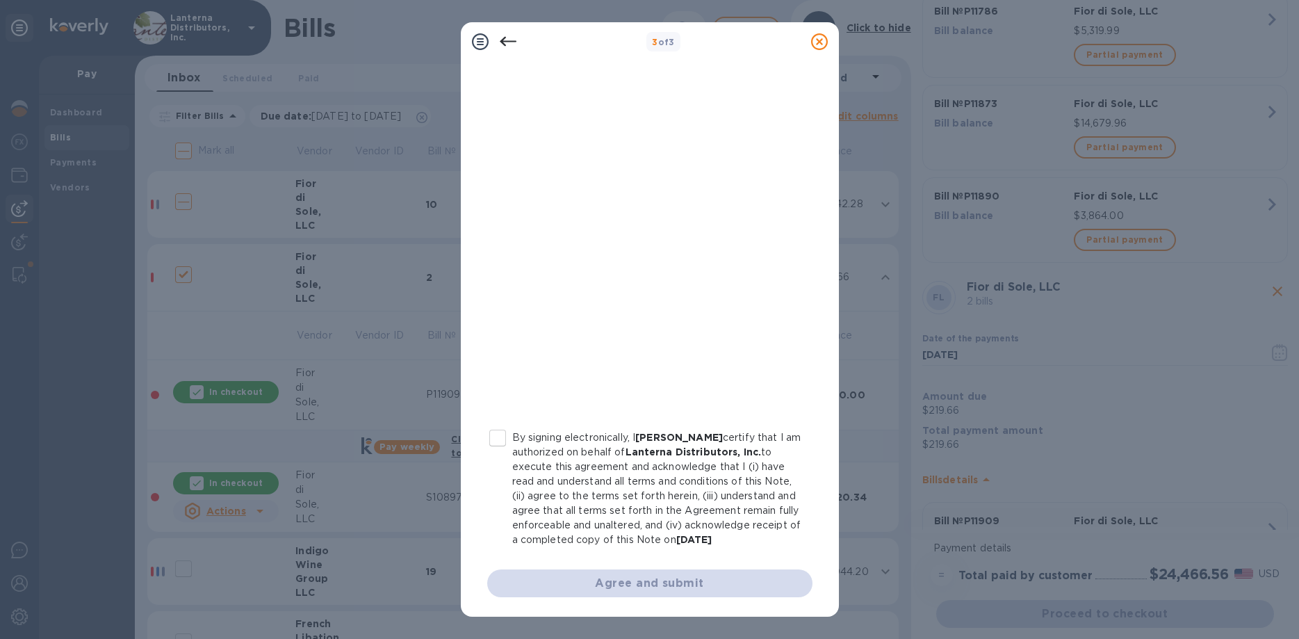
click at [494, 442] on input "By signing electronically, I Geoff Hebert certify that I am authorized on behal…" at bounding box center [497, 437] width 29 height 29
checkbox input "true"
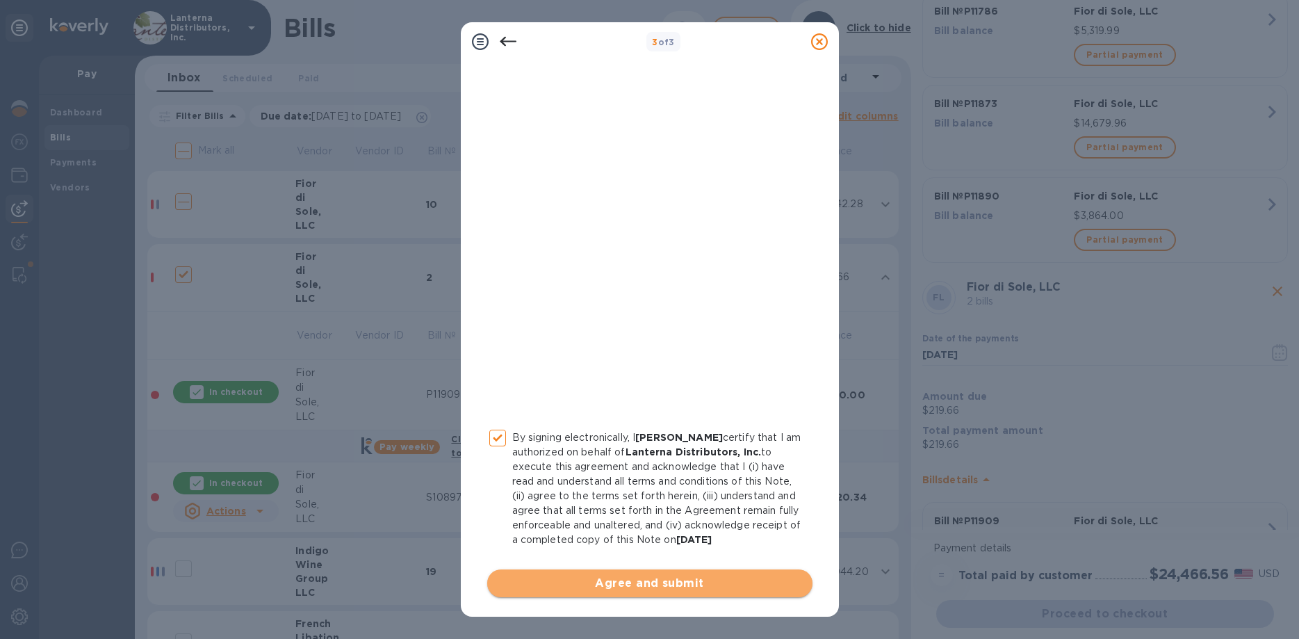
click at [637, 591] on span "Agree and submit" at bounding box center [649, 583] width 303 height 17
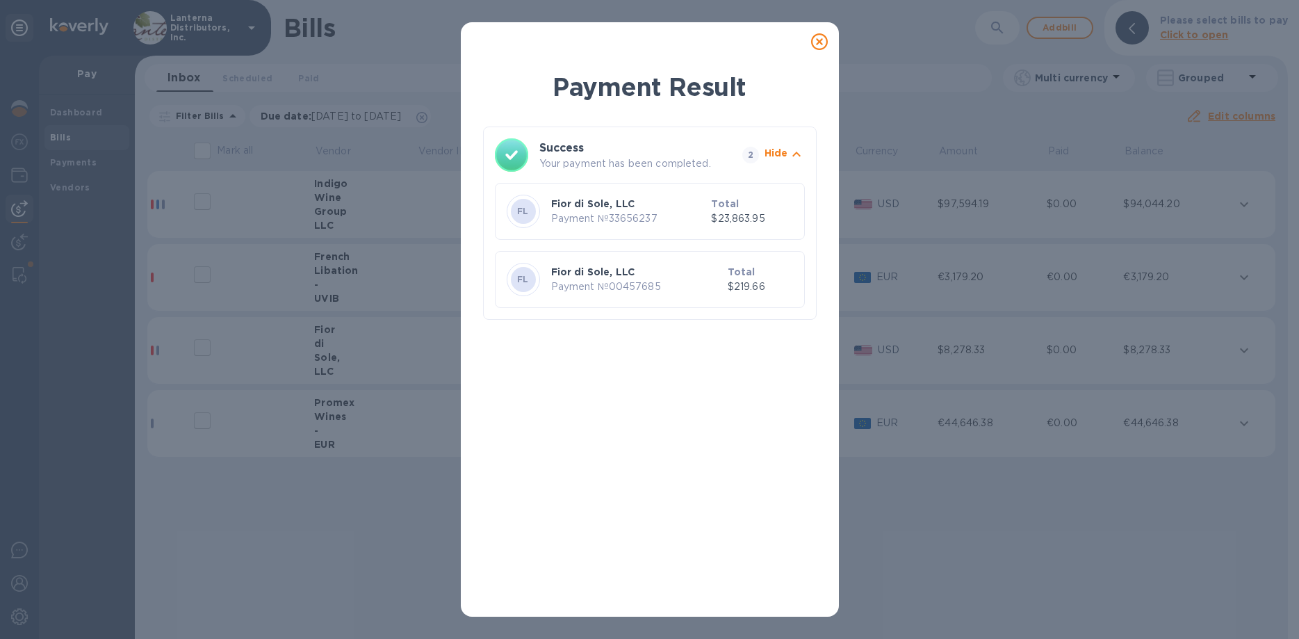
click at [817, 45] on icon at bounding box center [819, 41] width 17 height 17
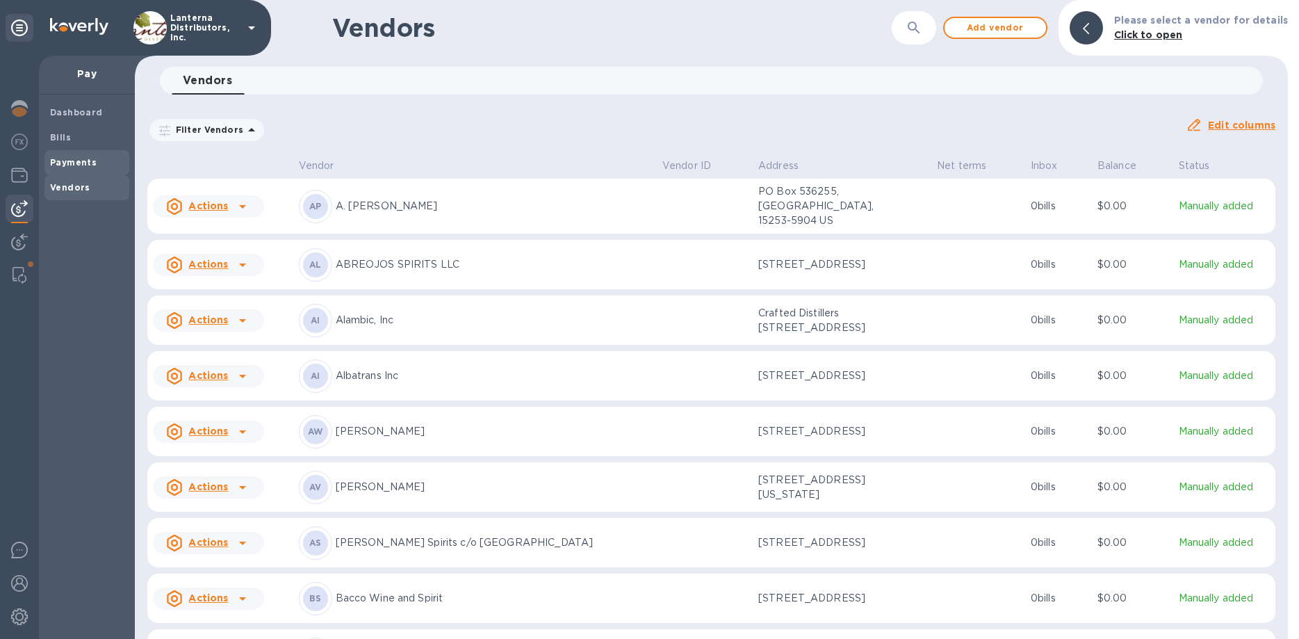
click at [104, 165] on span "Payments" at bounding box center [87, 163] width 74 height 14
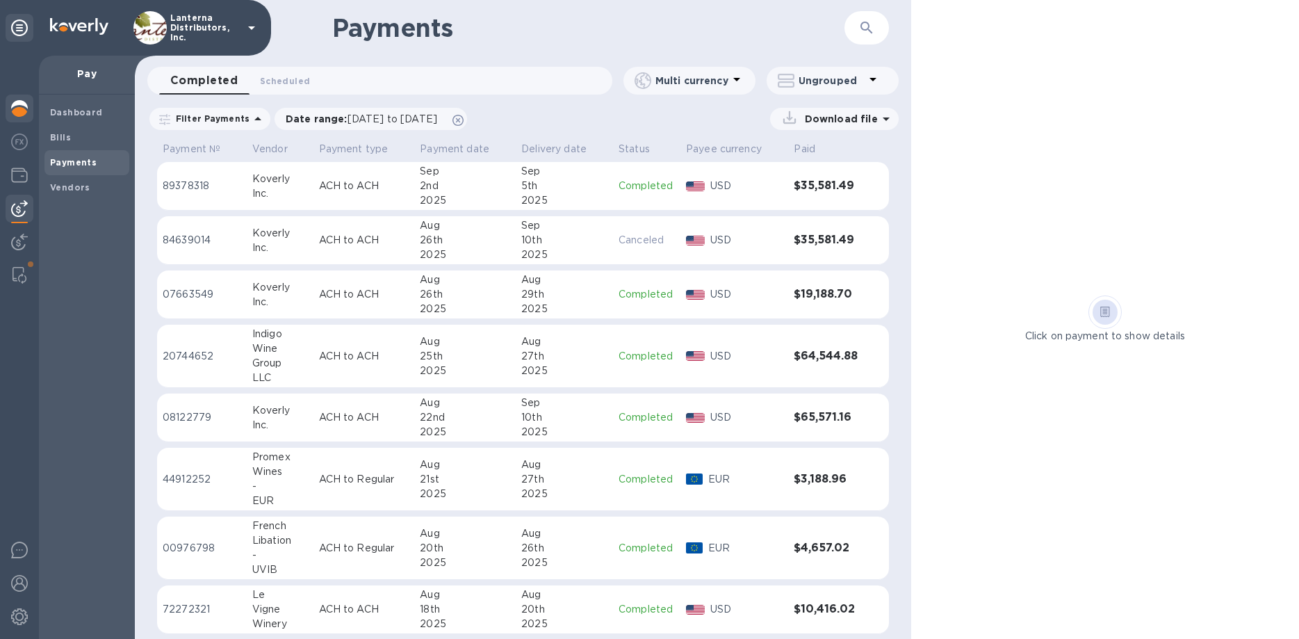
click at [28, 117] on div at bounding box center [20, 110] width 28 height 31
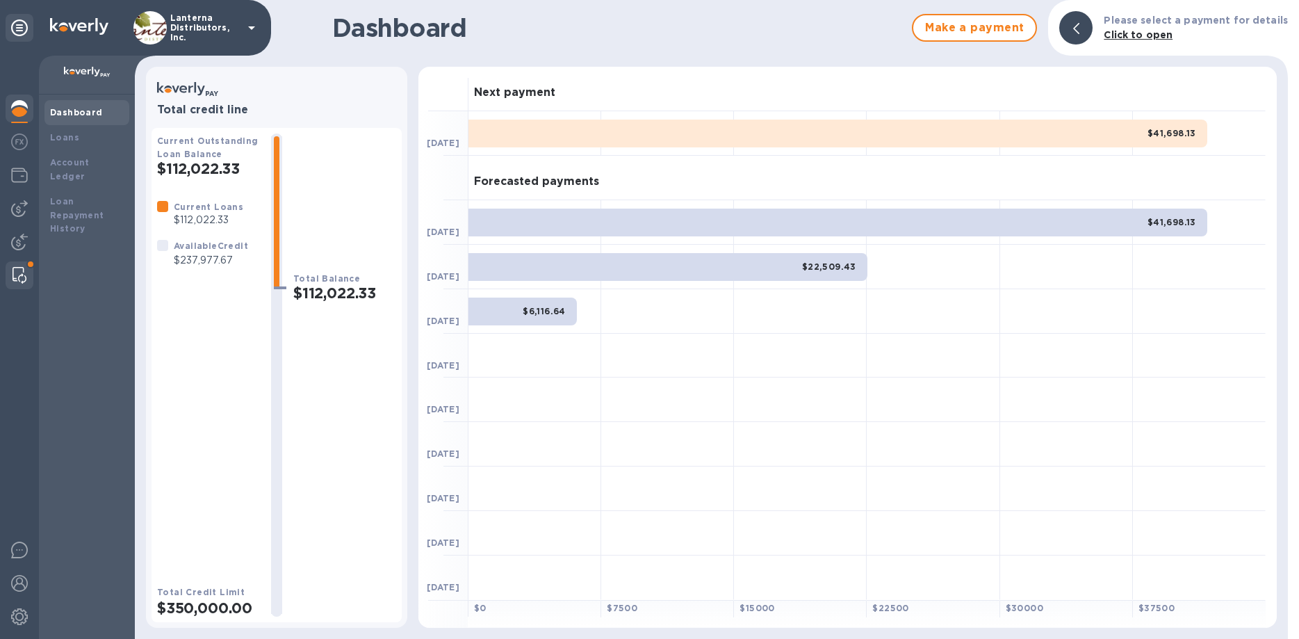
click at [27, 268] on div at bounding box center [19, 275] width 25 height 28
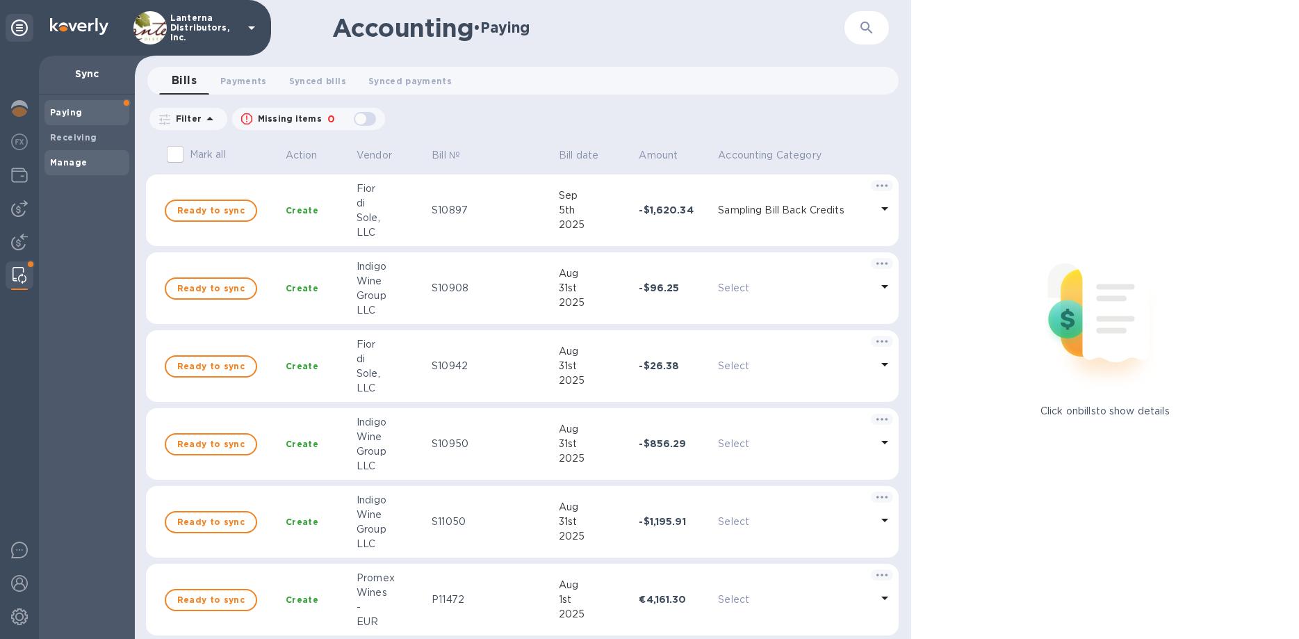
click at [75, 165] on b "Manage" at bounding box center [68, 162] width 37 height 10
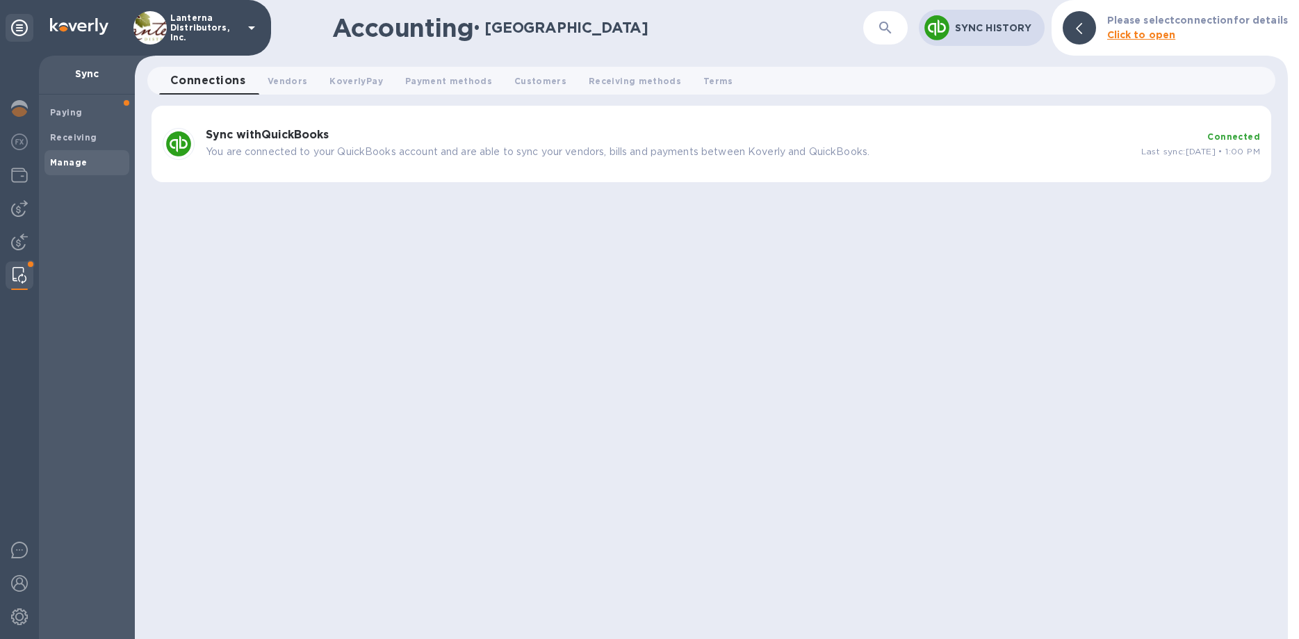
click at [257, 126] on div "Sync with QuickBooks You are connected to your QuickBooks account and are able …" at bounding box center [668, 144] width 936 height 42
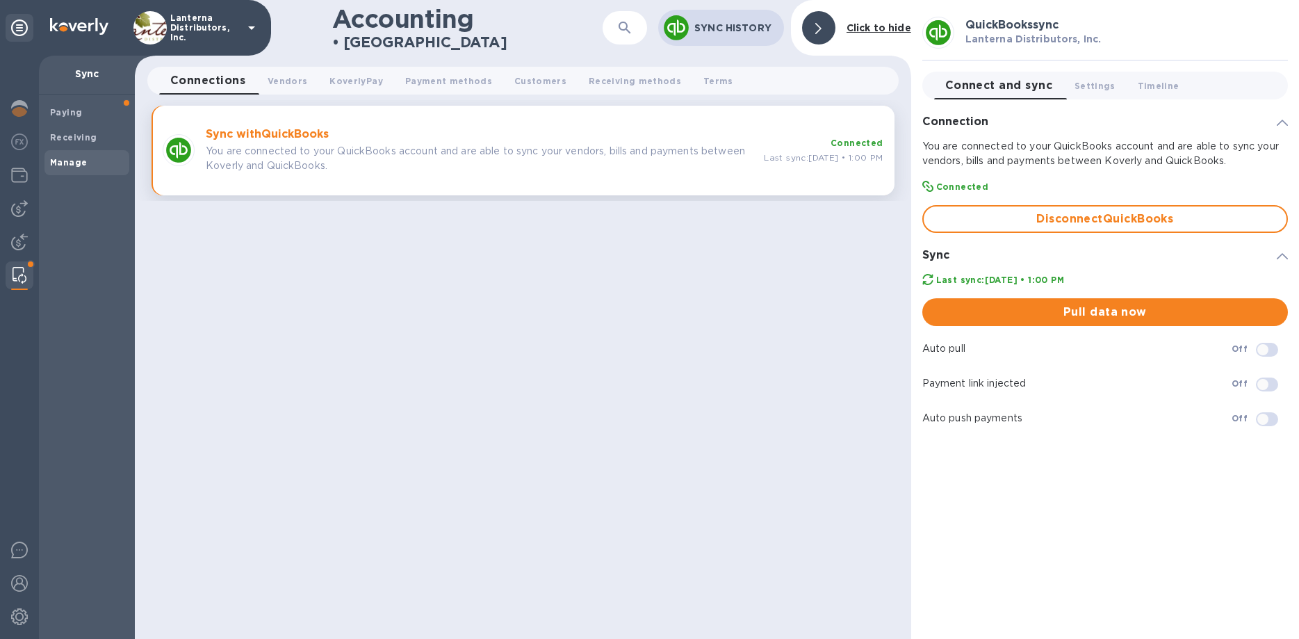
click at [719, 156] on p "You are connected to your QuickBooks account and are able to sync your vendors,…" at bounding box center [479, 158] width 547 height 29
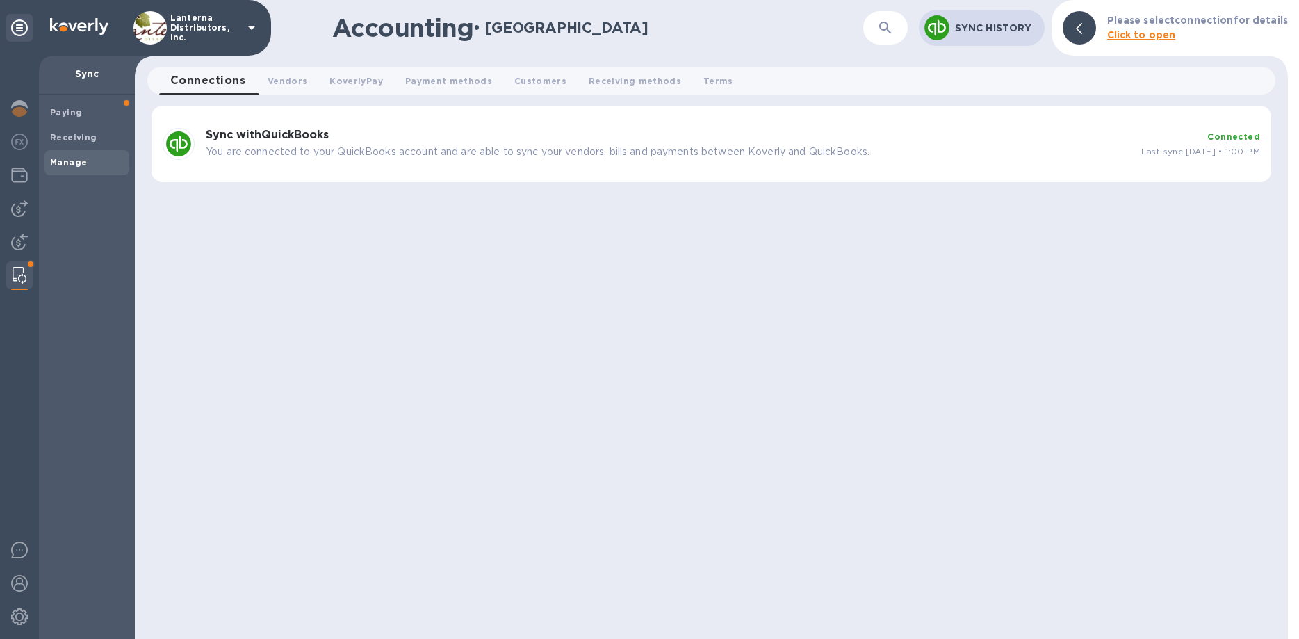
click at [719, 156] on p "You are connected to your QuickBooks account and are able to sync your vendors,…" at bounding box center [668, 152] width 924 height 15
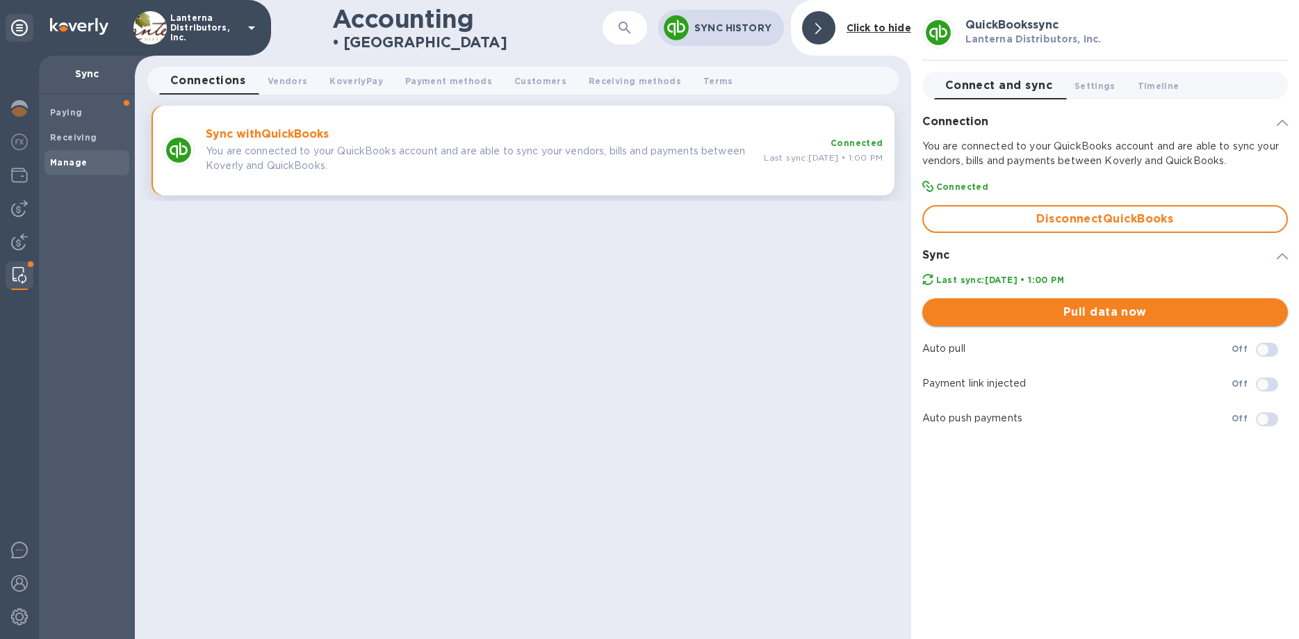
click at [1018, 318] on span "Pull data now" at bounding box center [1104, 312] width 343 height 17
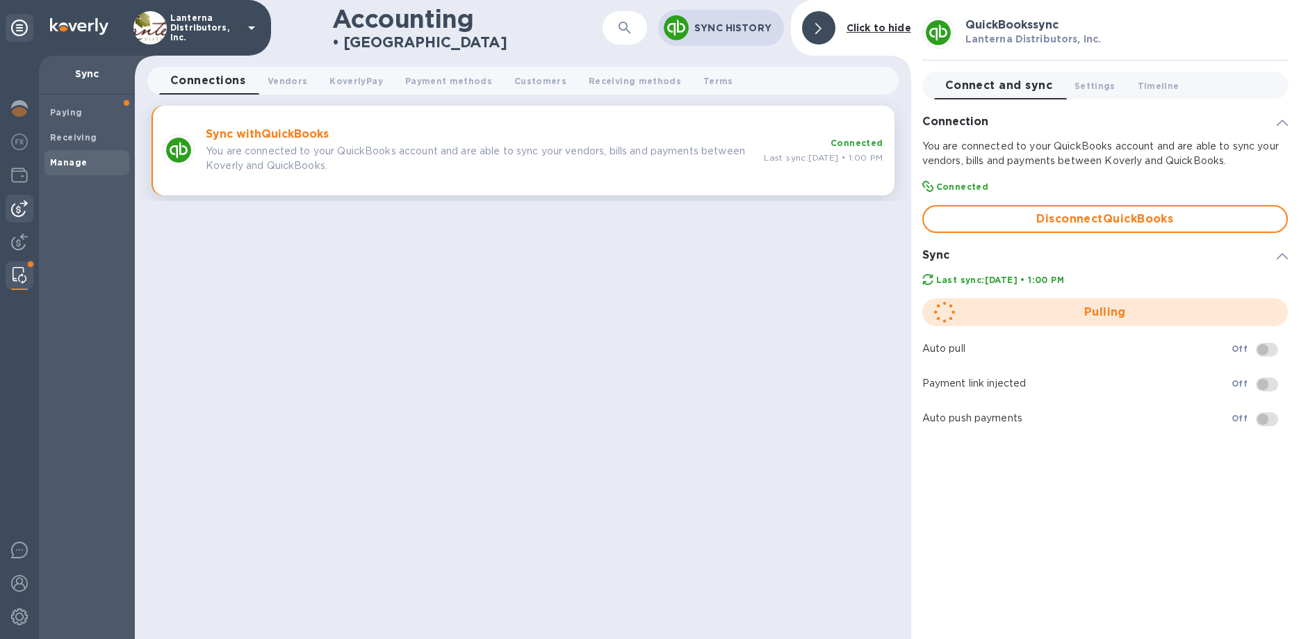
click at [13, 220] on div at bounding box center [20, 209] width 28 height 28
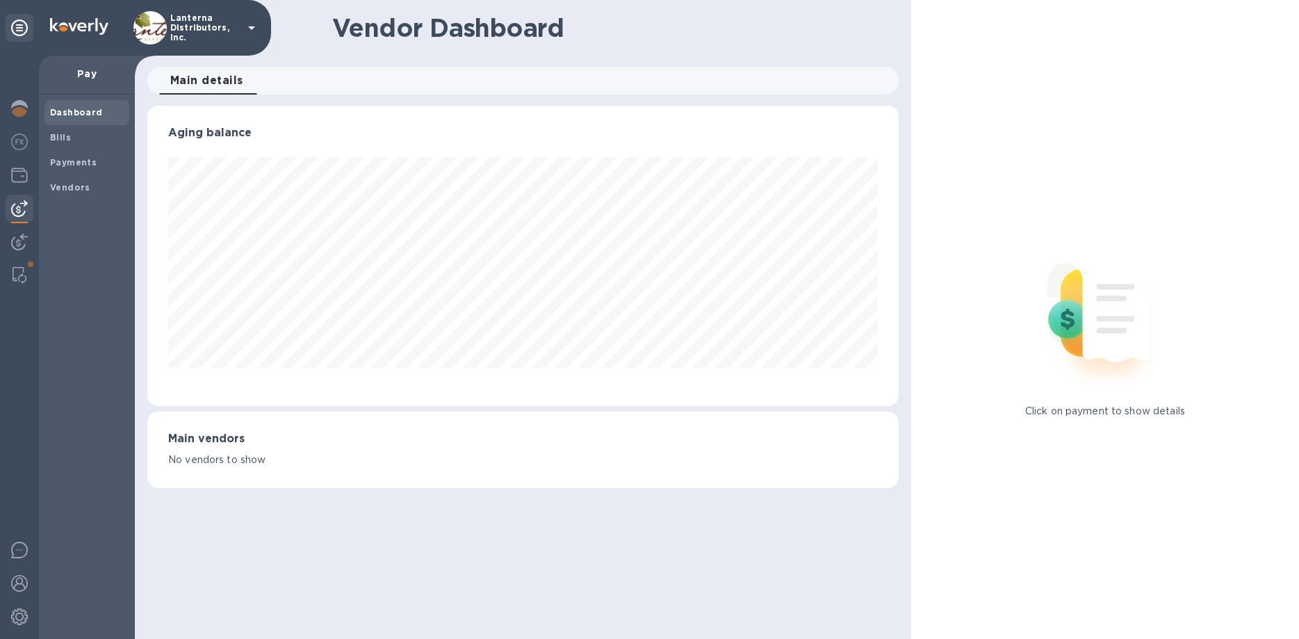
scroll to position [300, 751]
click at [56, 132] on span "Bills" at bounding box center [60, 138] width 21 height 14
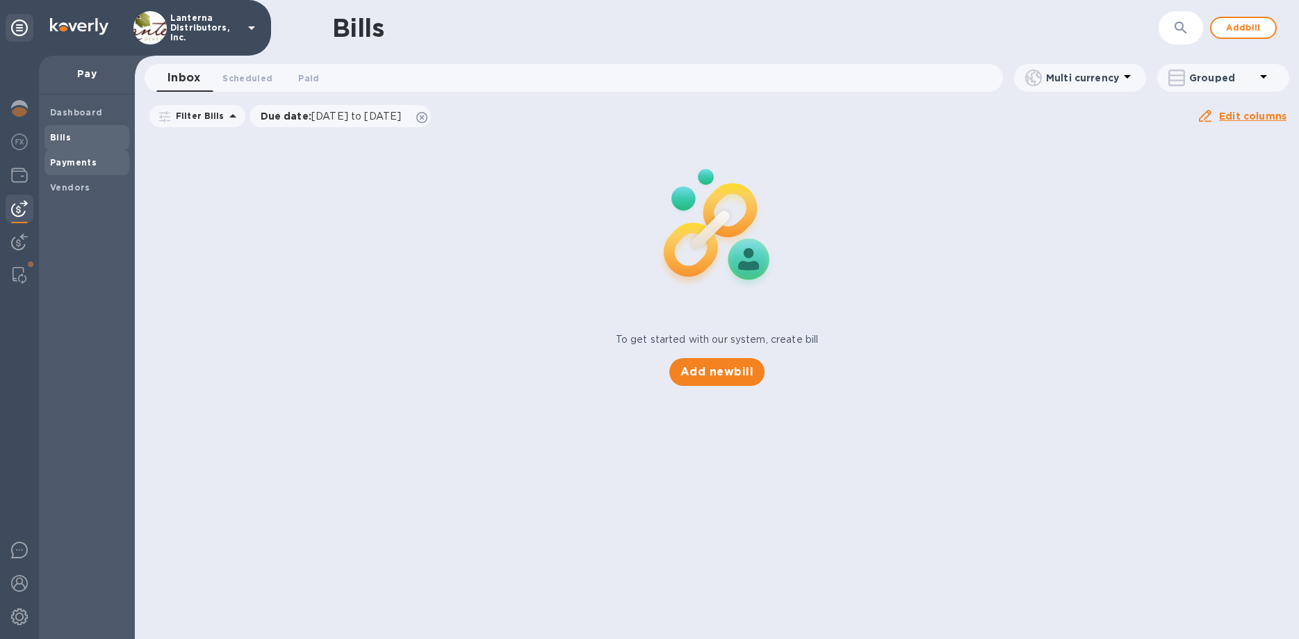
click at [54, 165] on b "Payments" at bounding box center [73, 162] width 47 height 10
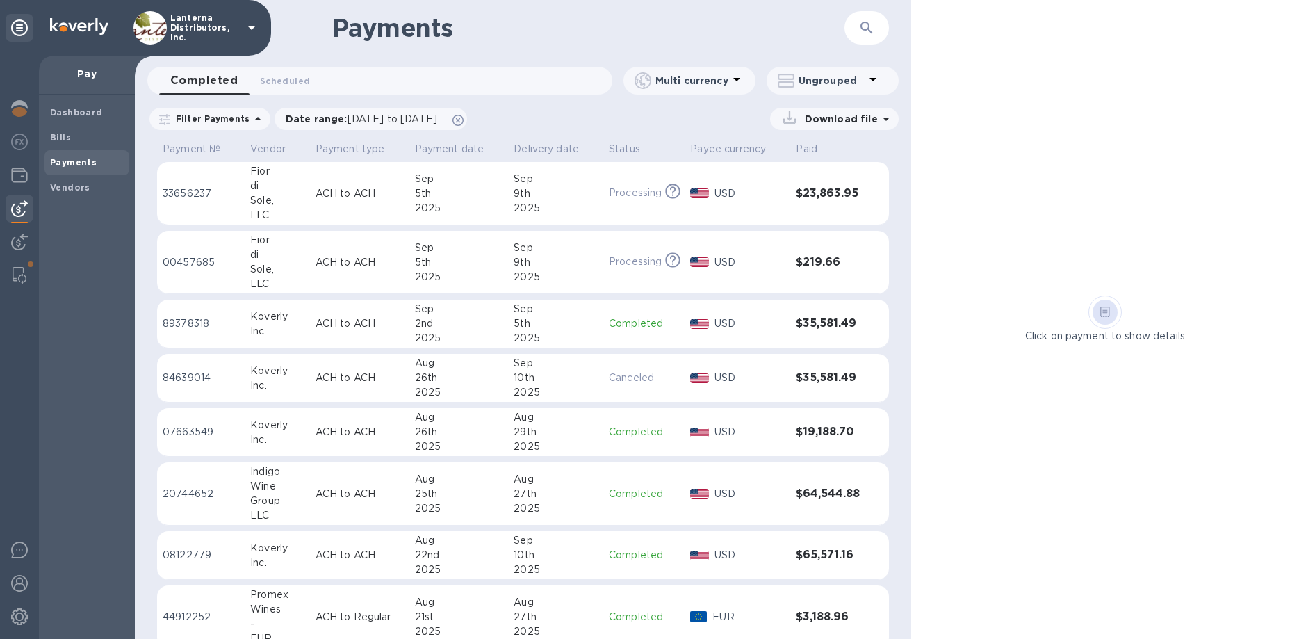
click at [404, 205] on td "ACH to ACH" at bounding box center [359, 193] width 99 height 63
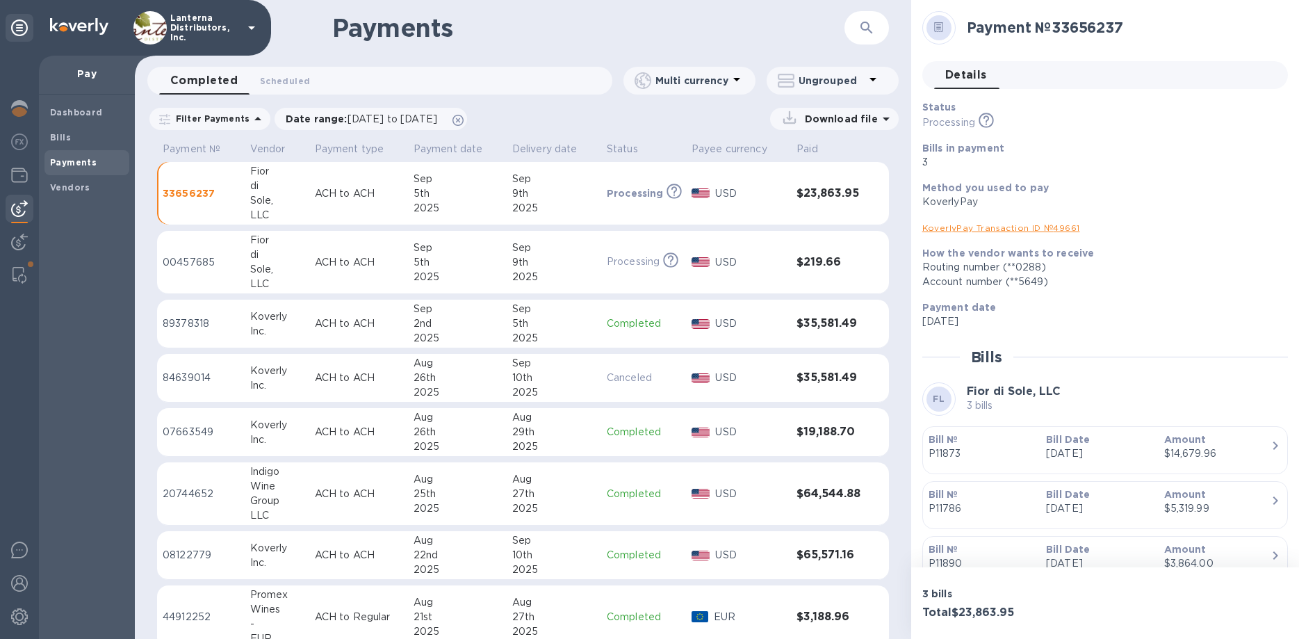
scroll to position [63, 0]
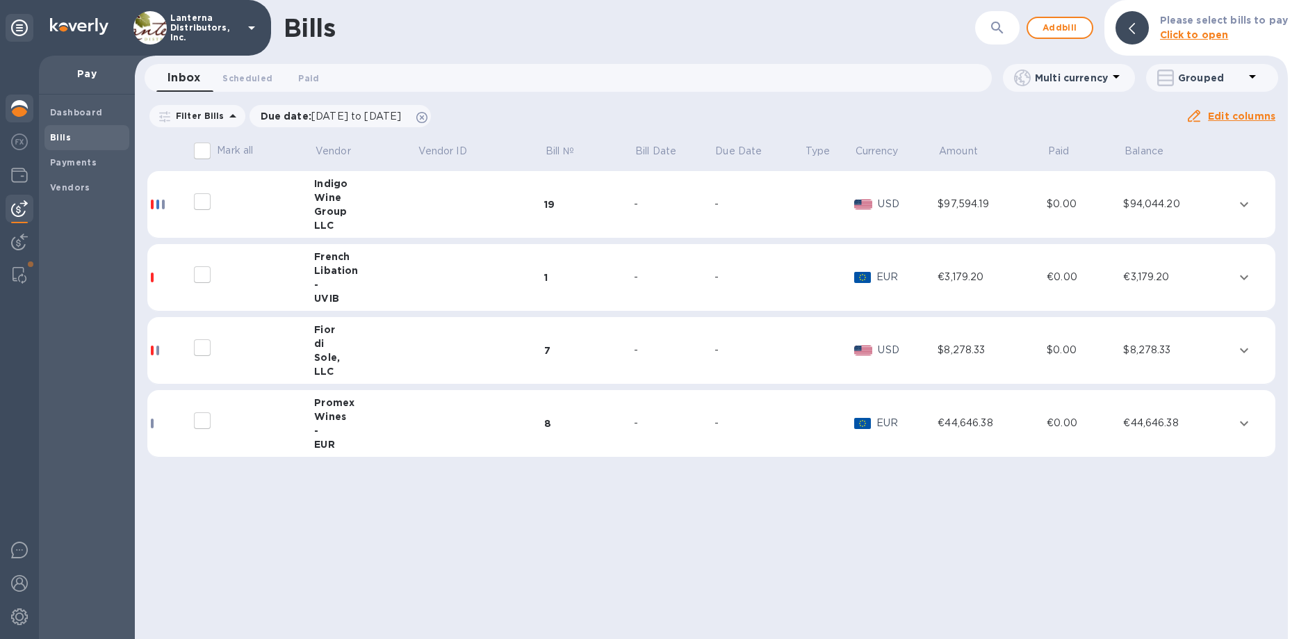
click at [27, 114] on img at bounding box center [19, 108] width 17 height 17
